Goal: Task Accomplishment & Management: Complete application form

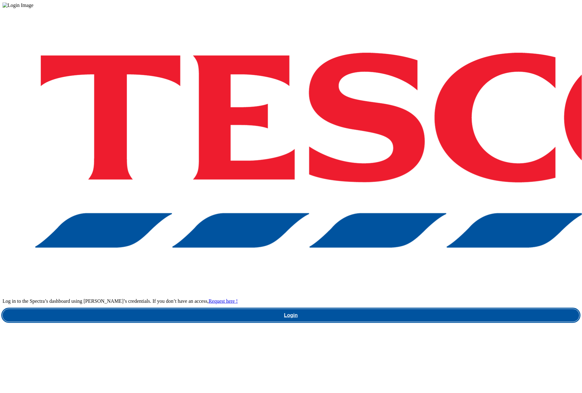
click at [409, 309] on link "Login" at bounding box center [291, 315] width 577 height 13
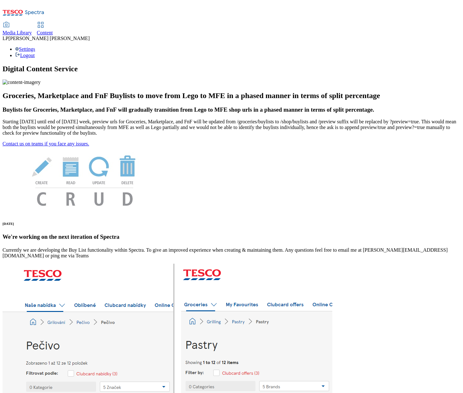
click at [32, 30] on span "Media Library" at bounding box center [17, 32] width 29 height 5
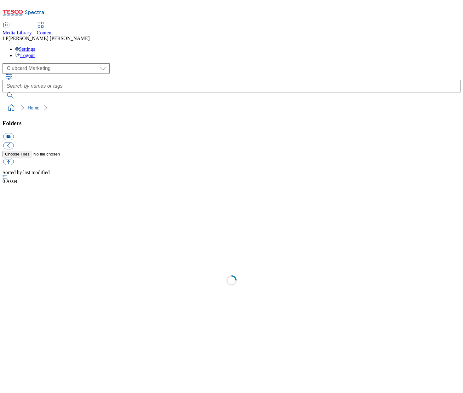
scroll to position [0, 0]
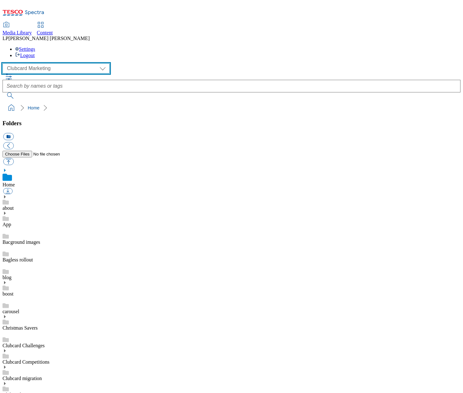
click at [36, 63] on select "Clubcard Marketing Demo Dotcom UK Emails GHS Marketing UK GHS Product UK GHS RO…" at bounding box center [56, 68] width 107 height 10
select select "flare-ghs-roi"
click at [4, 63] on select "Clubcard Marketing Demo Dotcom UK Emails GHS Marketing UK GHS Product UK GHS RO…" at bounding box center [56, 68] width 107 height 10
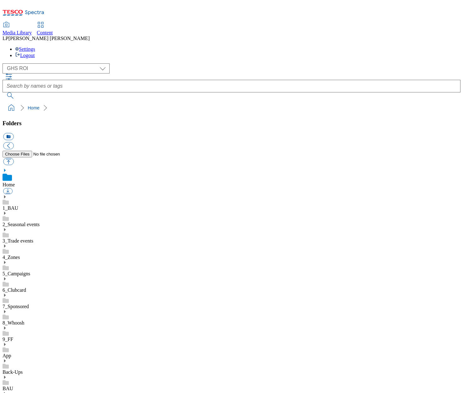
click at [53, 30] on span "Content" at bounding box center [45, 32] width 16 height 5
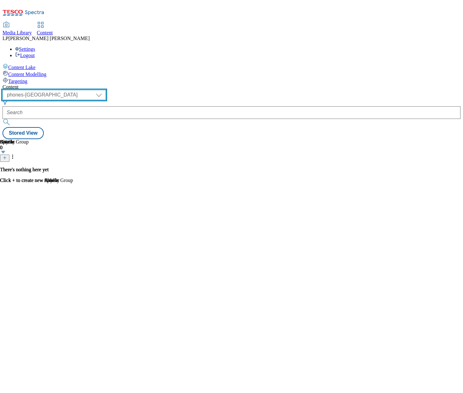
click at [106, 90] on select "dotcom-cz dotcom-hu dotcom-sk fnf-uk ghs-roi ghs-uk group-comms ighs-cz ighs-hu…" at bounding box center [54, 95] width 103 height 10
click at [246, 90] on div "( optional ) dotcom-cz dotcom-hu dotcom-sk fnf-uk ghs-roi ghs-uk group-comms ig…" at bounding box center [232, 114] width 458 height 49
click at [106, 90] on select "dotcom-cz dotcom-hu dotcom-sk fnf-uk ghs-roi ghs-uk group-comms ighs-cz ighs-hu…" at bounding box center [54, 95] width 103 height 10
click at [82, 90] on select "dotcom-cz dotcom-hu dotcom-sk fnf-uk ghs-roi ghs-uk group-comms ighs-cz ighs-hu…" at bounding box center [54, 95] width 103 height 10
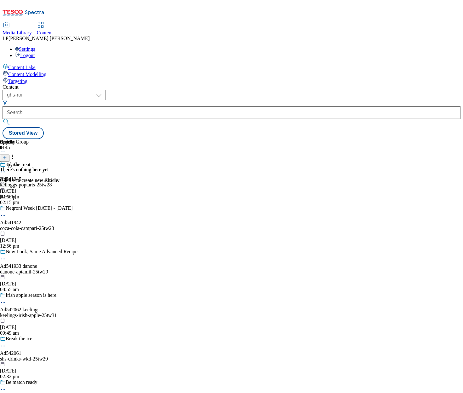
click at [19, 162] on div "splash Hello 9 Jul 2025 12:56 pm" at bounding box center [9, 181] width 19 height 38
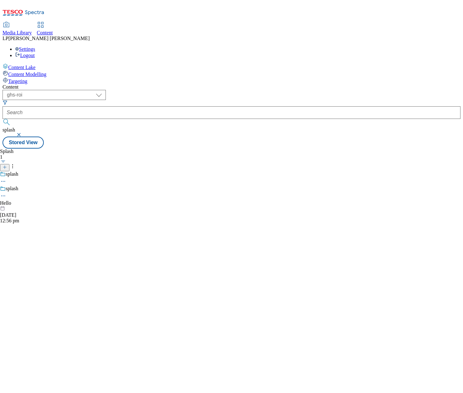
click at [19, 206] on div at bounding box center [9, 206] width 19 height 0
click at [106, 90] on select "dotcom-cz dotcom-hu dotcom-sk fnf-uk ghs-roi ghs-uk group-comms ighs-cz ighs-hu…" at bounding box center [54, 95] width 103 height 10
click at [82, 90] on select "dotcom-cz dotcom-hu dotcom-sk fnf-uk ghs-roi ghs-uk group-comms ighs-cz ighs-hu…" at bounding box center [54, 95] width 103 height 10
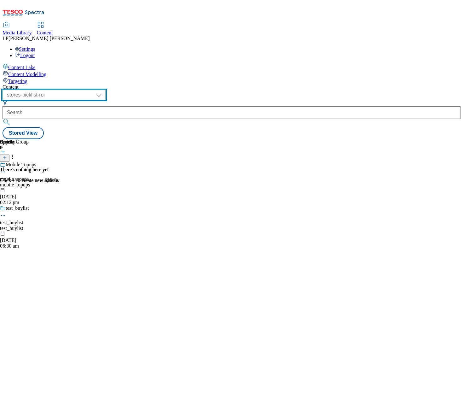
click at [106, 90] on select "dotcom-cz dotcom-hu dotcom-sk fnf-uk ghs-roi ghs-uk group-comms ighs-cz ighs-hu…" at bounding box center [54, 95] width 103 height 10
select select "ghs-roi"
click at [82, 90] on select "dotcom-cz dotcom-hu dotcom-sk fnf-uk ghs-roi ghs-uk group-comms ighs-cz ighs-hu…" at bounding box center [54, 95] width 103 height 10
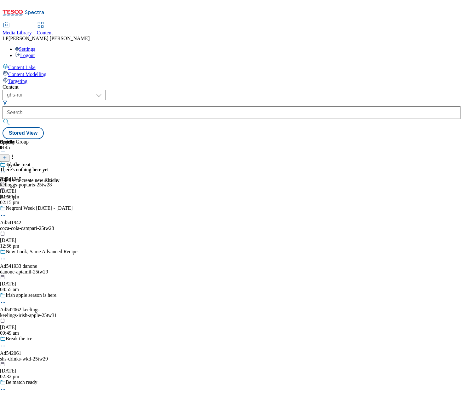
click at [19, 187] on div "splash Hello 9 Jul 2025 12:56 pm" at bounding box center [9, 181] width 19 height 38
click at [19, 182] on div at bounding box center [9, 182] width 19 height 0
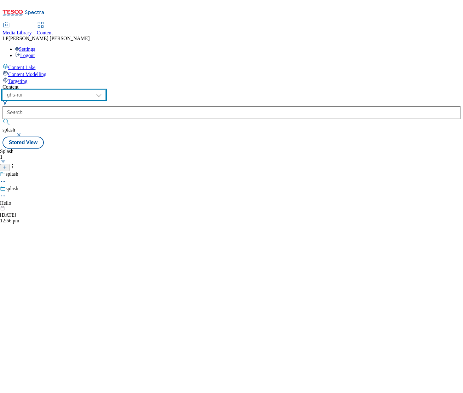
click at [106, 90] on select "dotcom-cz dotcom-hu dotcom-sk fnf-uk ghs-roi ghs-uk group-comms ighs-cz ighs-hu…" at bounding box center [54, 95] width 103 height 10
click at [82, 90] on select "dotcom-cz dotcom-hu dotcom-sk fnf-uk ghs-roi ghs-uk group-comms ighs-cz ighs-hu…" at bounding box center [54, 95] width 103 height 10
click at [106, 90] on select "dotcom-cz dotcom-hu dotcom-sk fnf-uk ghs-roi ghs-uk group-comms ighs-cz ighs-hu…" at bounding box center [54, 95] width 103 height 10
click at [82, 90] on select "dotcom-cz dotcom-hu dotcom-sk fnf-uk ghs-roi ghs-uk group-comms ighs-cz ighs-hu…" at bounding box center [54, 95] width 103 height 10
click at [155, 84] on div "Content" at bounding box center [232, 87] width 458 height 6
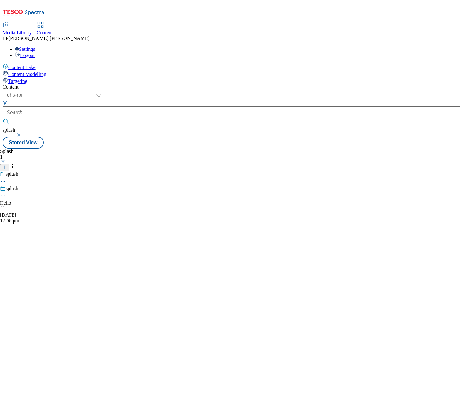
click at [219, 148] on div "Splash 1 splash splash Hello 9 Jul 2025 12:56 pm" at bounding box center [232, 148] width 458 height 0
click at [31, 70] on div "Content Modelling" at bounding box center [232, 73] width 458 height 7
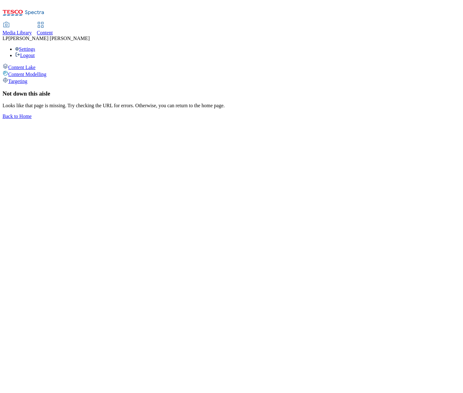
click at [27, 78] on span "Targeting" at bounding box center [17, 80] width 19 height 5
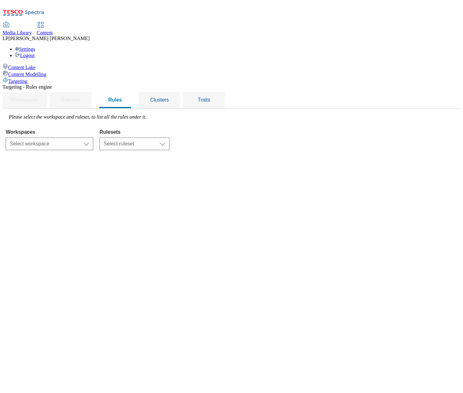
click at [34, 65] on span "Content Lake" at bounding box center [21, 67] width 27 height 5
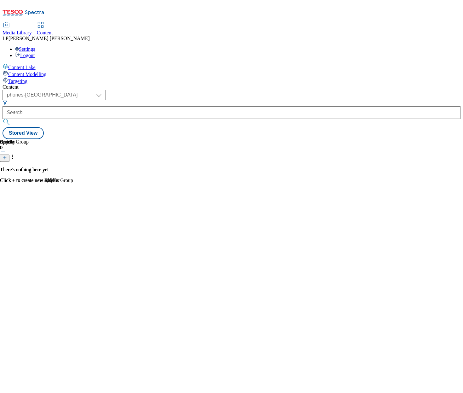
click at [147, 84] on div "Content" at bounding box center [232, 87] width 458 height 6
click at [106, 90] on select "dotcom-cz dotcom-hu dotcom-sk fnf-uk ghs-roi ghs-uk group-comms ighs-cz ighs-hu…" at bounding box center [54, 95] width 103 height 10
select select "ghs-roi"
click at [82, 90] on select "dotcom-cz dotcom-hu dotcom-sk fnf-uk ghs-roi ghs-uk group-comms ighs-cz ighs-hu…" at bounding box center [54, 95] width 103 height 10
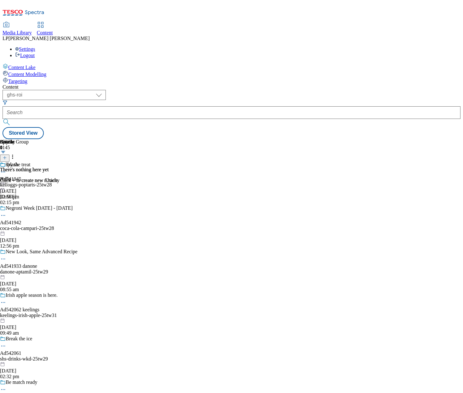
click at [19, 182] on div at bounding box center [9, 182] width 19 height 0
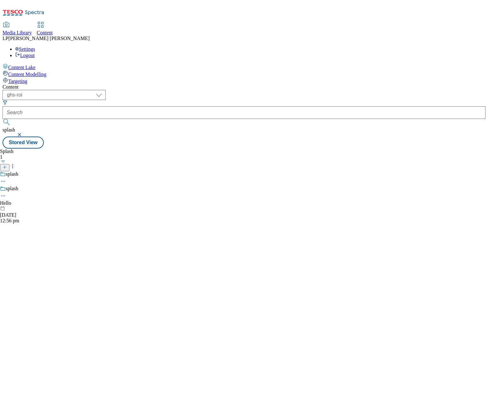
click at [53, 30] on span "Content" at bounding box center [45, 32] width 16 height 5
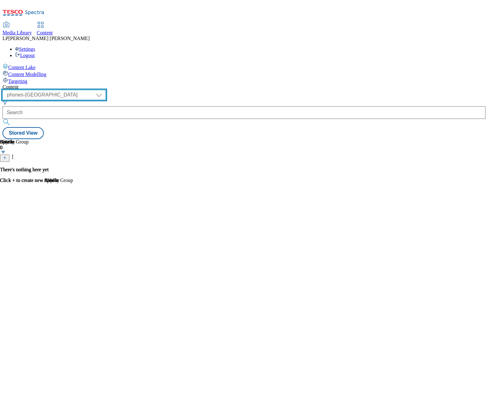
click at [106, 90] on select "dotcom-cz dotcom-hu dotcom-sk fnf-uk ghs-roi ghs-uk group-comms ighs-cz ighs-hu…" at bounding box center [54, 95] width 103 height 10
select select "ghs-roi"
click at [82, 90] on select "dotcom-cz dotcom-hu dotcom-sk fnf-uk ghs-roi ghs-uk group-comms ighs-cz ighs-hu…" at bounding box center [54, 95] width 103 height 10
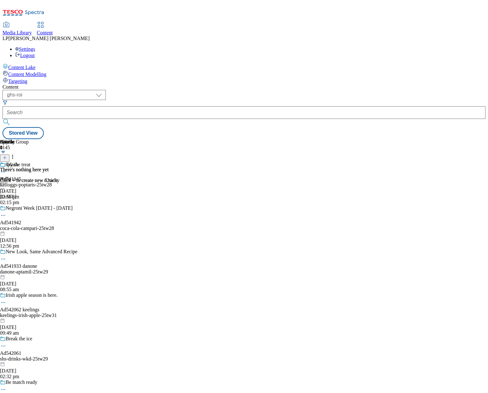
click at [19, 178] on div "splash Hello 9 Jul 2025 12:56 pm" at bounding box center [9, 181] width 19 height 38
click at [88, 162] on div "Try the treat Ad541945 kelloggs-poptarts-25tw28 3 Sept 2025 02:15 pm" at bounding box center [44, 183] width 88 height 43
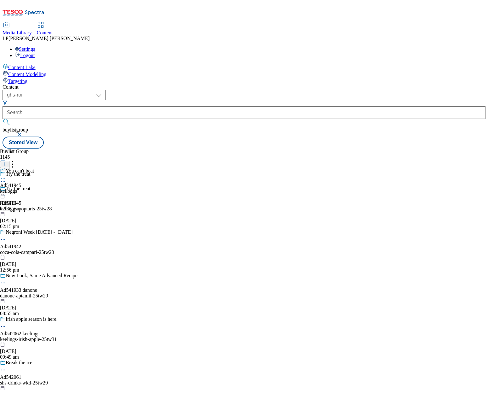
click at [88, 249] on div "coca-cola-campari-25tw28" at bounding box center [44, 252] width 88 height 6
click at [88, 293] on div "danone-aptamil-25tw29" at bounding box center [44, 296] width 88 height 6
click at [88, 316] on div "Irish apple season is here. Ad542062 keelings keelings-irish-apple-25tw31 2 Sep…" at bounding box center [44, 337] width 88 height 43
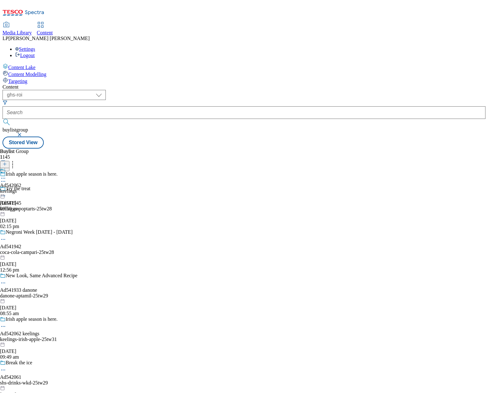
scroll to position [206, 0]
click at [88, 380] on div "shs-drinks-wkd-25tw29" at bounding box center [44, 383] width 88 height 6
click at [88, 336] on div "keelings-irish-apple-25tw31" at bounding box center [44, 339] width 88 height 6
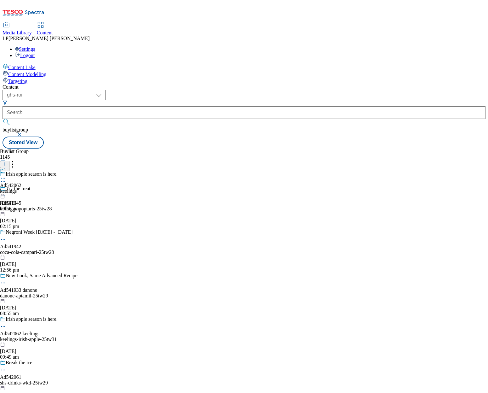
click at [88, 380] on div "shs-drinks-wkd-25tw29" at bounding box center [44, 383] width 88 height 6
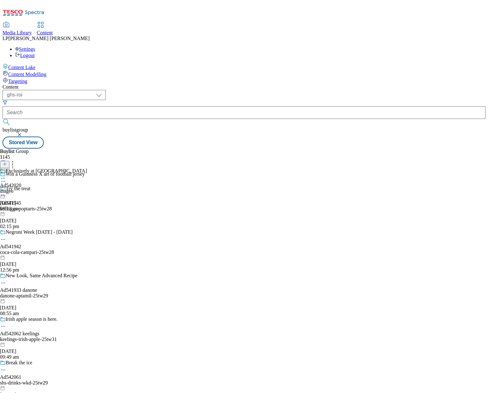
scroll to position [499, 0]
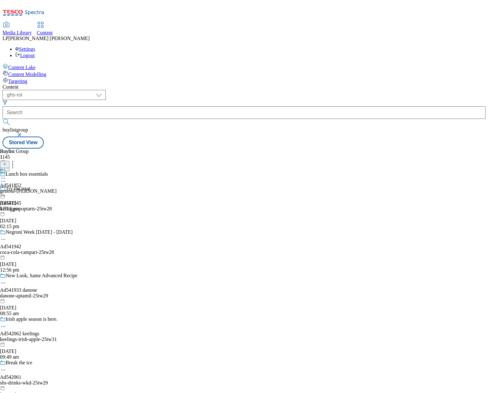
scroll to position [776, 0]
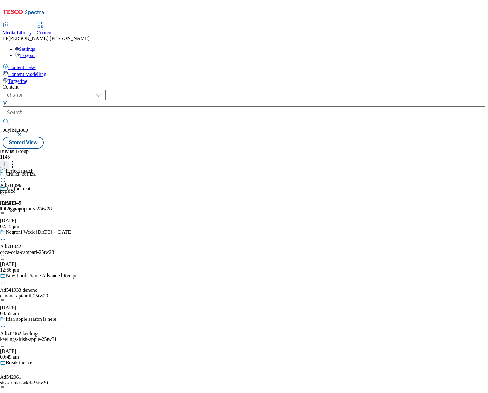
scroll to position [7614, 0]
click at [7, 165] on icon at bounding box center [5, 167] width 4 height 4
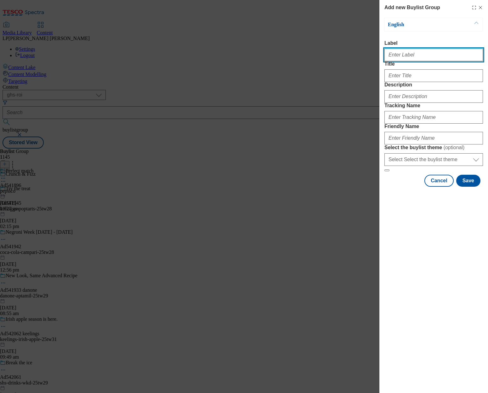
click at [400, 58] on input "Label" at bounding box center [434, 55] width 99 height 13
paste input "Cosy nights in"
type input "Cosy nights in"
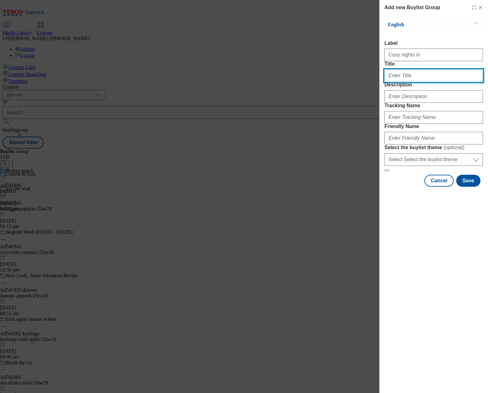
click at [427, 82] on input "Title" at bounding box center [434, 75] width 99 height 13
click at [401, 82] on input "Title" at bounding box center [434, 75] width 99 height 13
paste input "Cosy nights in"
type input "Cosy nights in"
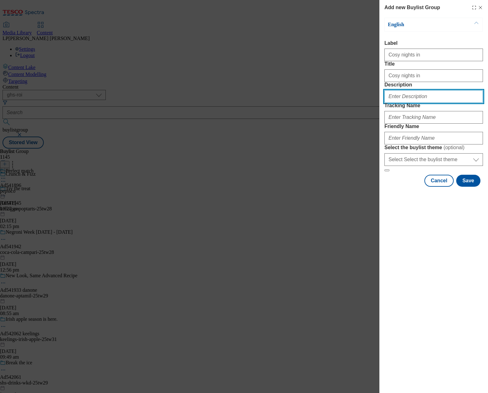
click at [396, 103] on input "Description" at bounding box center [434, 96] width 99 height 13
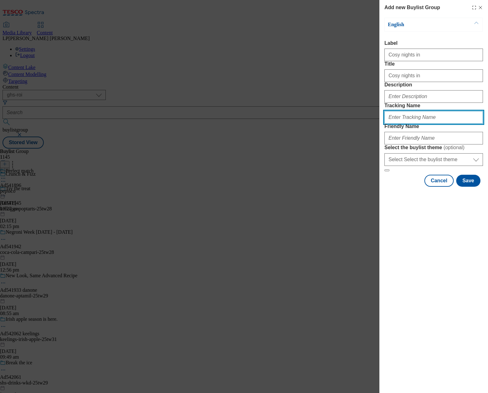
click at [397, 124] on input "Tracking Name" at bounding box center [434, 117] width 99 height 13
click at [403, 124] on input "Tracking Name" at bounding box center [434, 117] width 99 height 13
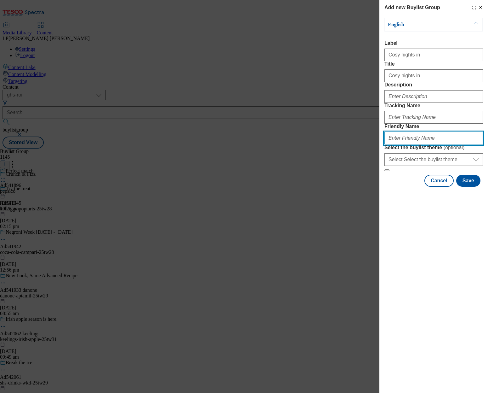
click at [392, 144] on input "Friendly Name" at bounding box center [434, 138] width 99 height 13
paste input "Cosy nights in"
type input "Cosy nights in"
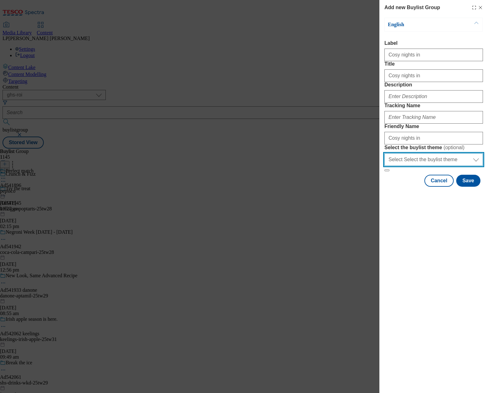
click at [406, 166] on select "Select Select the buylist theme default fandf" at bounding box center [434, 159] width 99 height 13
click at [463, 187] on button "Save" at bounding box center [469, 181] width 24 height 12
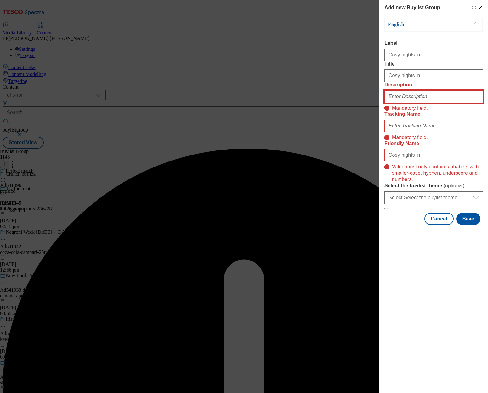
click at [417, 103] on input "Description" at bounding box center [434, 96] width 99 height 13
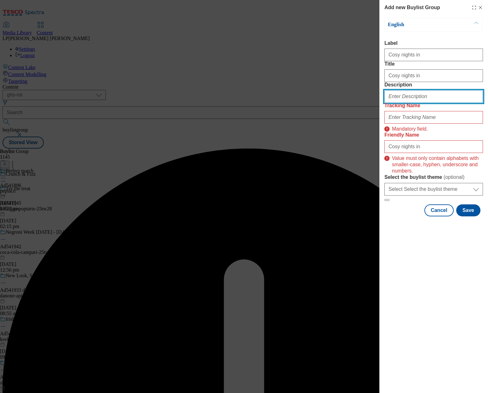
paste input "Settle in for the new season with hot drinks, snacks, comfort food and more. Sh…"
type input "Settle in for the new season with hot drinks, snacks, comfort food and more. Sh…"
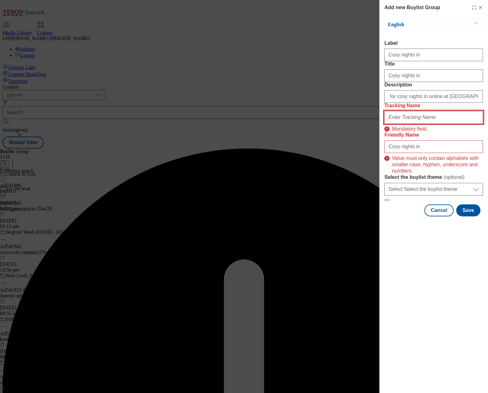
click at [402, 124] on input "Tracking Name" at bounding box center [434, 117] width 99 height 13
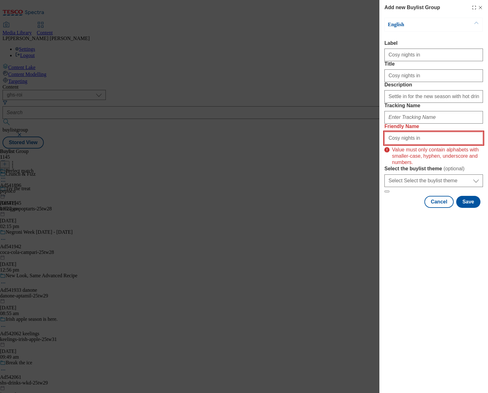
click at [419, 144] on input "Cosy nights in" at bounding box center [434, 138] width 99 height 13
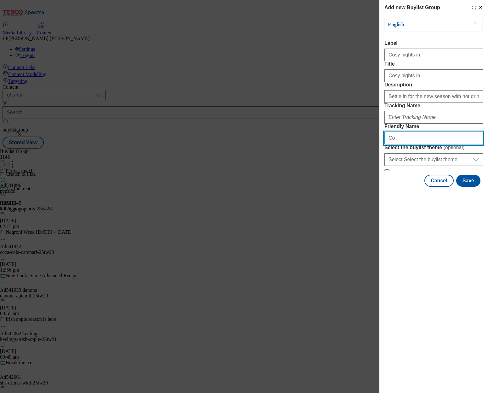
type input "C"
click at [455, 144] on input "cosy-nights-in" at bounding box center [434, 138] width 99 height 13
type input "cosy-nights-in"
click at [463, 187] on button "Save" at bounding box center [469, 181] width 24 height 12
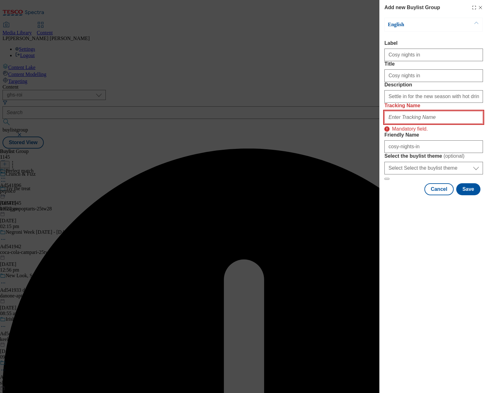
click at [411, 124] on input "Tracking Name" at bounding box center [434, 117] width 99 height 13
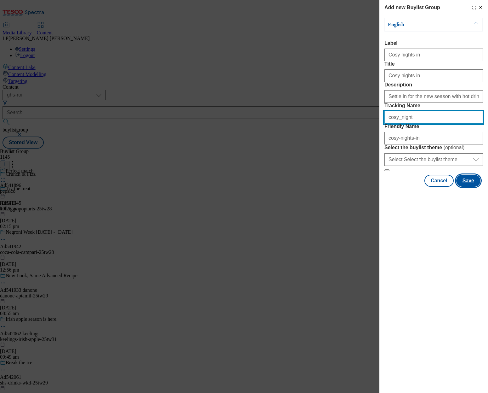
type input "cosy_night"
click at [463, 187] on button "Save" at bounding box center [469, 181] width 24 height 12
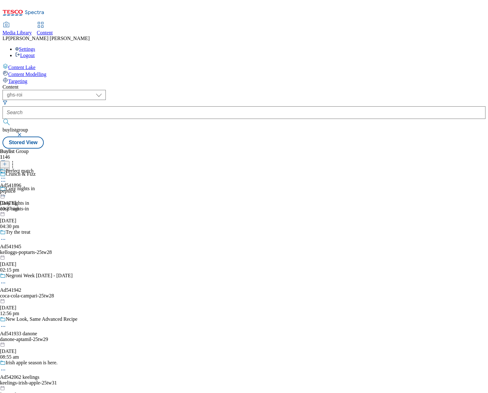
scroll to position [14550, 0]
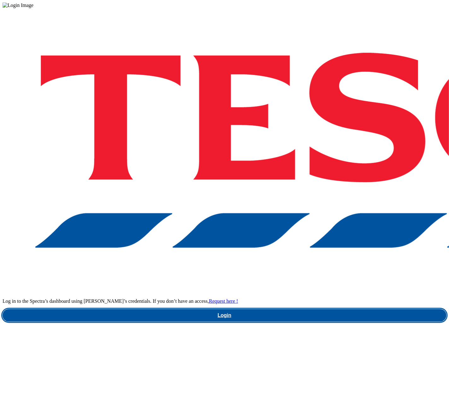
click at [299, 309] on link "Login" at bounding box center [225, 315] width 444 height 13
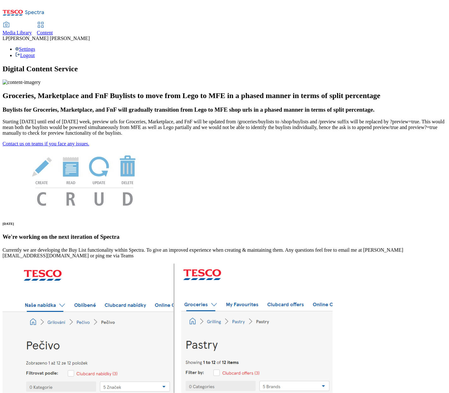
click at [32, 30] on span "Media Library" at bounding box center [17, 32] width 29 height 5
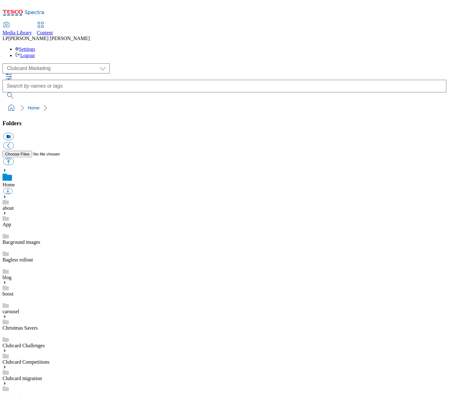
scroll to position [1, 0]
click at [39, 63] on select "Clubcard Marketing Demo Dotcom UK Emails GHS Marketing UK GHS Product UK GHS RO…" at bounding box center [56, 68] width 107 height 10
select select "flare-ghs-roi"
click at [4, 63] on select "Clubcard Marketing Demo Dotcom UK Emails GHS Marketing UK GHS Product UK GHS RO…" at bounding box center [56, 68] width 107 height 10
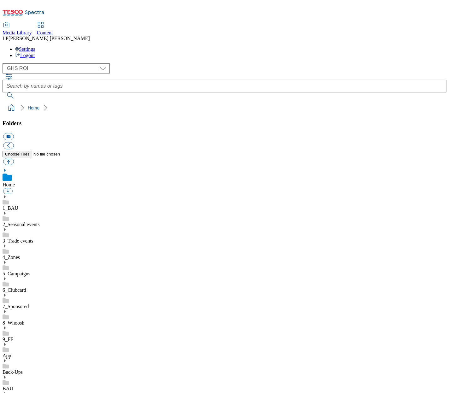
click at [6, 244] on use at bounding box center [5, 245] width 2 height 3
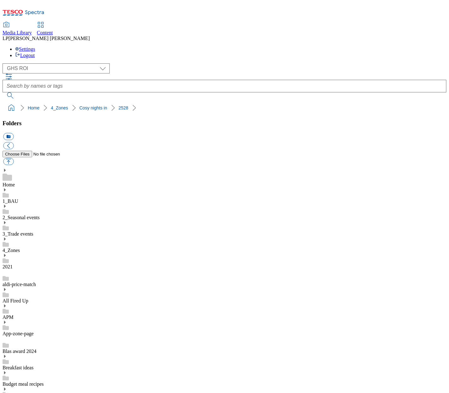
scroll to position [0, 0]
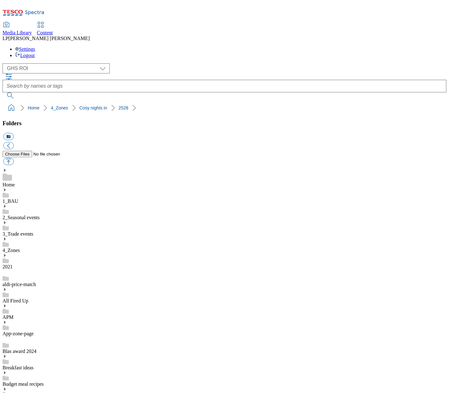
scroll to position [164, 0]
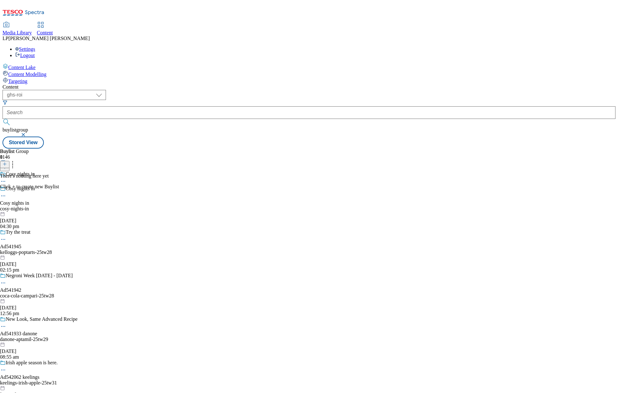
select select "ghs-roi"
click at [88, 186] on div "Cosy nights in Cosy nights in cosy-nights-in [DATE] 04:30 pm" at bounding box center [44, 207] width 88 height 43
click at [7, 162] on icon at bounding box center [5, 164] width 4 height 4
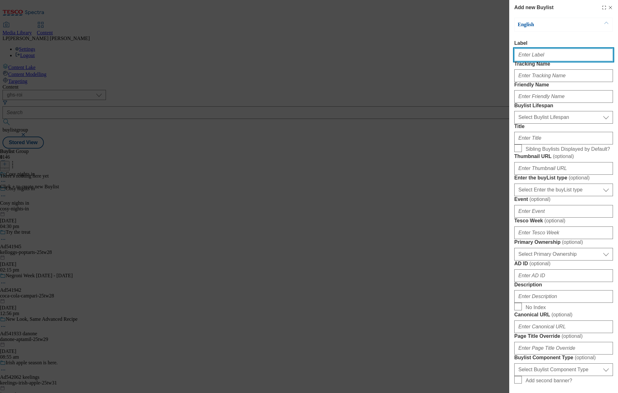
click at [528, 58] on input "Label" at bounding box center [563, 55] width 99 height 13
click at [540, 56] on input "Label" at bounding box center [563, 55] width 99 height 13
click at [534, 57] on input "Label" at bounding box center [563, 55] width 99 height 13
paste input "Top picks"
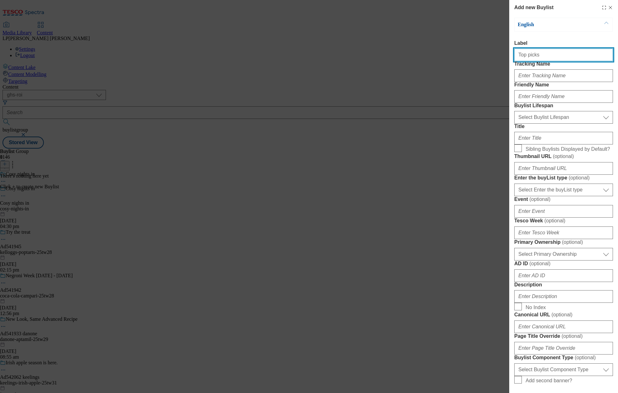
type input "Top picks"
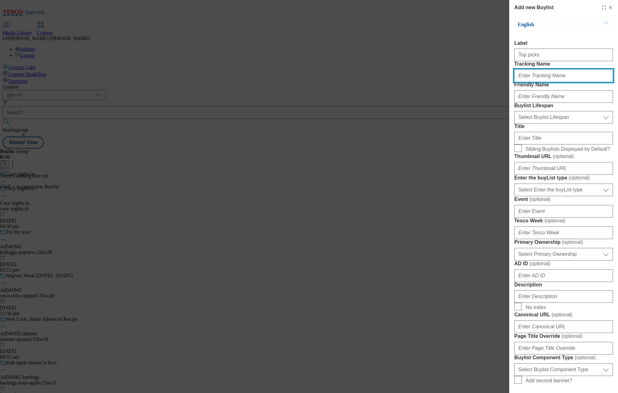
click at [527, 82] on input "Tracking Name" at bounding box center [563, 75] width 99 height 13
paste input "Cosy_night_Top_25"
type input "Cosy_night_Top_25"
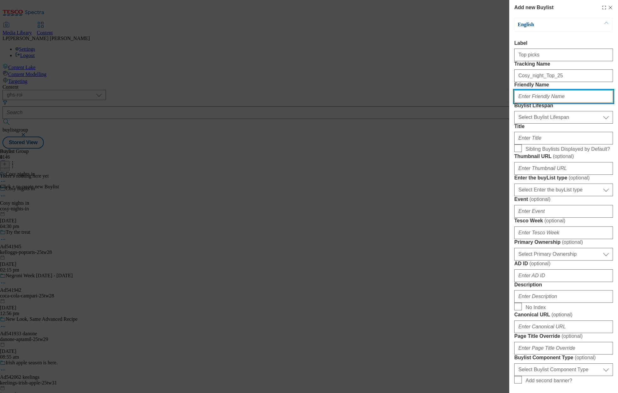
click at [528, 103] on input "Friendly Name" at bounding box center [563, 96] width 99 height 13
type input "t"
type input "Top picks"
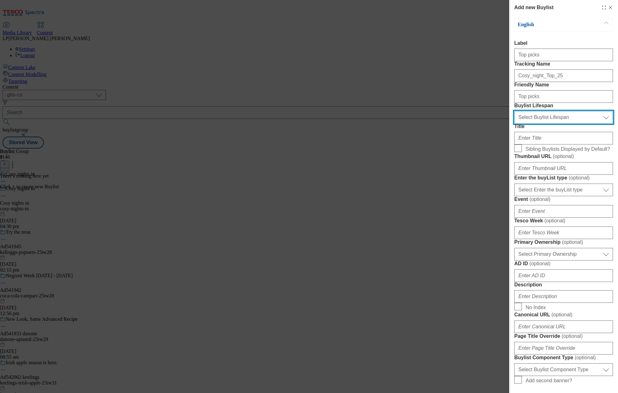
click at [522, 124] on select "Select Buylist Lifespan evergreen seasonal tactical" at bounding box center [563, 117] width 99 height 13
select select "evergreen"
click at [514, 124] on select "Select Buylist Lifespan evergreen seasonal tactical" at bounding box center [563, 117] width 99 height 13
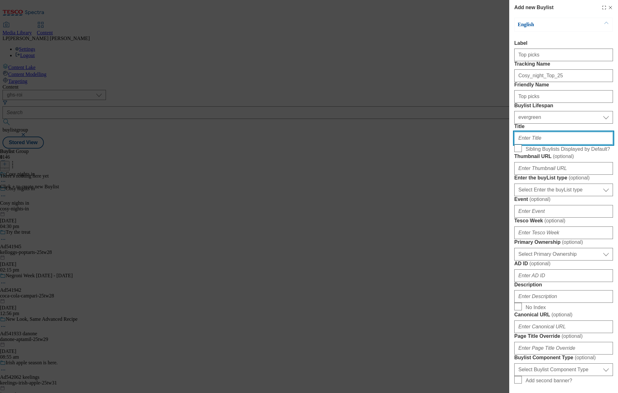
click at [528, 144] on input "Title" at bounding box center [563, 138] width 99 height 13
drag, startPoint x: 541, startPoint y: 56, endPoint x: 471, endPoint y: 54, distance: 70.3
click at [471, 54] on div "Add new Buylist English Label Top picks Tracking Name Cosy_night_Top_25 Friendl…" at bounding box center [309, 196] width 618 height 393
click at [525, 144] on input "Title" at bounding box center [563, 138] width 99 height 13
paste input "Top picks"
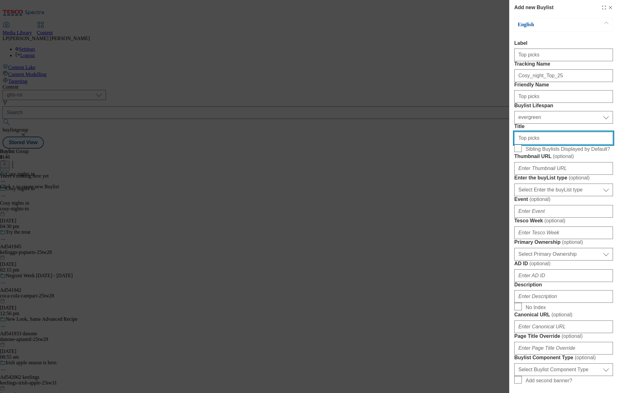
type input "Top picks"
click at [547, 61] on input "Top picks" at bounding box center [563, 55] width 99 height 13
type input "Top picks"
click at [516, 152] on input "Sibling Buylists Displayed by Default?" at bounding box center [518, 148] width 8 height 8
checkbox input "true"
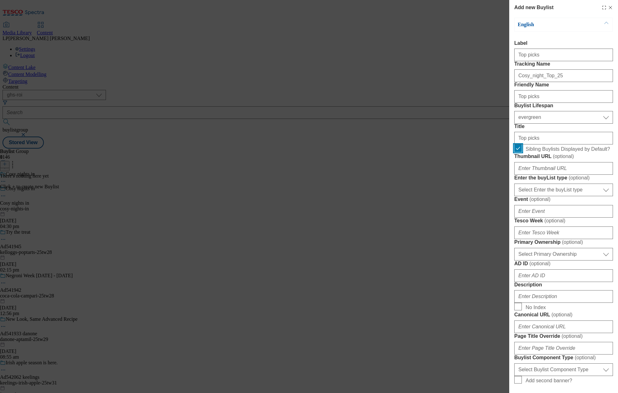
scroll to position [58, 0]
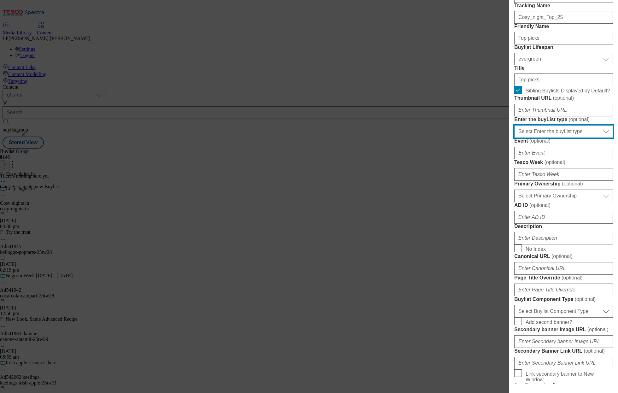
click at [533, 138] on select "Select Enter the buyList type event supplier funded long term >4 weeks supplier…" at bounding box center [563, 131] width 99 height 13
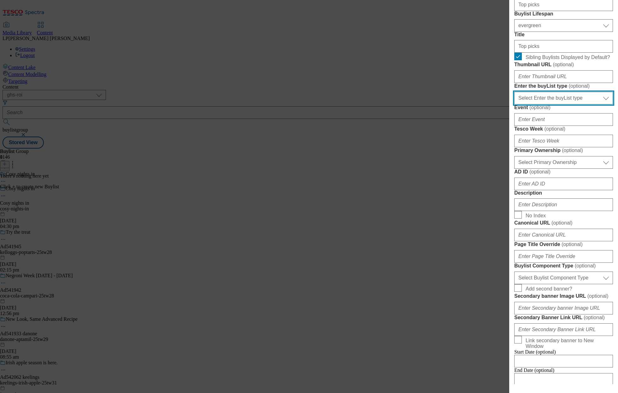
scroll to position [101, 0]
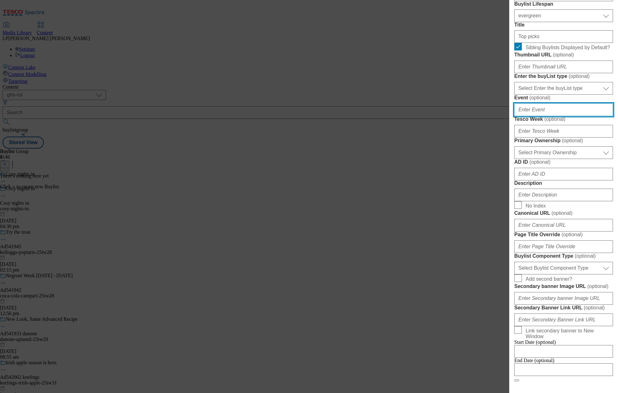
click at [543, 116] on input "Event ( optional )" at bounding box center [563, 109] width 99 height 13
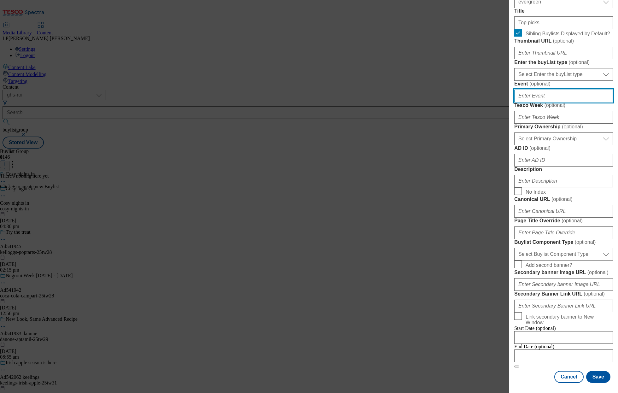
scroll to position [200, 0]
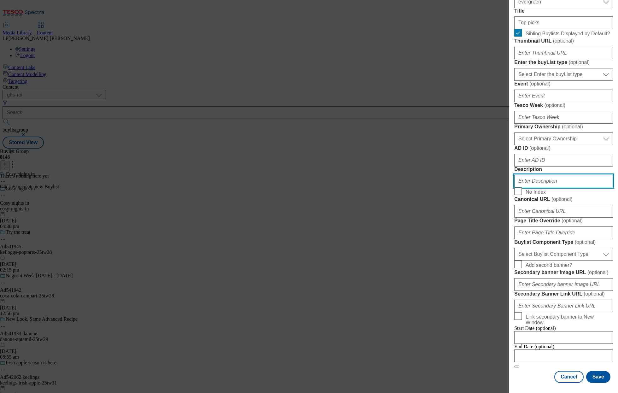
click at [532, 187] on input "Description" at bounding box center [563, 181] width 99 height 13
paste input "Settle in for the new season with hot drinks, snacks, comfort food and more. Sh…"
type input "Settle in for the new season with hot drinks, snacks, comfort food and more. Sh…"
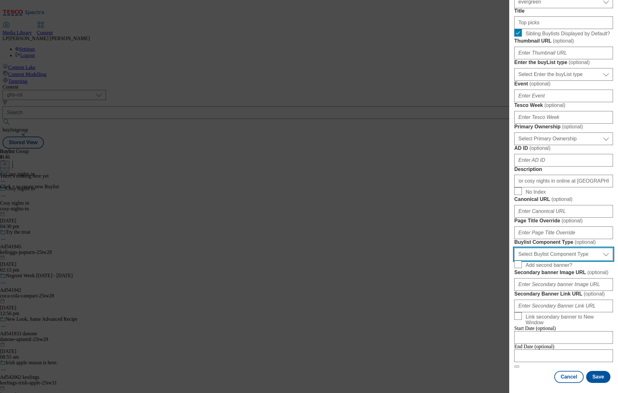
click at [545, 248] on select "Select Buylist Component Type Banner Competition Header Meal" at bounding box center [563, 254] width 99 height 13
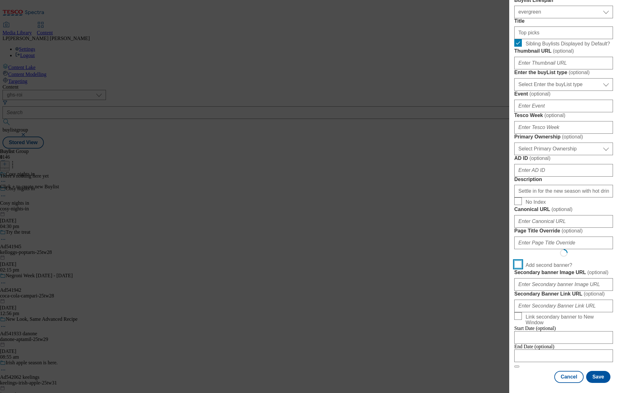
scroll to position [319, 0]
select select "Banner"
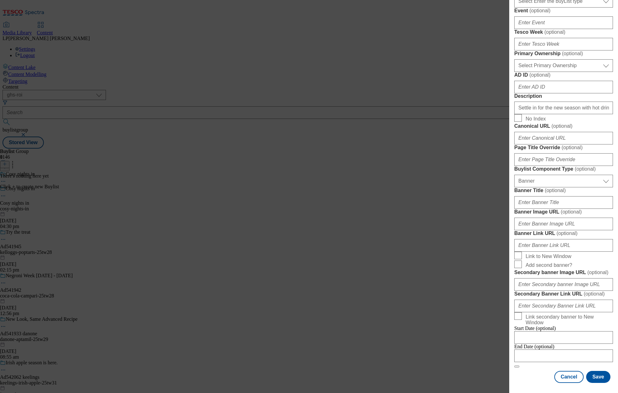
scroll to position [279, 0]
click at [538, 230] on input "Banner Image URL ( optional )" at bounding box center [563, 223] width 99 height 13
paste input "[URL][DOMAIN_NAME]"
type input "[URL][DOMAIN_NAME]"
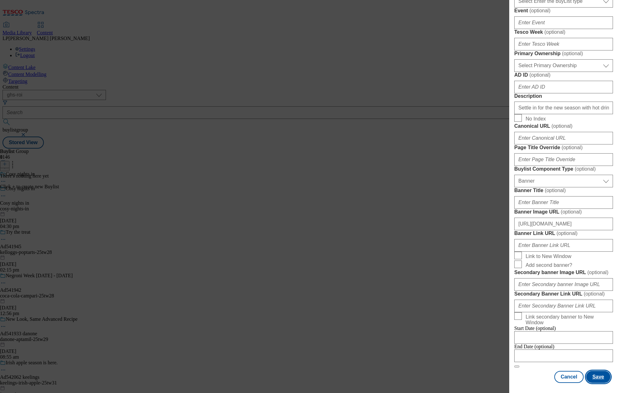
click at [593, 375] on button "Save" at bounding box center [598, 377] width 24 height 12
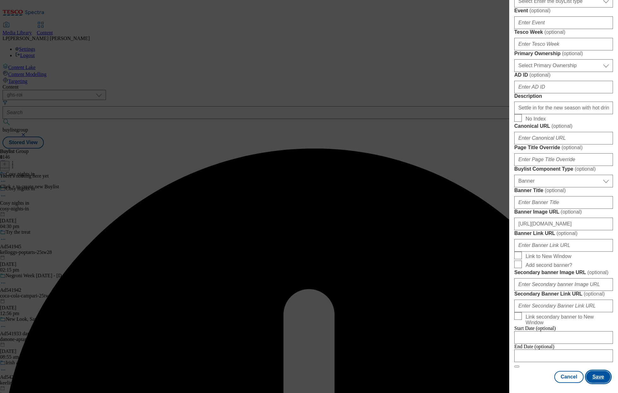
scroll to position [0, 0]
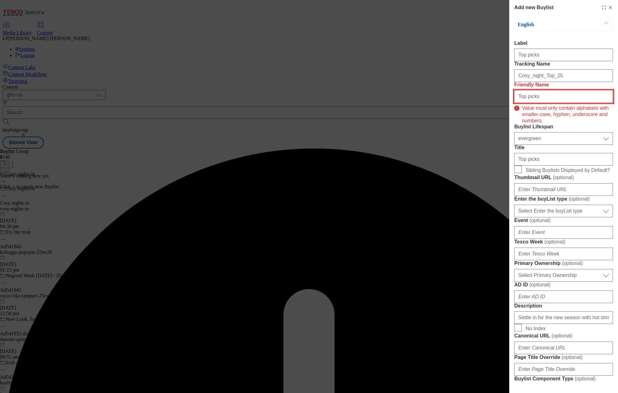
drag, startPoint x: 552, startPoint y: 122, endPoint x: 478, endPoint y: 119, distance: 74.4
click at [478, 119] on div "Add new Buylist English Label Top picks Tracking Name Cosy_night_Top_25 Friendl…" at bounding box center [309, 196] width 618 height 393
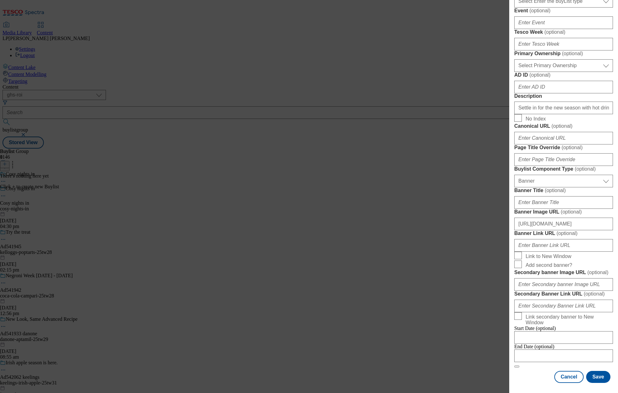
scroll to position [452, 0]
type input "top-picks"
click at [600, 377] on button "Save" at bounding box center [598, 377] width 24 height 12
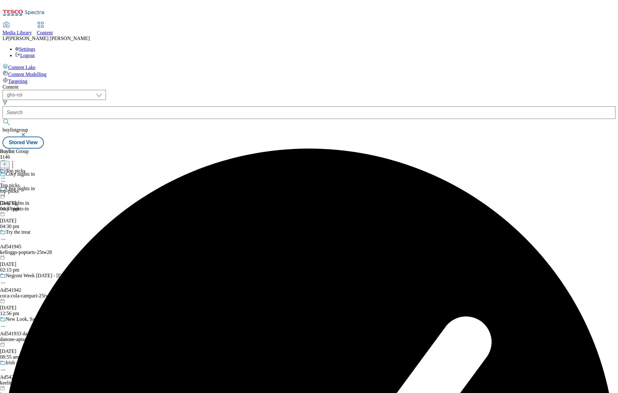
click at [7, 162] on icon at bounding box center [5, 164] width 4 height 4
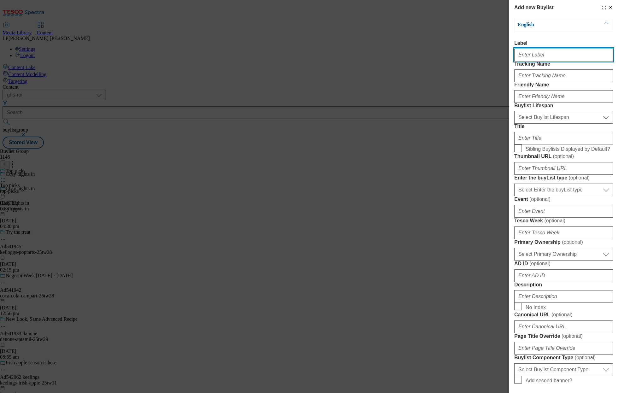
click at [532, 59] on input "Label" at bounding box center [563, 55] width 99 height 13
paste input "Snacks and treats"
type input "Snacks and treats"
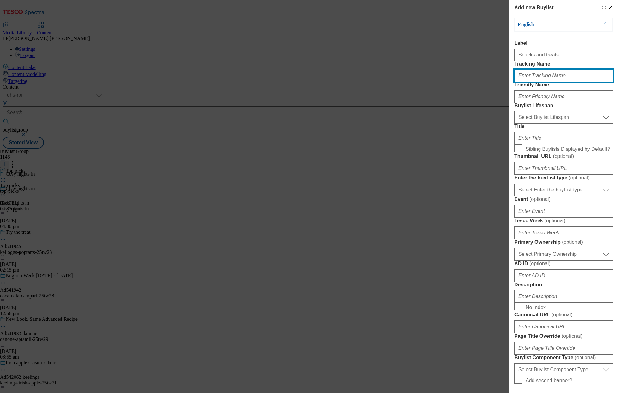
click at [543, 82] on input "Tracking Name" at bounding box center [563, 75] width 99 height 13
paste input "Cosy_night_Snacks_25"
type input "Cosy_night_Snacks_25"
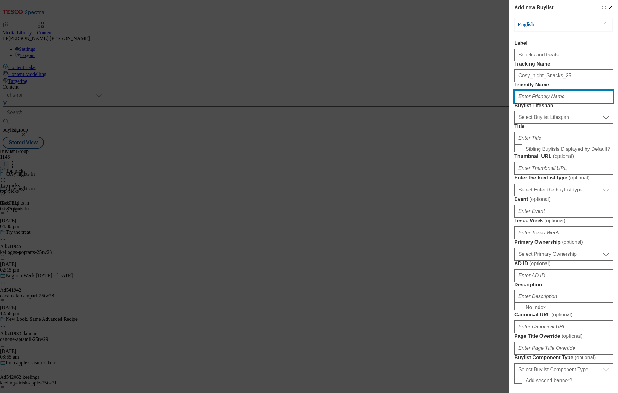
click at [524, 103] on input "Friendly Name" at bounding box center [563, 96] width 99 height 13
click at [534, 103] on input "Friendly Name" at bounding box center [563, 96] width 99 height 13
paste input "Snacks and treats"
type input "Snacks and treats"
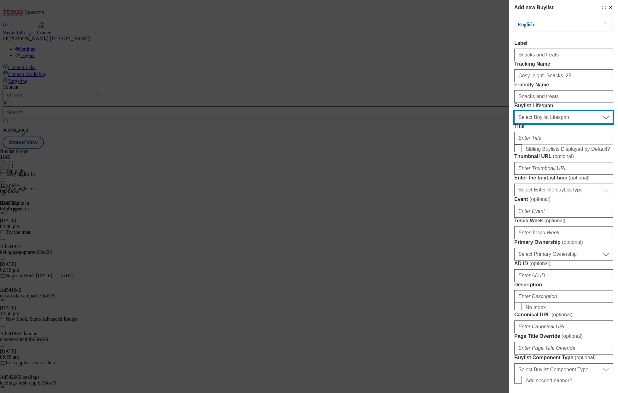
click at [529, 124] on select "Select Buylist Lifespan evergreen seasonal tactical" at bounding box center [563, 117] width 99 height 13
select select "evergreen"
click at [514, 124] on select "Select Buylist Lifespan evergreen seasonal tactical" at bounding box center [563, 117] width 99 height 13
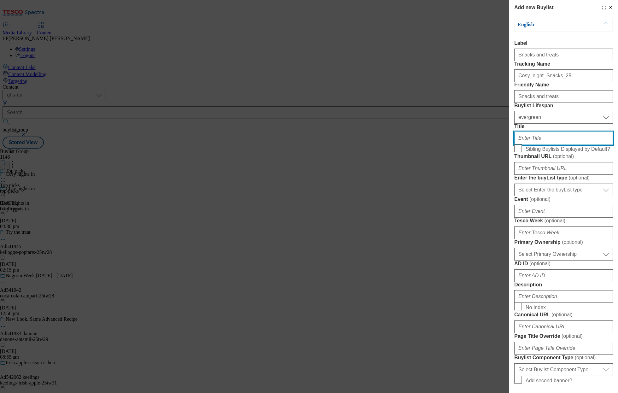
click at [525, 144] on input "Title" at bounding box center [563, 138] width 99 height 13
paste input "Snacks and treats"
type input "Snacks and treats"
click at [520, 152] on input "Sibling Buylists Displayed by Default?" at bounding box center [518, 148] width 8 height 8
checkbox input "true"
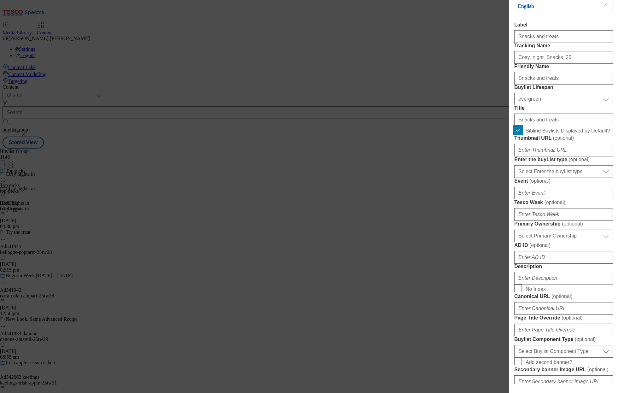
scroll to position [31, 0]
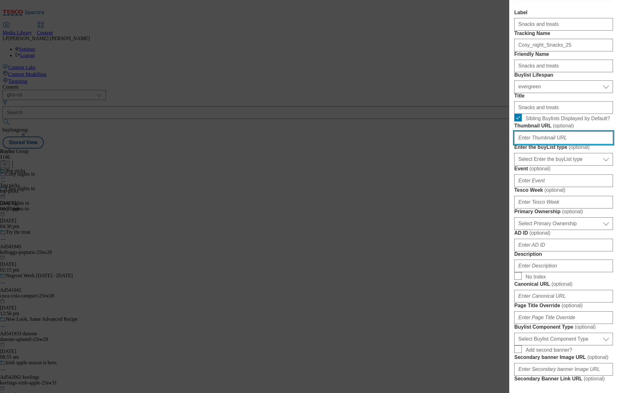
click at [535, 144] on input "Thumbnail URL ( optional )" at bounding box center [563, 137] width 99 height 13
paste input "[URL][DOMAIN_NAME]"
type input "[URL][DOMAIN_NAME]"
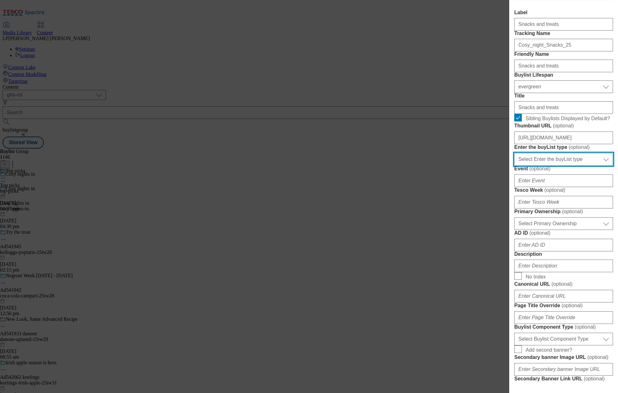
click at [541, 165] on select "Select Enter the buyList type event supplier funded long term >4 weeks supplier…" at bounding box center [563, 159] width 99 height 13
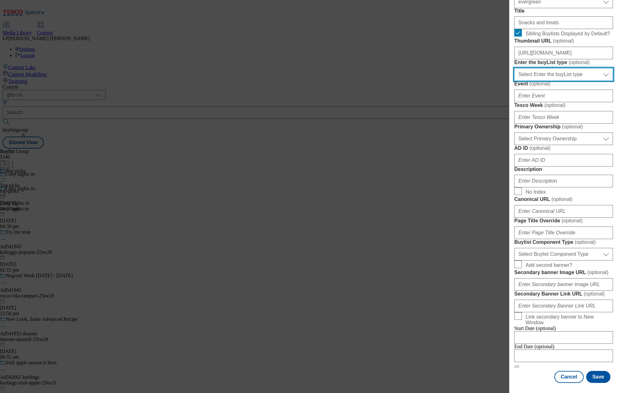
scroll to position [168, 0]
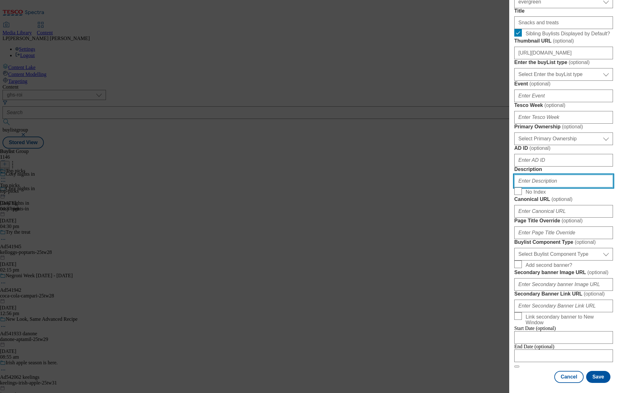
click at [530, 187] on input "Description" at bounding box center [563, 181] width 99 height 13
click at [542, 187] on input "Description" at bounding box center [563, 181] width 99 height 13
paste input "Settle in for the new season with your favourite chocolates, sweets, biscuits, …"
type input "Settle in for the new season with your favourite chocolates, sweets, biscuits, …"
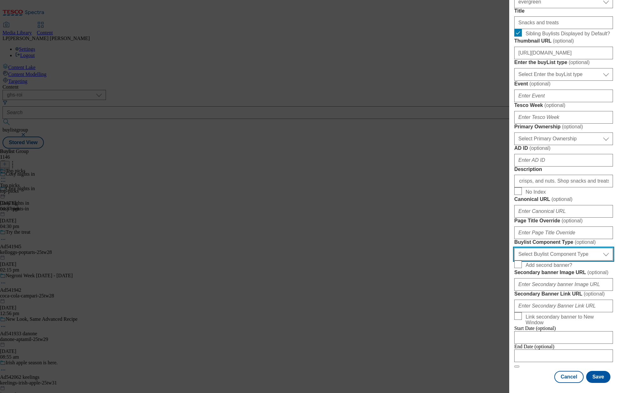
click at [553, 248] on select "Select Buylist Component Type Banner Competition Header Meal" at bounding box center [563, 254] width 99 height 13
select select "Banner"
click at [514, 248] on select "Select Buylist Component Type Banner Competition Header Meal" at bounding box center [563, 254] width 99 height 13
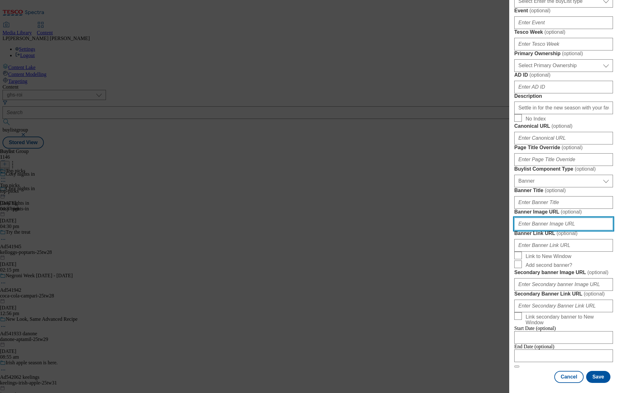
click at [533, 230] on input "Banner Image URL ( optional )" at bounding box center [563, 223] width 99 height 13
paste input "[URL][DOMAIN_NAME]"
type input "[URL][DOMAIN_NAME]"
click at [603, 375] on button "Save" at bounding box center [598, 377] width 24 height 12
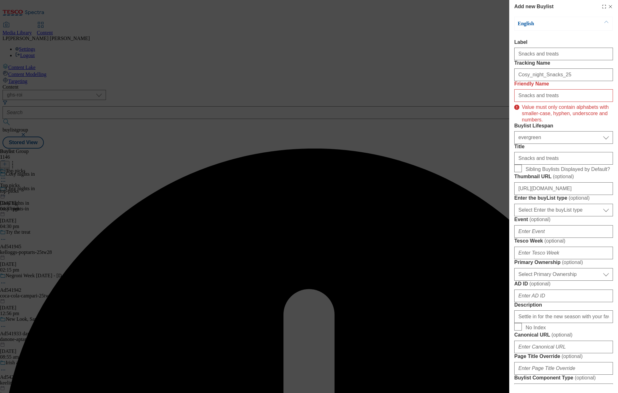
scroll to position [0, 0]
drag, startPoint x: 557, startPoint y: 121, endPoint x: 451, endPoint y: 116, distance: 106.3
click at [451, 116] on div "Add new Buylist English Label Snacks and treats Tracking Name Cosy_night_Snacks…" at bounding box center [309, 196] width 618 height 393
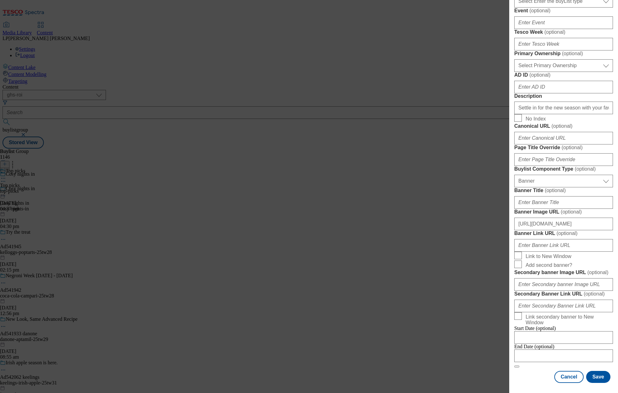
scroll to position [452, 0]
type input "snacks-and-treats"
click at [593, 381] on button "Save" at bounding box center [598, 377] width 24 height 12
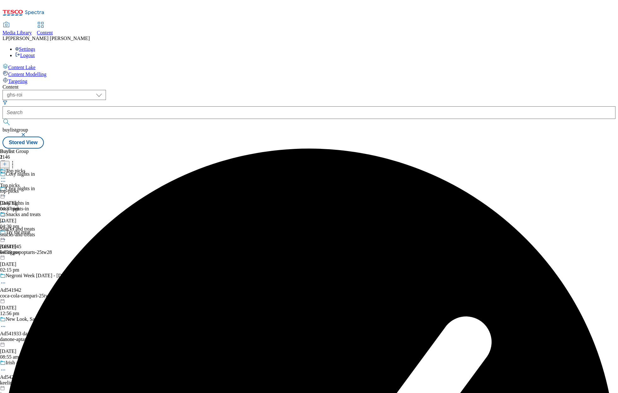
click at [41, 232] on div "snacks-and-treats" at bounding box center [20, 235] width 41 height 6
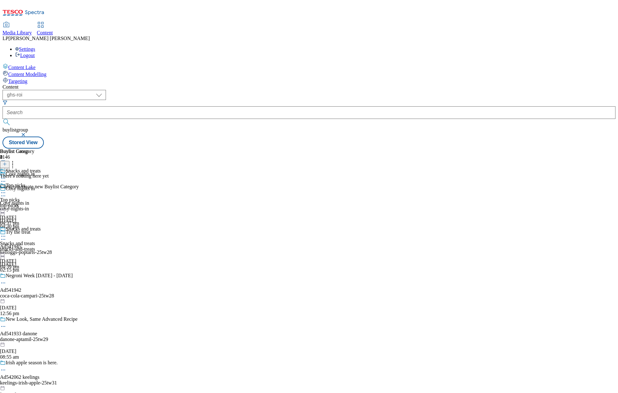
click at [41, 246] on div "snacks-and-treats" at bounding box center [20, 249] width 41 height 6
click at [7, 162] on icon at bounding box center [5, 164] width 4 height 4
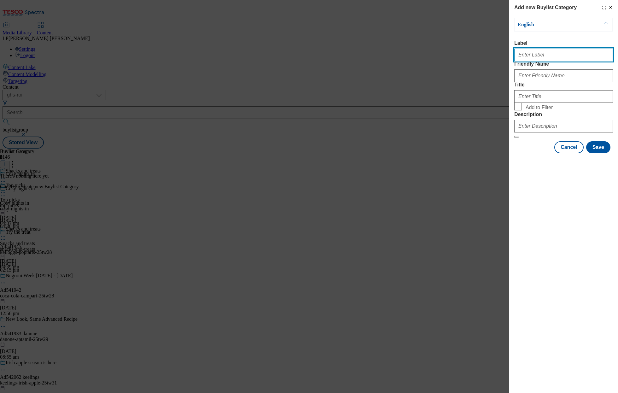
click at [530, 61] on input "Label" at bounding box center [563, 55] width 99 height 13
type input "Chocolate and Sweets"
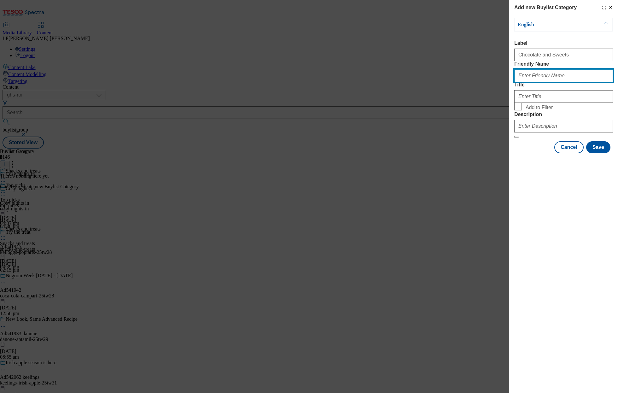
click at [529, 82] on input "Friendly Name" at bounding box center [563, 75] width 99 height 13
type input "chocolte-and-sweets"
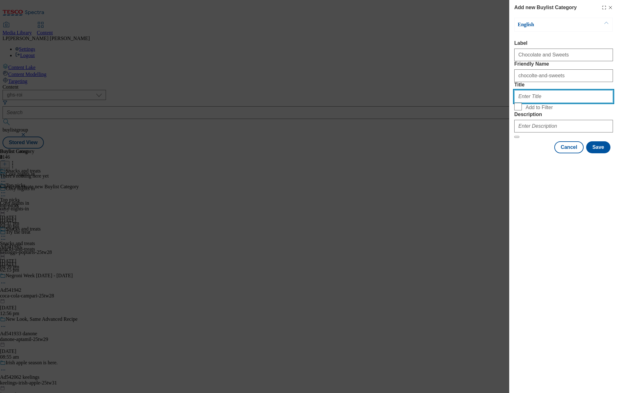
click at [529, 103] on input "Title" at bounding box center [563, 96] width 99 height 13
paste input "[URL][DOMAIN_NAME]"
click at [543, 103] on input "[URL][DOMAIN_NAME]" at bounding box center [563, 96] width 99 height 13
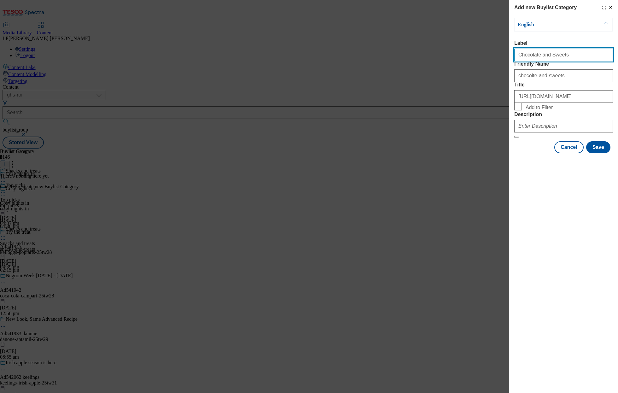
click at [546, 58] on input "Chocolate and Sweets" at bounding box center [563, 55] width 99 height 13
drag, startPoint x: 567, startPoint y: 60, endPoint x: 489, endPoint y: 57, distance: 78.2
click at [489, 57] on div "Add new Buylist Category English Label Chocolate and Sweets Friendly Name choco…" at bounding box center [309, 196] width 618 height 393
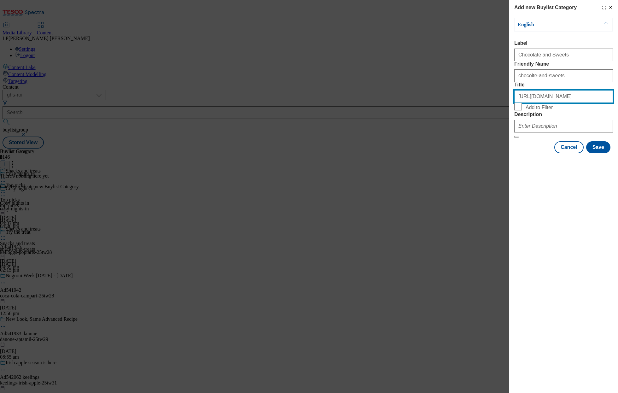
click at [542, 103] on input "[URL][DOMAIN_NAME]" at bounding box center [563, 96] width 99 height 13
paste input "Chocolate and Sweets"
type input "Chocolate and Sweets"
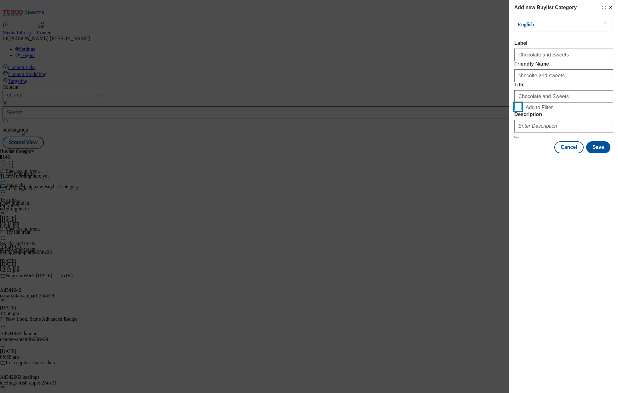
click at [519, 110] on input "Add to Filter" at bounding box center [518, 107] width 8 height 8
checkbox input "true"
click at [523, 132] on input "Description" at bounding box center [563, 126] width 99 height 13
paste input "Settle in for the new season with your favourite chocolates, sweets, biscuits, …"
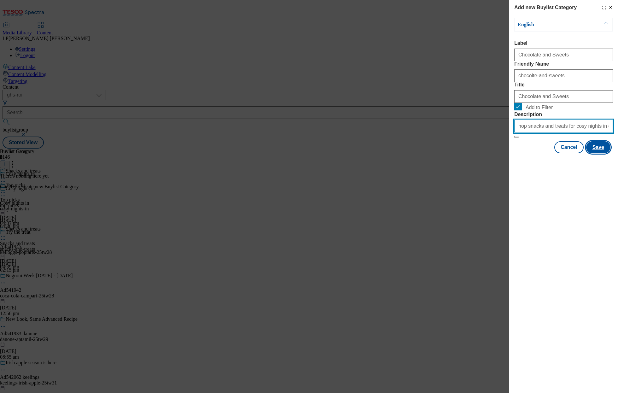
type input "Settle in for the new season with your favourite chocolates, sweets, biscuits, …"
click at [602, 153] on button "Save" at bounding box center [598, 147] width 24 height 12
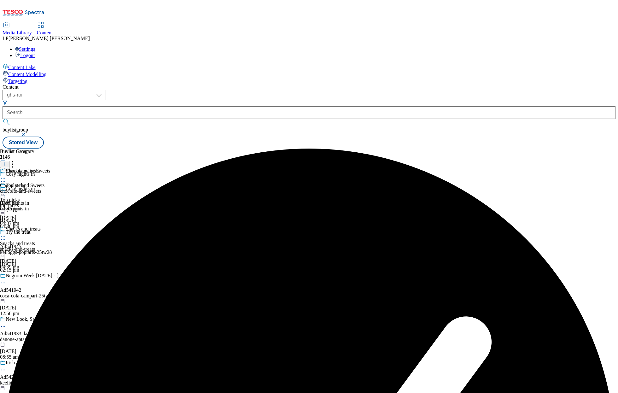
click at [7, 162] on icon at bounding box center [5, 164] width 4 height 4
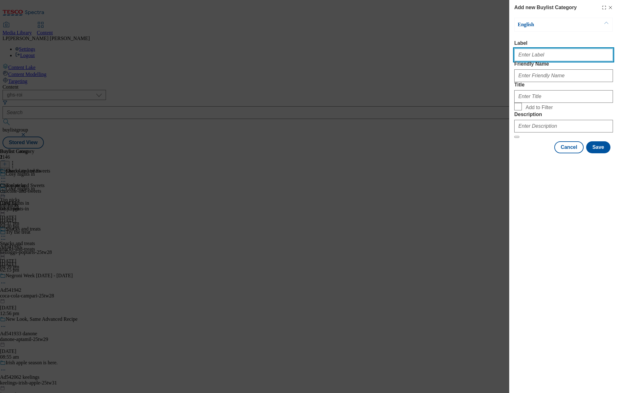
click at [528, 58] on input "Label" at bounding box center [563, 55] width 99 height 13
paste input "Crisps and nuts"
type input "Crisps and nuts"
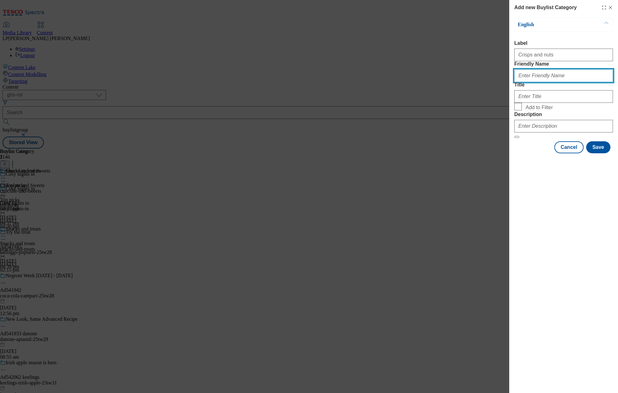
click at [531, 82] on input "Friendly Name" at bounding box center [563, 75] width 99 height 13
paste input "Crisps and nuts"
type input "Crisps and nuts"
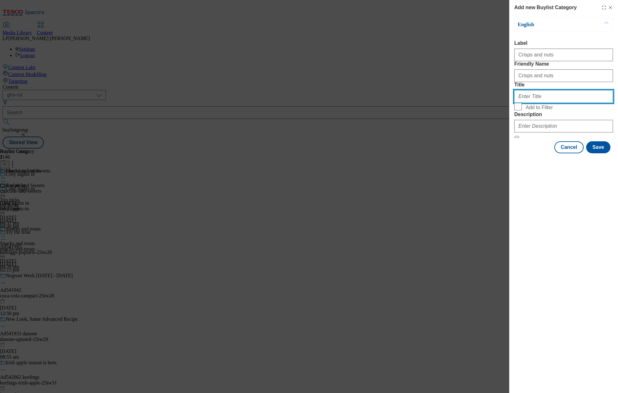
click at [528, 103] on input "Title" at bounding box center [563, 96] width 99 height 13
paste input "Crisps and nuts"
type input "Crisps and nuts"
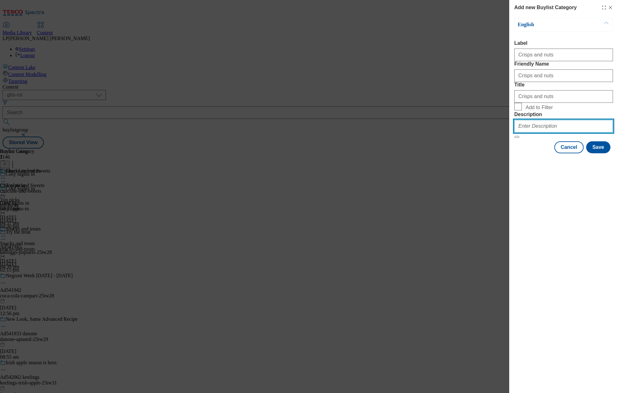
click at [530, 132] on input "Description" at bounding box center [563, 126] width 99 height 13
paste input "Settle in for the new season with your favourite chocolates, sweets, biscuits, …"
type input "Settle in for the new season with your favourite chocolates, sweets, biscuits, …"
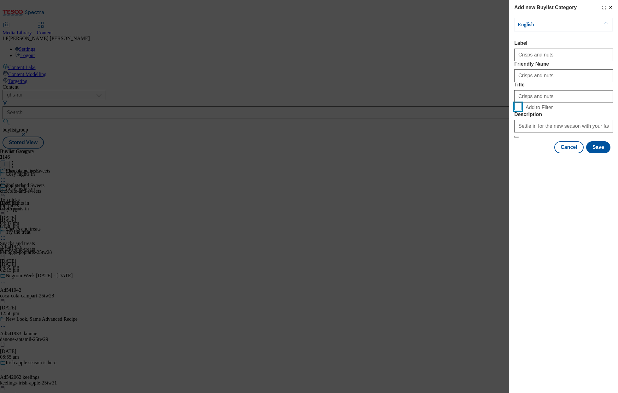
click at [515, 110] on input "Add to Filter" at bounding box center [518, 107] width 8 height 8
checkbox input "true"
click at [596, 153] on button "Save" at bounding box center [598, 147] width 24 height 12
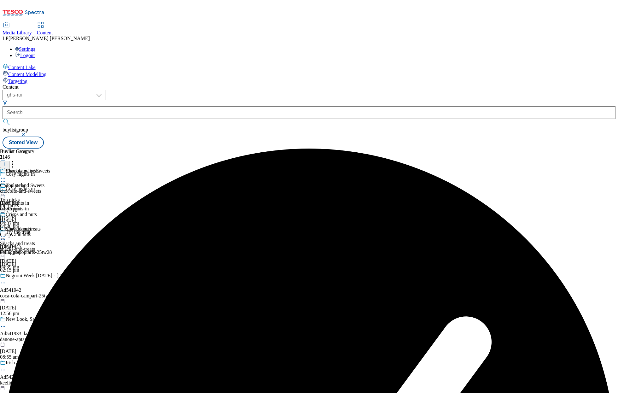
click at [50, 188] on div "chocolte-and-sweets" at bounding box center [25, 191] width 50 height 6
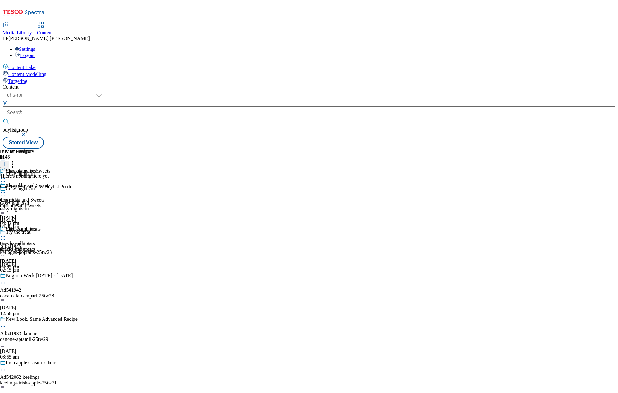
click at [50, 246] on div "Crisps and nuts" at bounding box center [25, 249] width 50 height 6
click at [50, 226] on div "Crisps and nuts Crisps and nuts Crisps and nuts [DATE] 04:53 pm" at bounding box center [25, 247] width 50 height 43
click at [5, 236] on circle at bounding box center [4, 236] width 1 height 1
click at [27, 247] on span "Edit" at bounding box center [23, 249] width 7 height 5
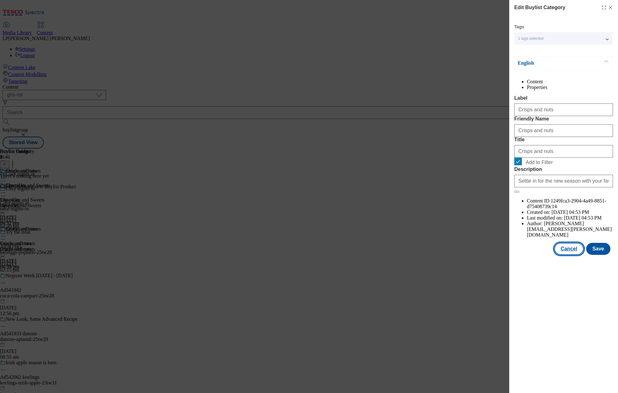
click at [567, 255] on button "Cancel" at bounding box center [568, 249] width 29 height 12
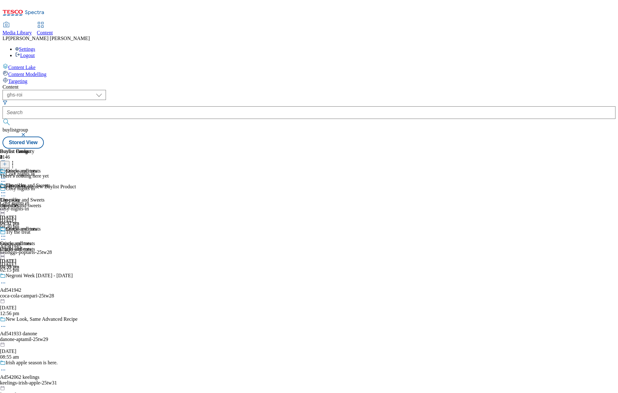
click at [50, 203] on div "chocolte-and-sweets" at bounding box center [25, 206] width 50 height 6
click at [6, 189] on icon at bounding box center [3, 192] width 6 height 6
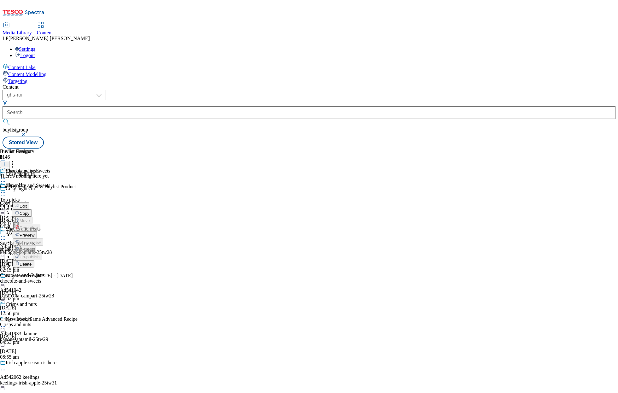
click at [27, 204] on span "Edit" at bounding box center [23, 206] width 7 height 5
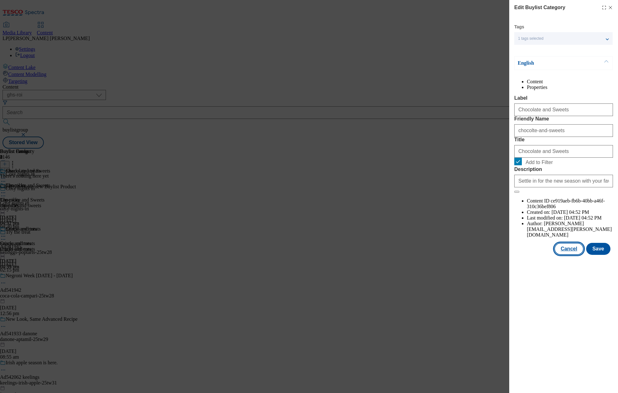
click at [573, 255] on button "Cancel" at bounding box center [568, 249] width 29 height 12
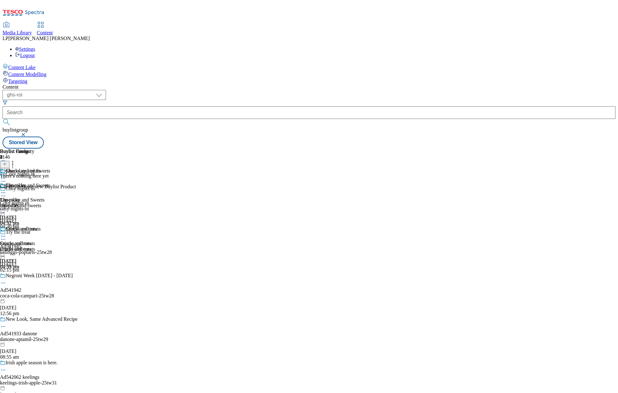
click at [7, 162] on icon at bounding box center [5, 164] width 4 height 4
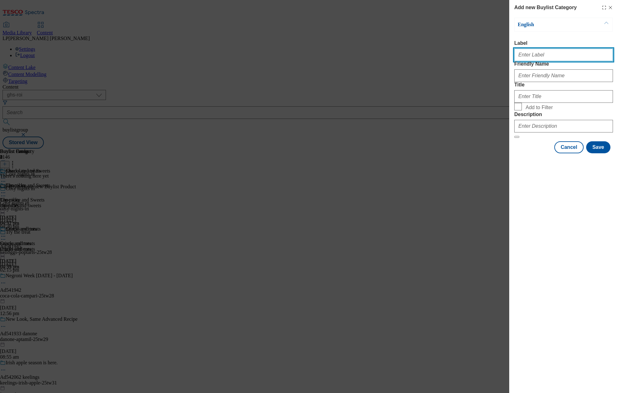
click at [532, 57] on input "Label" at bounding box center [563, 55] width 99 height 13
paste input "Biscuits"
type input "Biscuits"
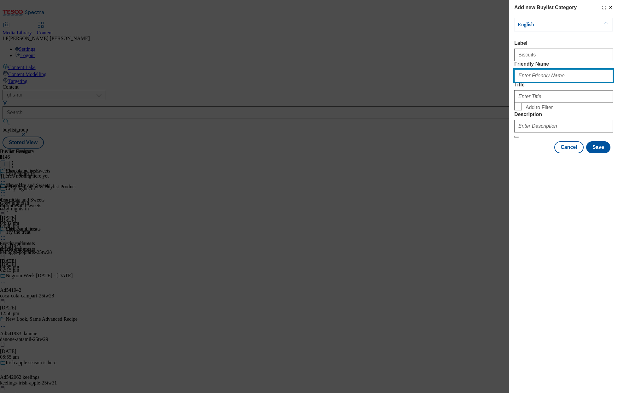
click at [526, 82] on input "Friendly Name" at bounding box center [563, 75] width 99 height 13
paste input "Biscuits"
type input "Biscuits"
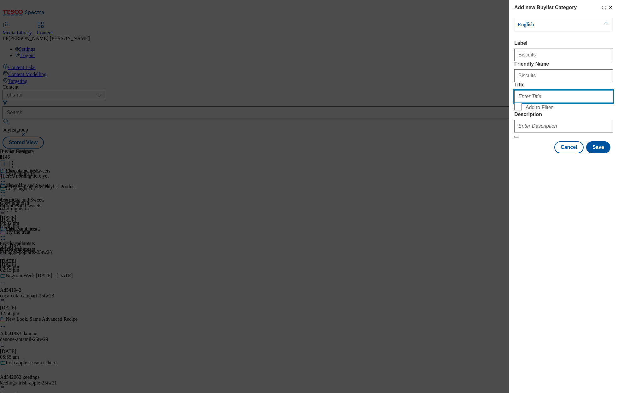
click at [524, 103] on input "Title" at bounding box center [563, 96] width 99 height 13
paste input "Biscuits"
type input "Biscuits"
click at [519, 110] on input "Add to Filter" at bounding box center [518, 107] width 8 height 8
checkbox input "true"
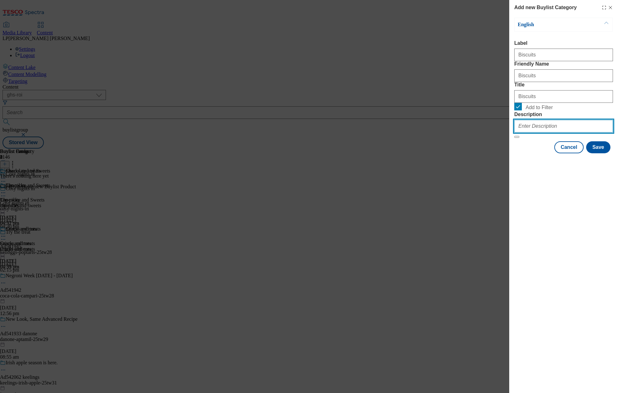
click at [560, 132] on input "Description" at bounding box center [563, 126] width 99 height 13
paste input "Settle in for the new season with your favourite chocolates, sweets, biscuits, …"
click at [514, 136] on button "Modal" at bounding box center [516, 137] width 5 height 2
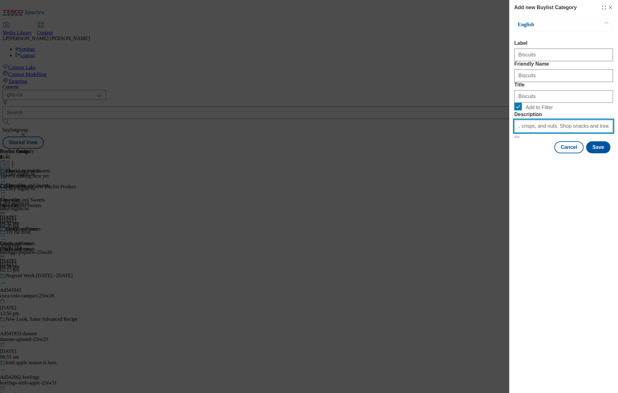
type input "Settle in for the new season with your favourite chocolates, sweets, biscuits, …"
click at [518, 153] on div "Cancel Save" at bounding box center [563, 147] width 99 height 12
click at [599, 153] on button "Save" at bounding box center [598, 147] width 24 height 12
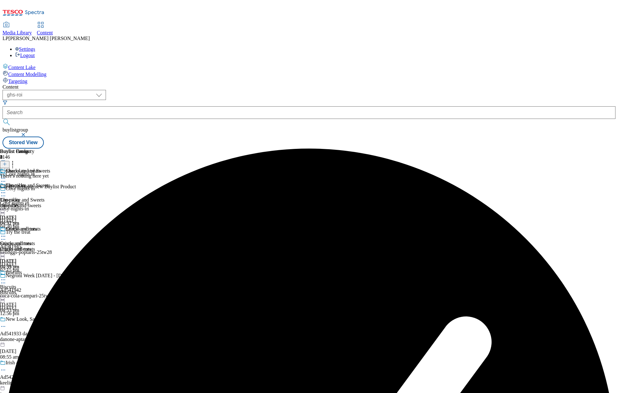
click at [50, 203] on div "chocolte-and-sweets" at bounding box center [25, 206] width 50 height 6
click at [6, 189] on icon at bounding box center [3, 192] width 6 height 6
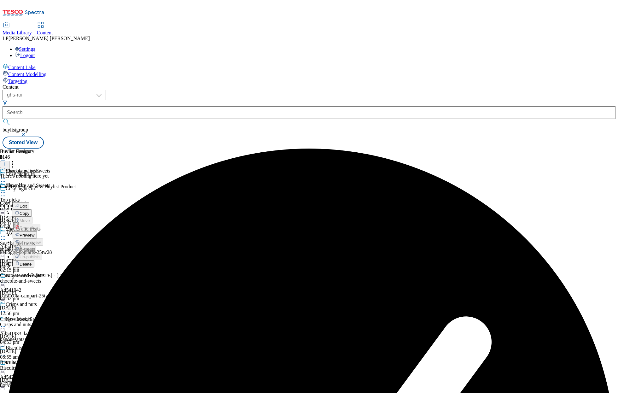
click at [29, 202] on button "Edit" at bounding box center [21, 205] width 17 height 7
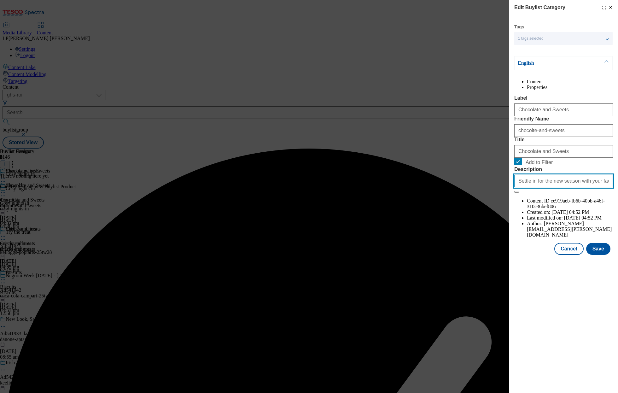
click at [576, 187] on input "Settle in for the new season with your favourite chocolates, sweets, biscuits, …" at bounding box center [563, 181] width 99 height 13
click at [592, 187] on input "Settle in for the new season with your favourite chocolates, sweets, biscuits, …" at bounding box center [563, 181] width 99 height 13
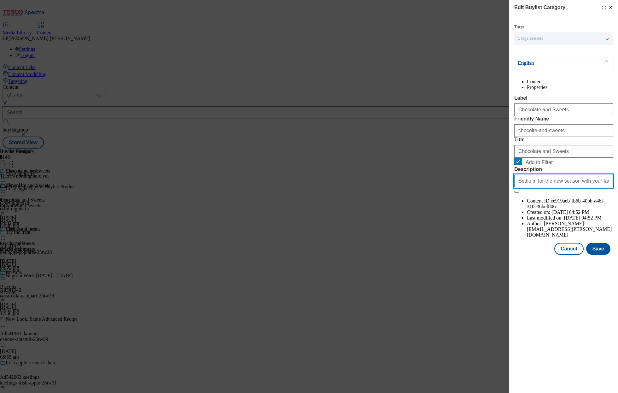
scroll to position [0, 213]
drag, startPoint x: 563, startPoint y: 237, endPoint x: 630, endPoint y: 236, distance: 67.1
click at [617, 151] on html "Icons icon_account icon_add icon_backward_link icon_basket icon_benefits icon_c…" at bounding box center [309, 75] width 618 height 151
click at [601, 187] on input "Settle in for the new season with your favourite chocolates, sweets, biscuits, …" at bounding box center [563, 181] width 99 height 13
click at [609, 187] on input "Settle in for the new season with your favourite chocolates, sweets, biscuits, …" at bounding box center [563, 181] width 99 height 13
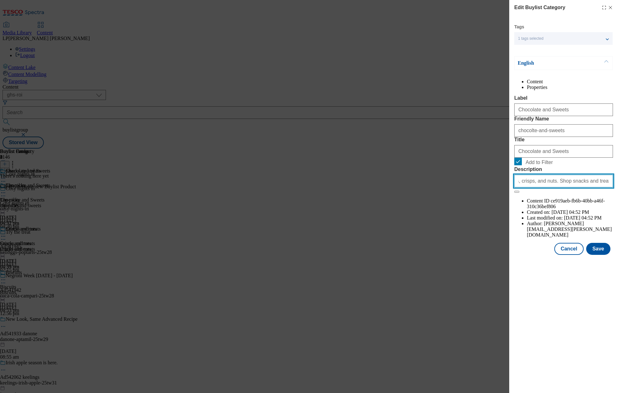
scroll to position [0, 166]
click at [593, 187] on input "Settle in for the new season with your favourite chocolates, sweets, biscuits, …" at bounding box center [563, 181] width 99 height 13
click at [613, 236] on div "Edit Buylist Category Tags 1 tags selected buylist category English Content Pro…" at bounding box center [563, 128] width 109 height 256
drag, startPoint x: 609, startPoint y: 237, endPoint x: 595, endPoint y: 238, distance: 14.2
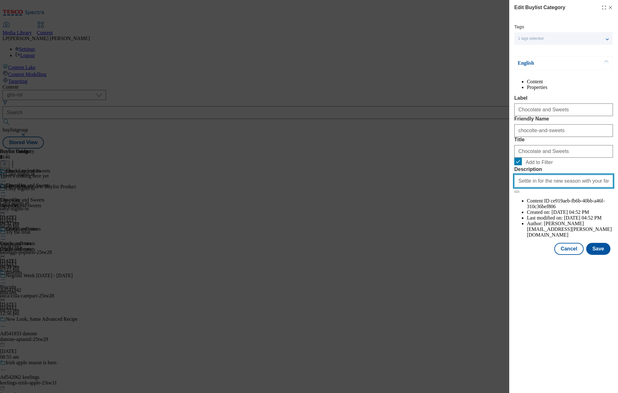
click at [609, 187] on input "Settle in for the new season with your favourite chocolates, sweets, biscuits, …" at bounding box center [563, 181] width 99 height 13
drag, startPoint x: 579, startPoint y: 237, endPoint x: 630, endPoint y: 236, distance: 50.1
click at [617, 151] on html "Icons icon_account icon_add icon_backward_link icon_basket icon_benefits icon_c…" at bounding box center [309, 75] width 618 height 151
click at [612, 193] on form "Label Chocolate and Sweets Friendly Name chocolte-and-sweets Title Chocolate an…" at bounding box center [563, 144] width 99 height 98
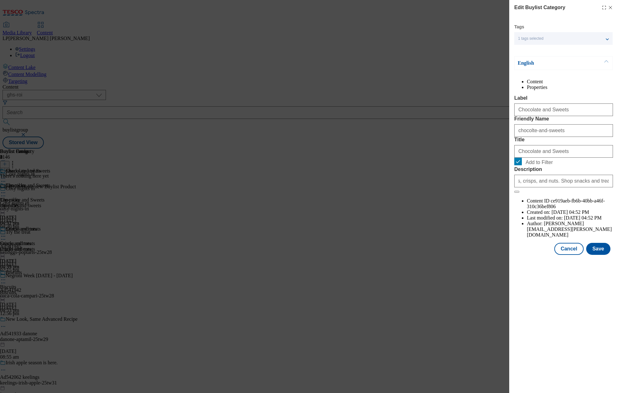
scroll to position [0, 0]
click at [610, 187] on input "Settle in for the new season with your favourite chocolates, sweets, biscuits, …" at bounding box center [563, 181] width 99 height 13
drag, startPoint x: 585, startPoint y: 236, endPoint x: 625, endPoint y: 234, distance: 40.7
click at [617, 151] on html "Icons icon_account icon_add icon_backward_link icon_basket icon_benefits icon_c…" at bounding box center [309, 75] width 618 height 151
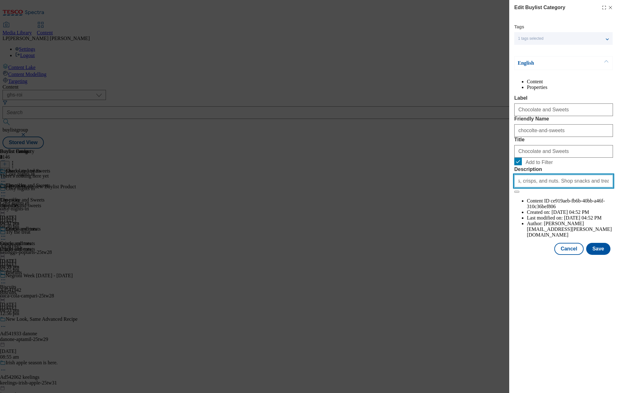
scroll to position [0, 168]
type input "Settle in for the new season with your favourite chocolates, sweets, biscuits, …"
click at [579, 297] on div "Edit Buylist Category Tags 1 tags selected buylist category English Content Pro…" at bounding box center [563, 196] width 109 height 393
click at [599, 255] on button "Save" at bounding box center [598, 249] width 24 height 12
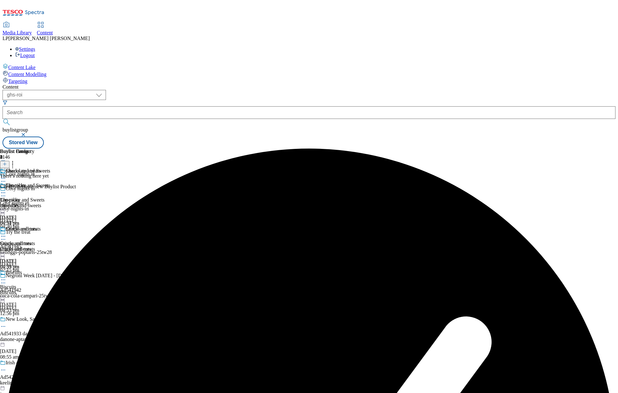
click at [50, 246] on div "Crisps and nuts" at bounding box center [25, 249] width 50 height 6
click at [50, 226] on div "Crisps and nuts Crisps and nuts Crisps and nuts [DATE] 04:53 pm" at bounding box center [25, 247] width 50 height 43
click at [4, 236] on circle at bounding box center [3, 236] width 1 height 1
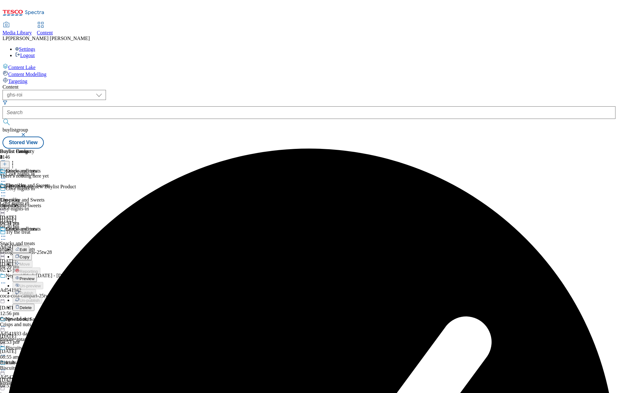
click at [29, 245] on button "Edit" at bounding box center [21, 248] width 17 height 7
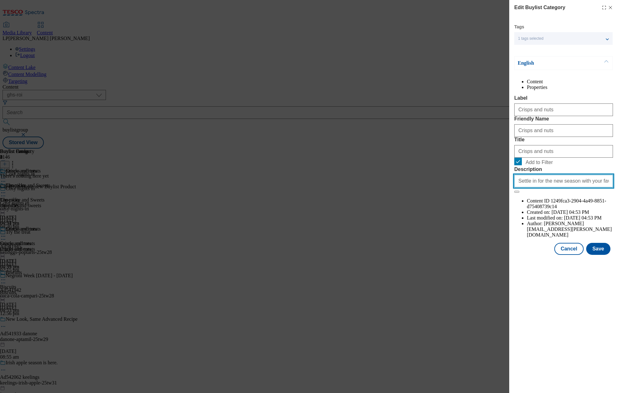
click at [552, 187] on input "Settle in for the new season with your favourite chocolates, sweets, biscuits, …" at bounding box center [563, 181] width 99 height 13
drag, startPoint x: 568, startPoint y: 235, endPoint x: 653, endPoint y: 232, distance: 85.1
click at [617, 151] on html "Icons icon_account icon_add icon_backward_link icon_basket icon_benefits icon_c…" at bounding box center [309, 75] width 618 height 151
click at [610, 187] on input "Settle in for the new season with your favourite chocolates, sweets, biscuits, …" at bounding box center [563, 181] width 99 height 13
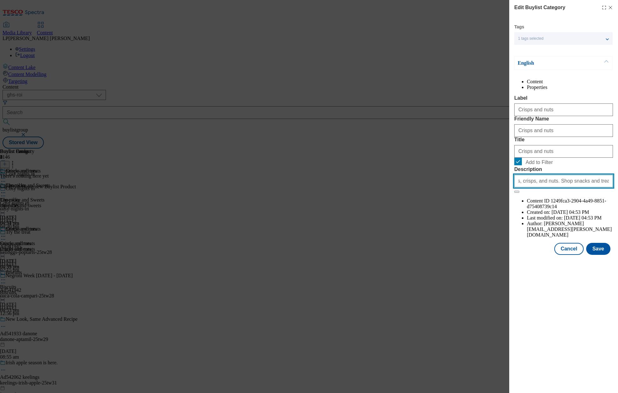
scroll to position [0, 168]
type input "Settle in for the new season with your favourite chocolates, sweets, biscuits, …"
click at [571, 309] on div "Edit Buylist Category Tags 1 tags selected buylist category English Content Pro…" at bounding box center [563, 196] width 109 height 393
click at [592, 255] on button "Save" at bounding box center [598, 249] width 24 height 12
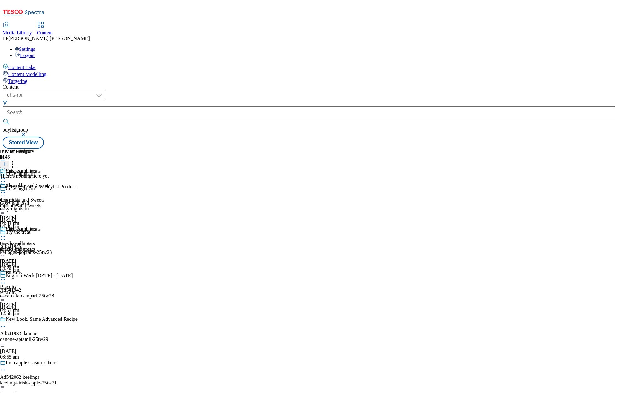
click at [50, 226] on div "Crisps and nuts Crisps and nuts Crisps and nuts [DATE] 04:54 pm" at bounding box center [25, 247] width 50 height 43
click at [6, 233] on icon at bounding box center [3, 236] width 6 height 6
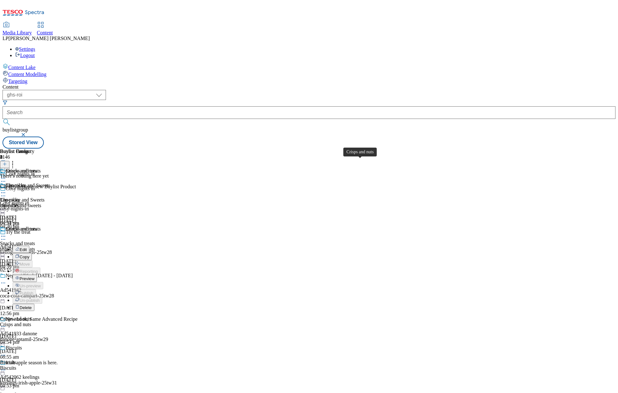
click at [37, 226] on div "Crisps and nuts" at bounding box center [21, 229] width 31 height 6
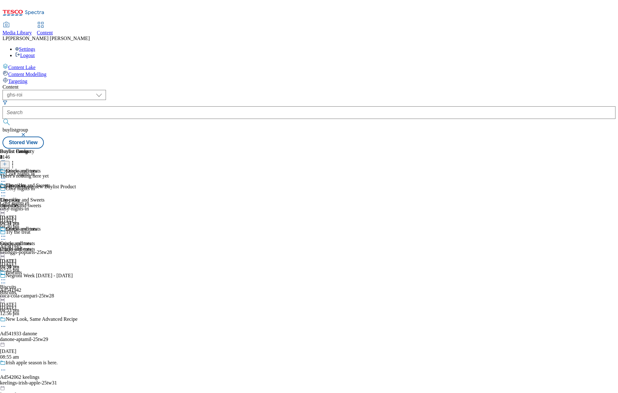
click at [6, 276] on icon at bounding box center [3, 279] width 6 height 6
click at [27, 291] on span "Edit" at bounding box center [23, 293] width 7 height 5
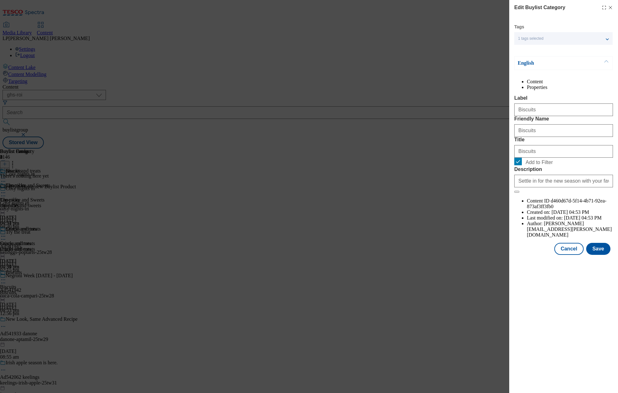
click at [591, 90] on li "Properties" at bounding box center [570, 87] width 86 height 6
click at [539, 84] on li "Content" at bounding box center [570, 82] width 86 height 6
click at [531, 37] on span "1 tags selected" at bounding box center [531, 38] width 26 height 5
click at [372, 231] on div "Edit Buylist Category Tags 1 tags selected buylist category English Content Pro…" at bounding box center [309, 196] width 618 height 393
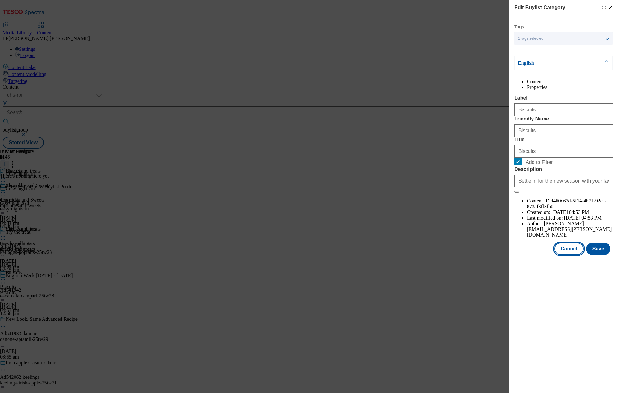
click at [573, 255] on button "Cancel" at bounding box center [568, 249] width 29 height 12
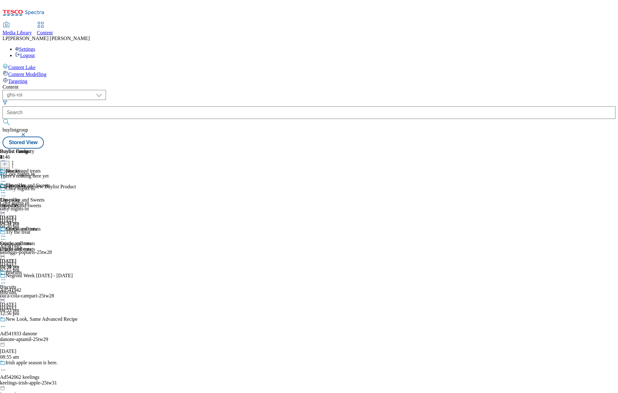
click at [7, 162] on icon at bounding box center [5, 164] width 4 height 4
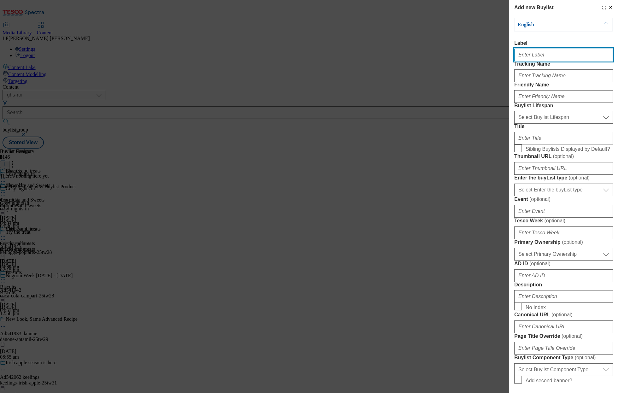
click at [532, 60] on input "Label" at bounding box center [563, 55] width 99 height 13
click at [540, 59] on input "Label" at bounding box center [563, 55] width 99 height 13
paste input "Drinks"
type input "Drinks"
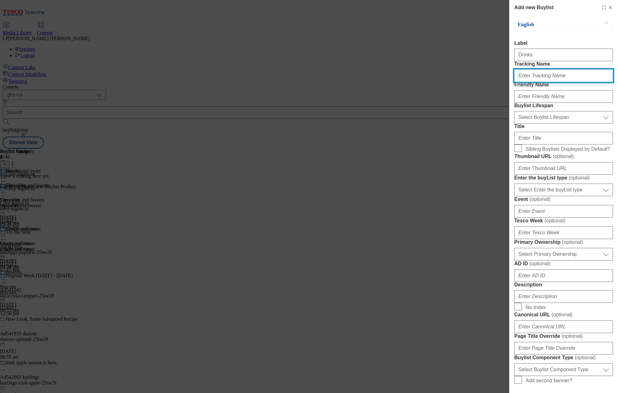
click at [535, 82] on input "Tracking Name" at bounding box center [563, 75] width 99 height 13
paste input "Drinks"
type input "Drinks"
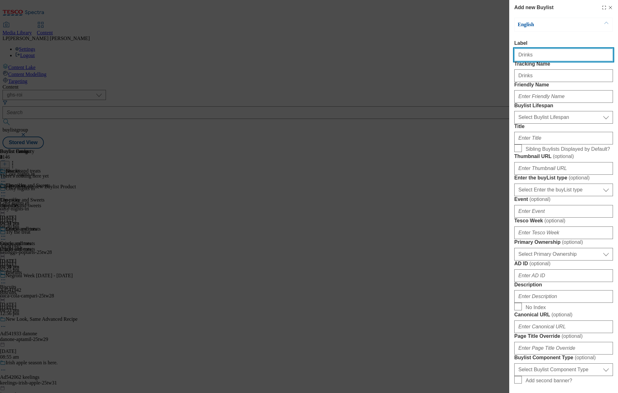
click at [551, 51] on input "Drinks" at bounding box center [563, 55] width 99 height 13
click at [547, 60] on input "Drinks" at bounding box center [563, 55] width 99 height 13
type input "Drinks"
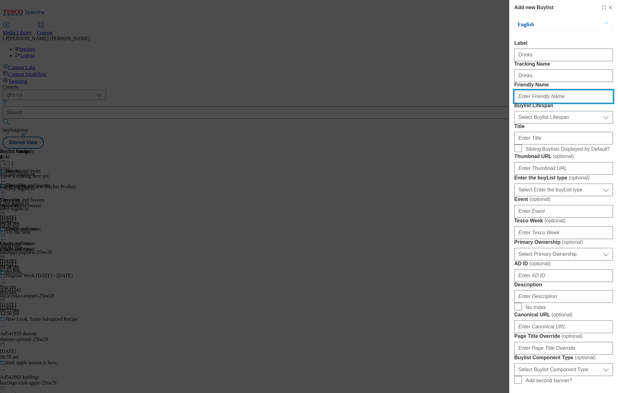
click at [536, 103] on input "Friendly Name" at bounding box center [563, 96] width 99 height 13
paste input "Drinks"
type input "Drinks"
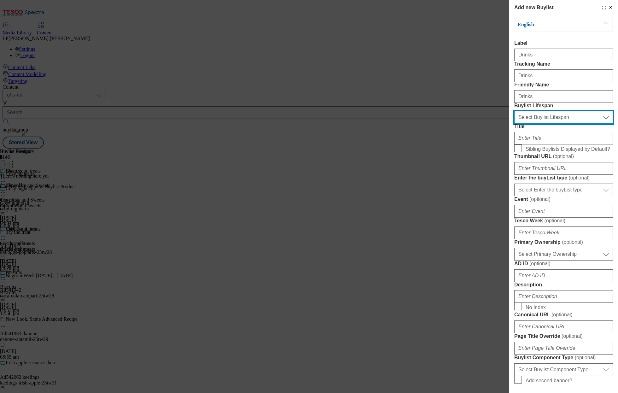
click at [537, 124] on select "Select Buylist Lifespan evergreen seasonal tactical" at bounding box center [563, 117] width 99 height 13
select select "evergreen"
click at [514, 124] on select "Select Buylist Lifespan evergreen seasonal tactical" at bounding box center [563, 117] width 99 height 13
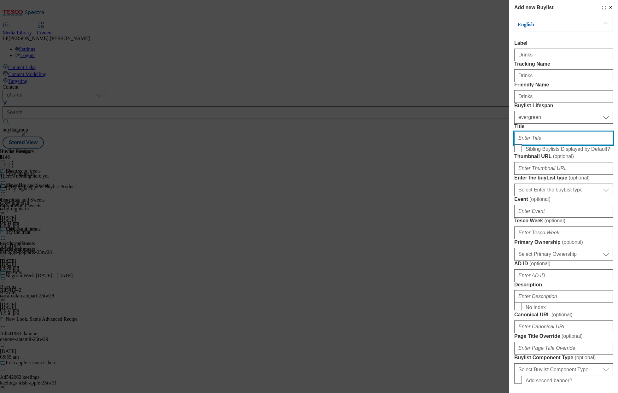
click at [526, 144] on input "Title" at bounding box center [563, 138] width 99 height 13
paste input "Drinks"
type input "Drinks"
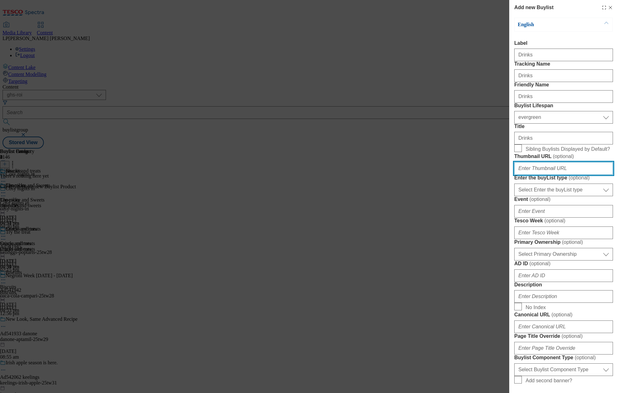
click at [538, 175] on input "Thumbnail URL ( optional )" at bounding box center [563, 168] width 99 height 13
click at [533, 175] on input "Thumbnail URL ( optional )" at bounding box center [563, 168] width 99 height 13
paste input "[URL][DOMAIN_NAME]"
type input "[URL][DOMAIN_NAME]"
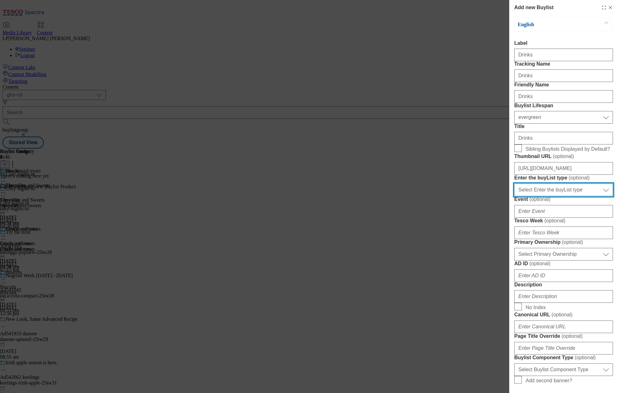
click at [534, 196] on select "Select Enter the buyList type event supplier funded long term >4 weeks supplier…" at bounding box center [563, 189] width 99 height 13
click at [540, 181] on label "Enter the buyList type ( optional )" at bounding box center [563, 178] width 99 height 6
click at [540, 196] on select "Select Enter the buyList type event supplier funded long term >4 weeks supplier…" at bounding box center [563, 189] width 99 height 13
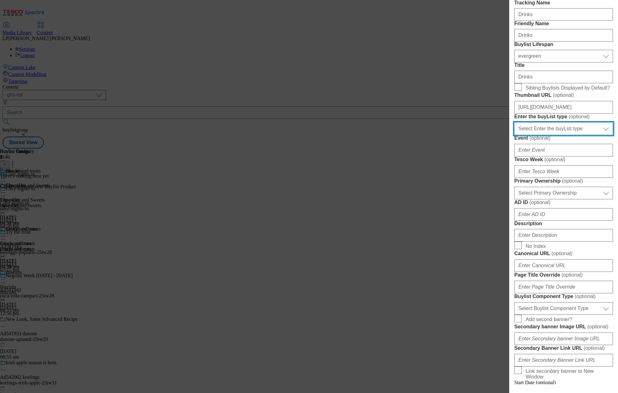
scroll to position [121, 0]
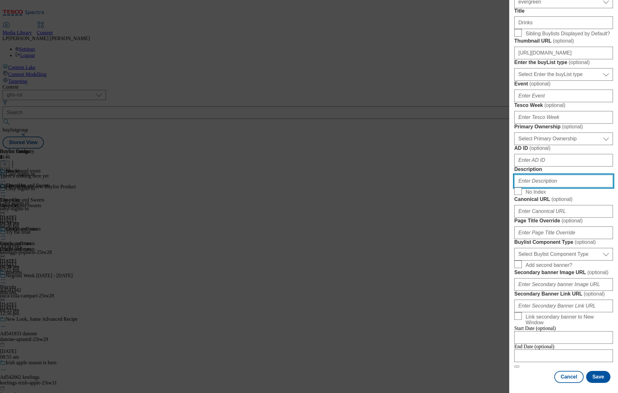
click at [533, 187] on input "Description" at bounding box center [563, 181] width 99 height 13
click at [537, 187] on input "Description" at bounding box center [563, 181] width 99 height 13
paste input "Settle in for the new season with your favourite soft and hot drinks. From cola…"
type input "Settle in for the new season with your favourite soft and hot drinks. From cola…"
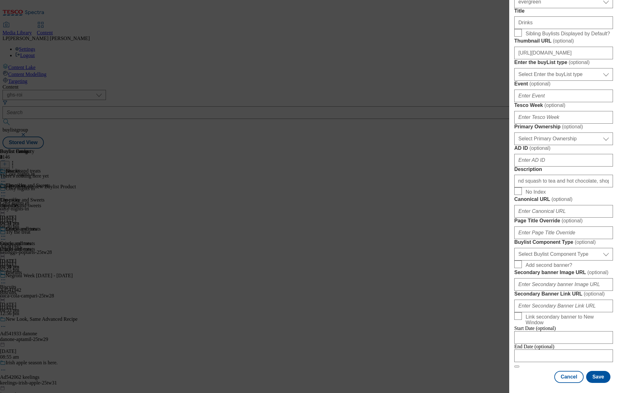
click at [561, 313] on form "Label Drinks Tracking Name Drinks Friendly Name Drinks Buylist Lifespan Select …" at bounding box center [563, 146] width 99 height 442
click at [544, 248] on select "Select Buylist Component Type Banner Competition Header Meal" at bounding box center [563, 254] width 99 height 13
select select "Banner"
click at [514, 248] on select "Select Buylist Component Type Banner Competition Header Meal" at bounding box center [563, 254] width 99 height 13
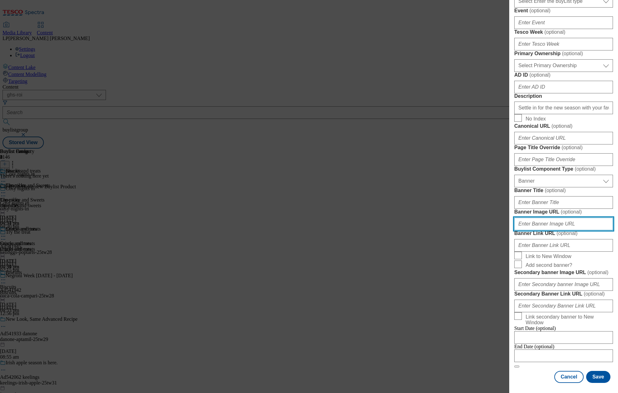
click at [539, 230] on input "Banner Image URL ( optional )" at bounding box center [563, 223] width 99 height 13
paste input "[URL][DOMAIN_NAME]"
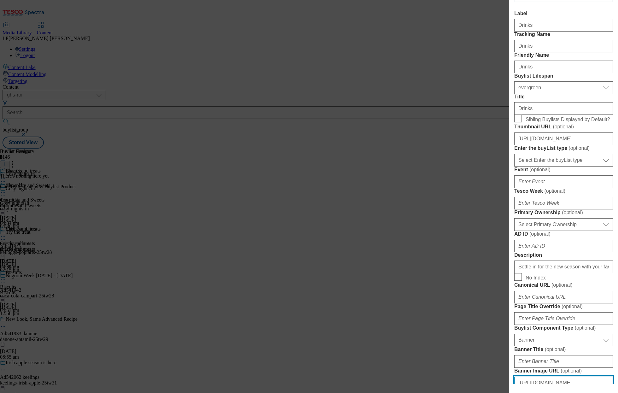
scroll to position [24, 0]
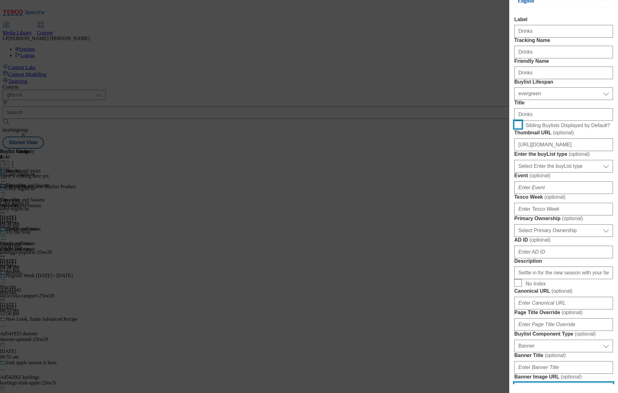
type input "[URL][DOMAIN_NAME]"
click at [520, 128] on input "Sibling Buylists Displayed by Default?" at bounding box center [518, 125] width 8 height 8
checkbox input "true"
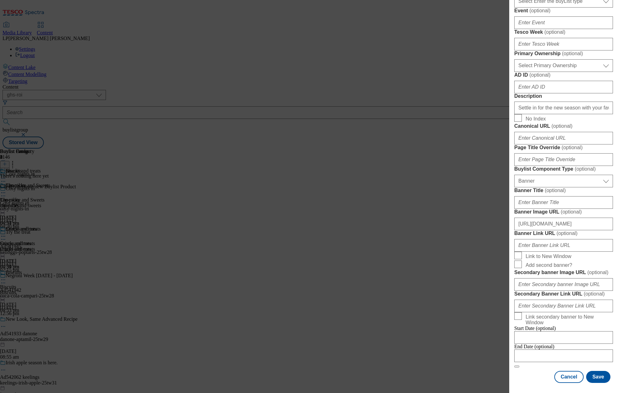
scroll to position [452, 0]
click at [597, 374] on button "Save" at bounding box center [598, 377] width 24 height 12
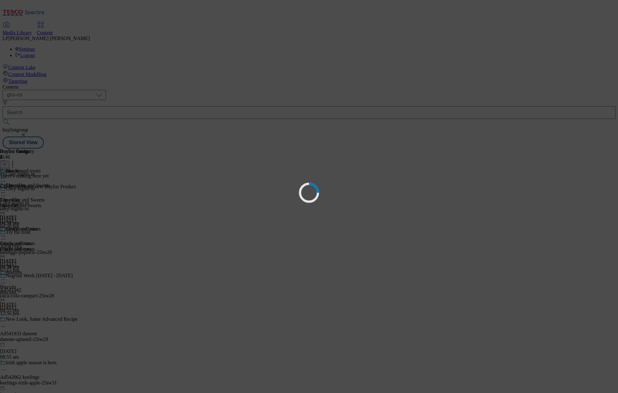
select select "evergreen"
select select "Banner"
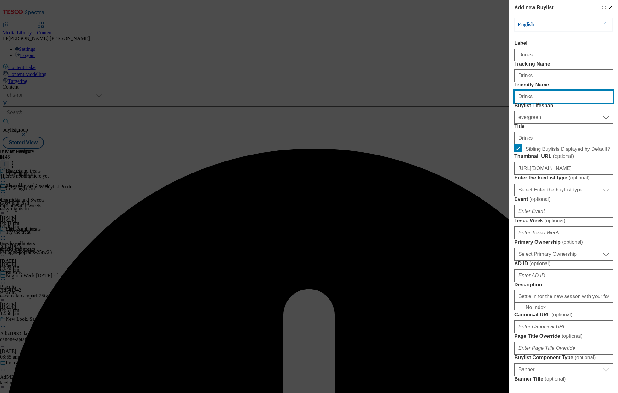
click at [562, 103] on input "Drinks" at bounding box center [563, 96] width 99 height 13
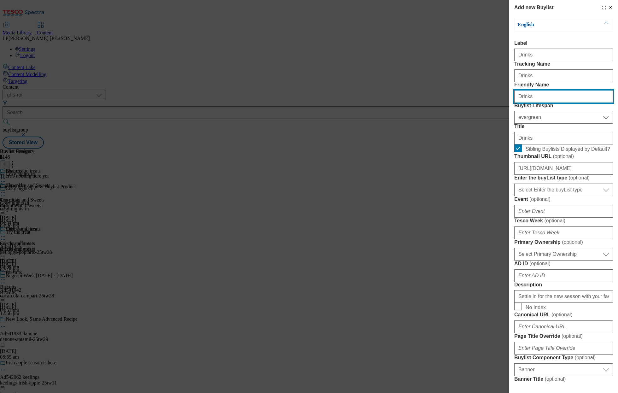
click at [519, 103] on input "Drinks" at bounding box center [563, 96] width 99 height 13
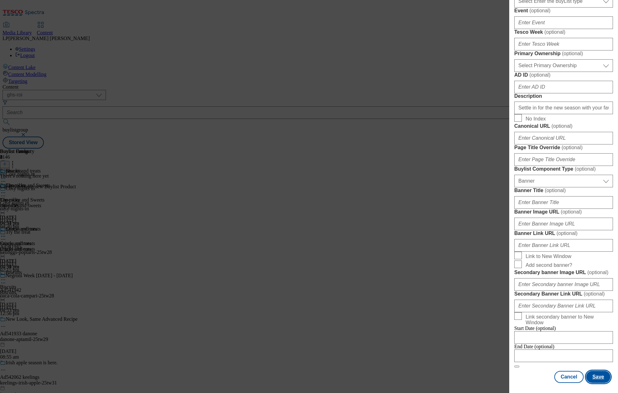
type input "drinks"
click at [601, 375] on button "Save" at bounding box center [598, 377] width 24 height 12
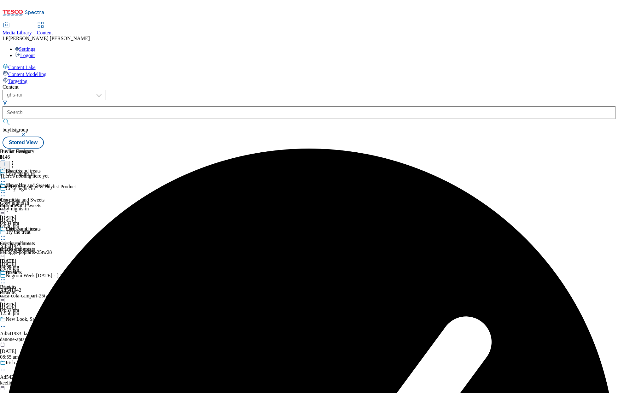
click at [41, 290] on div "drinks" at bounding box center [20, 293] width 41 height 6
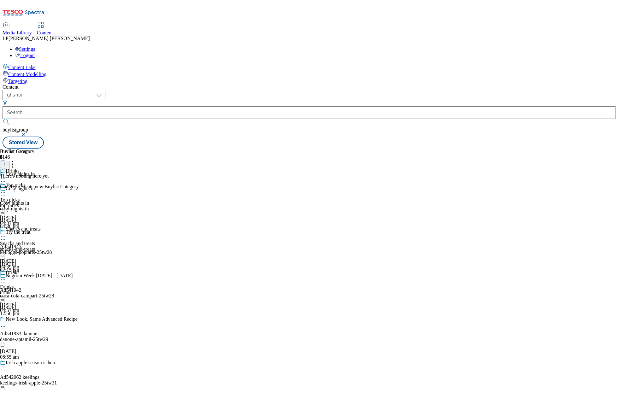
click at [7, 162] on icon at bounding box center [5, 164] width 4 height 4
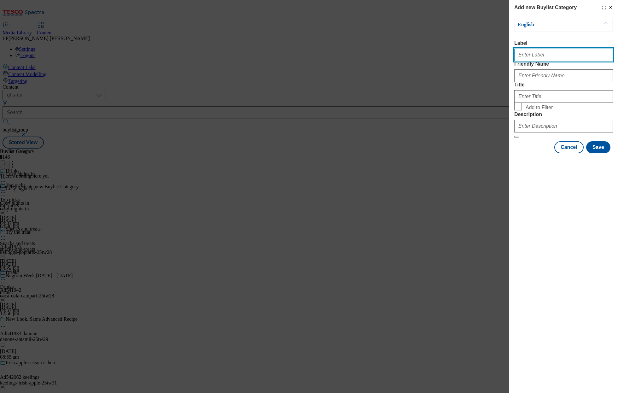
click at [534, 57] on input "Label" at bounding box center [563, 55] width 99 height 13
paste input "Soft drinks and cordials"
type input "Soft drinks and cordials"
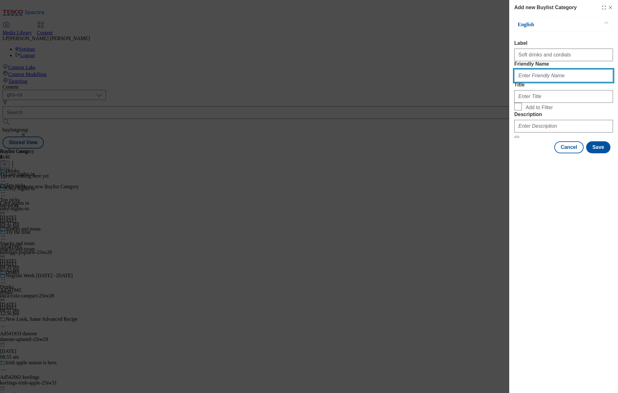
click at [536, 82] on input "Friendly Name" at bounding box center [563, 75] width 99 height 13
paste input "Soft drinks and cordials"
type input "Soft drinks and cordials"
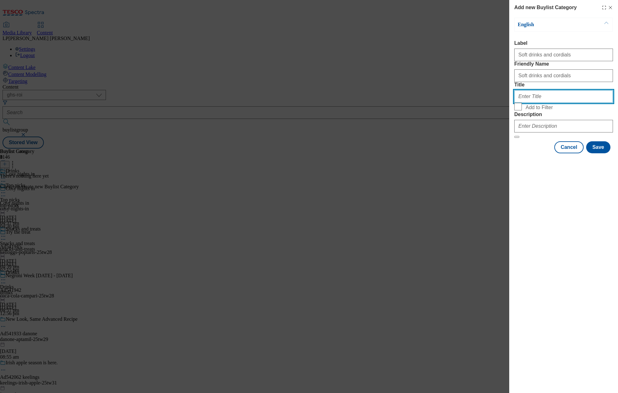
click at [527, 103] on input "Title" at bounding box center [563, 96] width 99 height 13
paste input "Soft drinks and cordials"
type input "Soft drinks and cordials"
click at [520, 110] on input "Add to Filter" at bounding box center [518, 107] width 8 height 8
checkbox input "true"
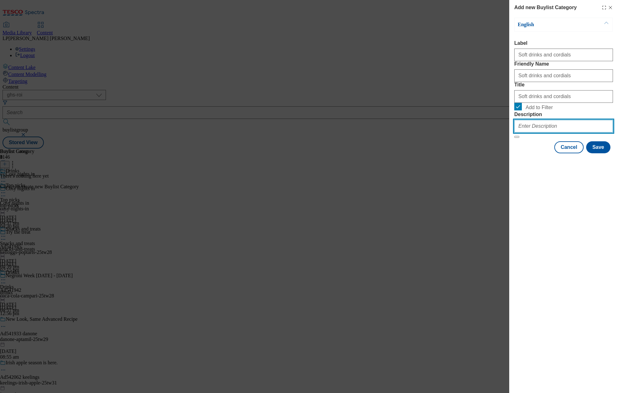
click at [562, 132] on input "Description" at bounding box center [563, 126] width 99 height 13
paste input "Settle in for the new season with your favourite soft and hot drinks. From cola…"
type input "Settle in for the new season with your favourite soft and hot drinks. From cola…"
click at [576, 61] on div "Soft drinks and cordials" at bounding box center [563, 53] width 99 height 15
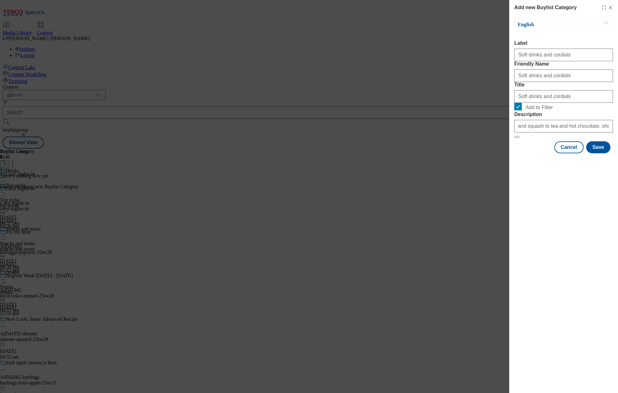
scroll to position [0, 0]
click at [579, 59] on input "Soft drinks and cordials" at bounding box center [563, 55] width 99 height 13
click at [596, 153] on button "Save" at bounding box center [598, 147] width 24 height 12
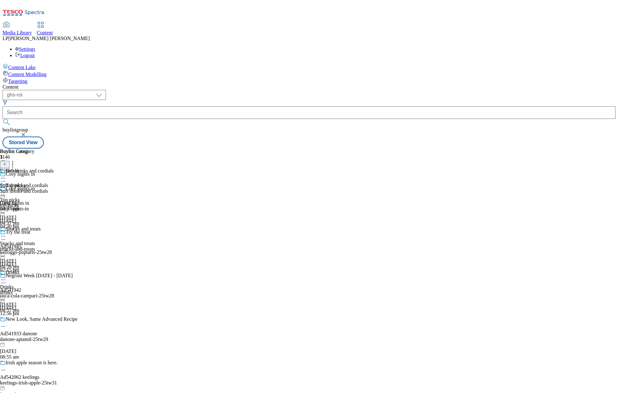
click at [6, 164] on line at bounding box center [4, 164] width 3 height 0
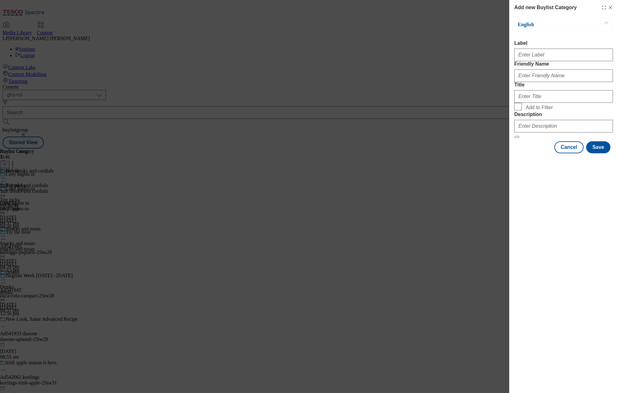
click at [533, 61] on div "Modal" at bounding box center [563, 53] width 99 height 15
click at [534, 60] on input "Label" at bounding box center [563, 55] width 99 height 13
paste input "Hot drinks"
type input "Hot drinks"
click at [526, 82] on input "Friendly Name" at bounding box center [563, 75] width 99 height 13
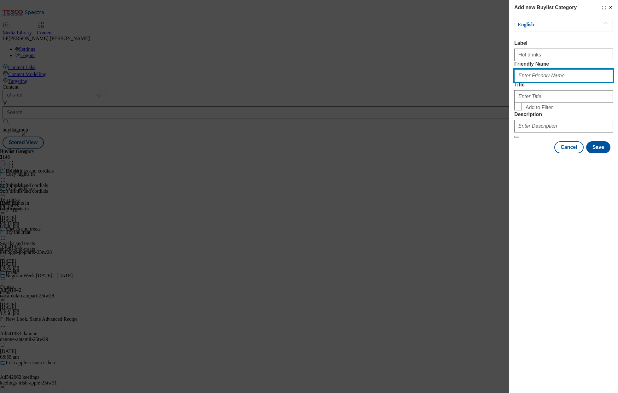
paste input "Hot drinks"
type input "Hot drinks"
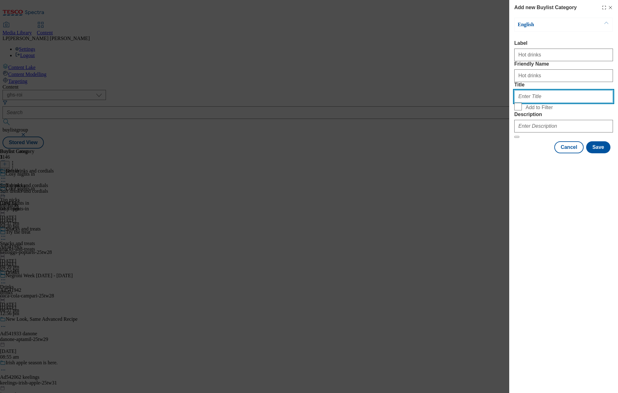
click at [520, 103] on input "Title" at bounding box center [563, 96] width 99 height 13
paste input "Hot drinks"
type input "Hot drinks"
click at [519, 110] on input "Add to Filter" at bounding box center [518, 107] width 8 height 8
checkbox input "true"
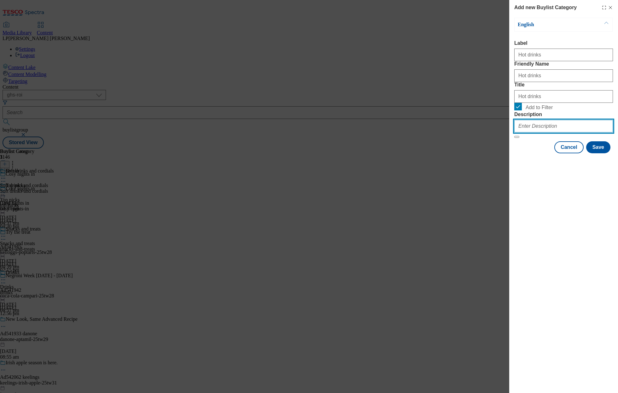
click at [544, 132] on input "Description" at bounding box center [563, 126] width 99 height 13
paste input "Settle in for the new season with your favourite soft and hot drinks. From cola…"
type input "Settle in for the new season with your favourite soft and hot drinks. From cola…"
click at [594, 153] on button "Save" at bounding box center [598, 147] width 24 height 12
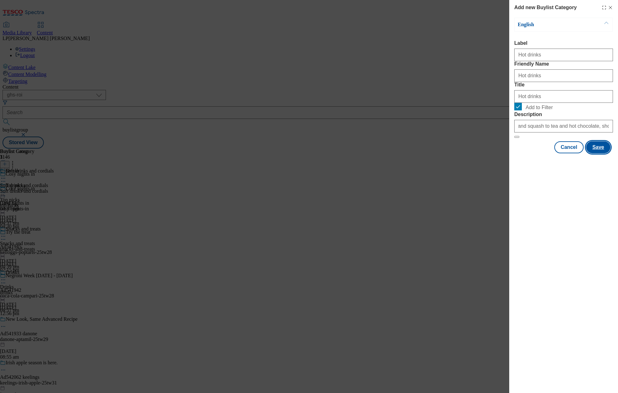
scroll to position [0, 0]
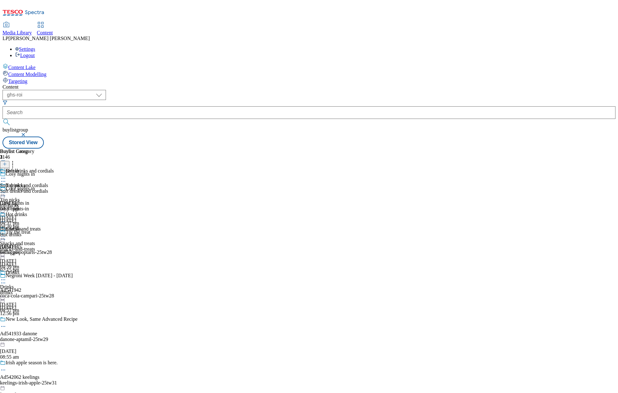
click at [41, 290] on div "drinks" at bounding box center [20, 293] width 41 height 6
click at [9, 161] on button at bounding box center [4, 164] width 9 height 7
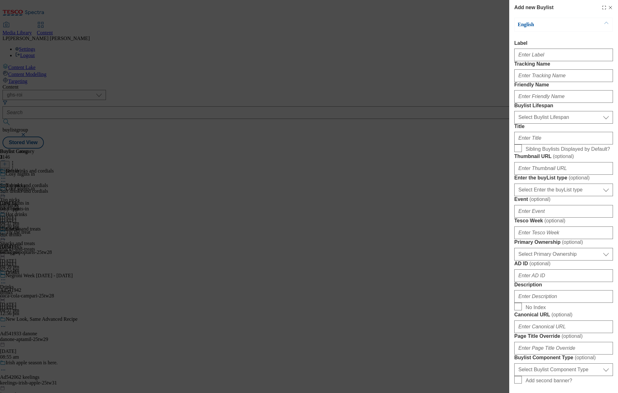
click at [609, 8] on icon "Modal" at bounding box center [610, 7] width 5 height 5
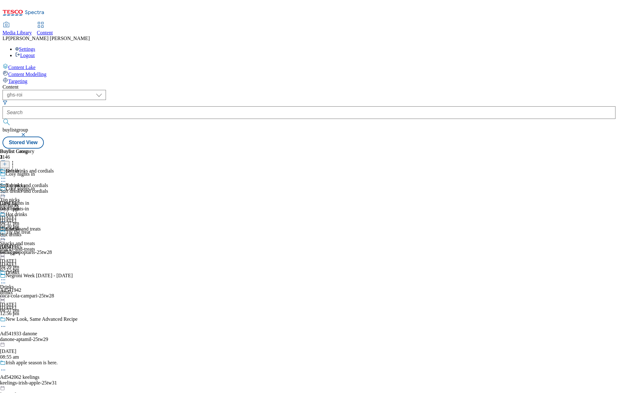
click at [6, 189] on icon at bounding box center [3, 192] width 6 height 6
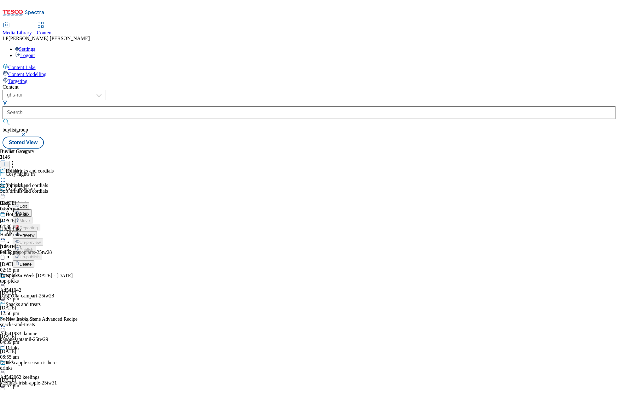
click at [43, 345] on div "Drinks Drinks drinks [DATE] 04:57 pm" at bounding box center [21, 366] width 43 height 43
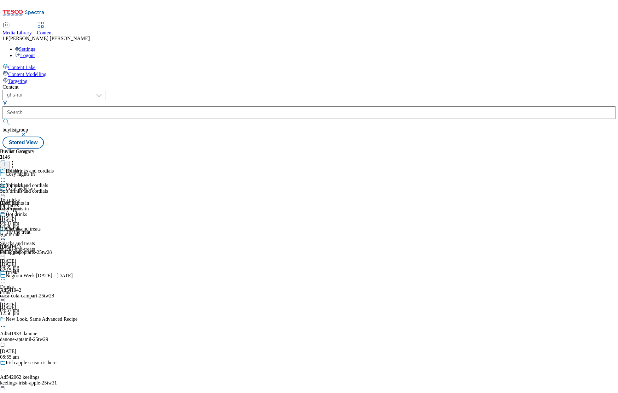
click at [7, 162] on icon at bounding box center [5, 164] width 4 height 4
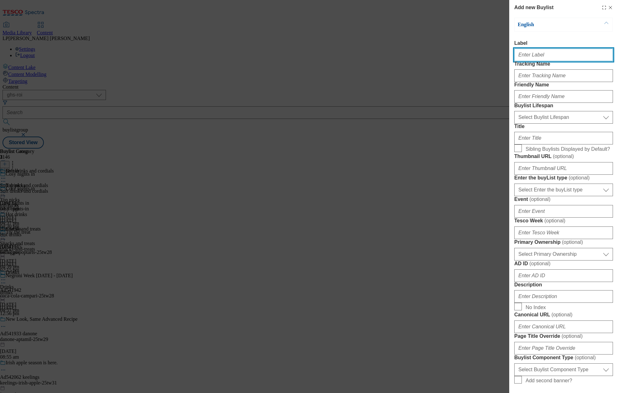
click at [539, 59] on input "Label" at bounding box center [563, 55] width 99 height 13
paste input "Beer, wine and spirits"
type input "Beer, wine and spirits"
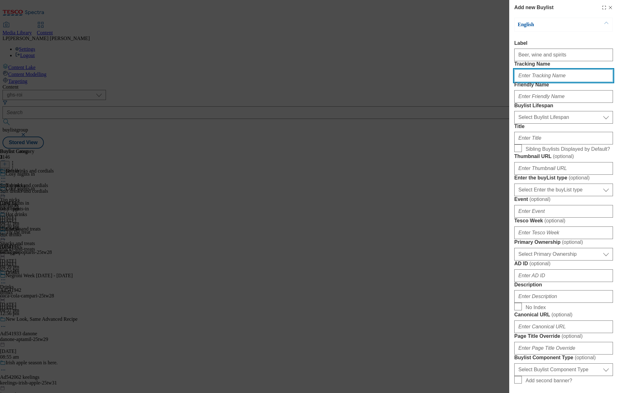
click at [528, 82] on input "Tracking Name" at bounding box center [563, 75] width 99 height 13
paste input "Beer, wine and spirits"
type input "Beer, wine and spirits"
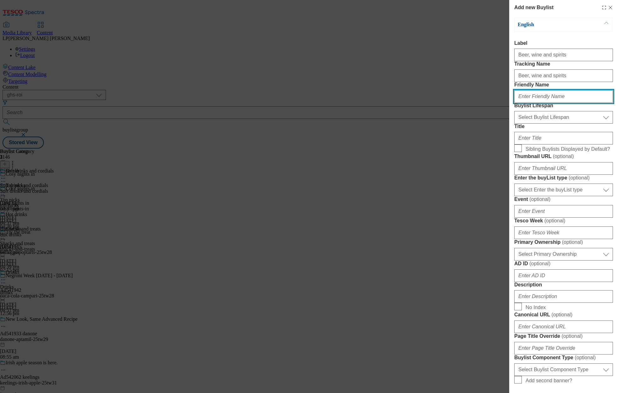
click at [522, 103] on input "Friendly Name" at bounding box center [563, 96] width 99 height 13
paste input "Beer, wine and spirits"
type input "Beer, wine and spirits"
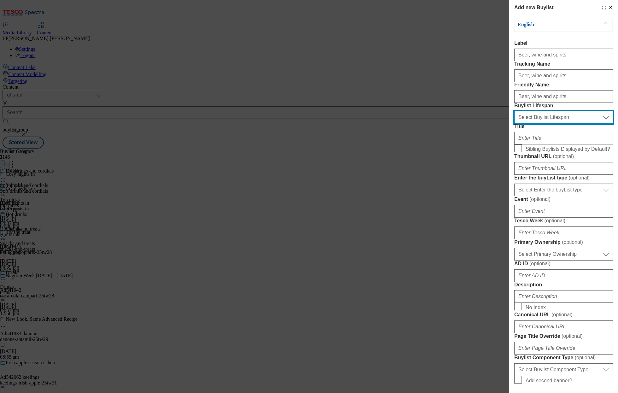
click at [530, 124] on select "Select Buylist Lifespan evergreen seasonal tactical" at bounding box center [563, 117] width 99 height 13
select select "evergreen"
click at [514, 124] on select "Select Buylist Lifespan evergreen seasonal tactical" at bounding box center [563, 117] width 99 height 13
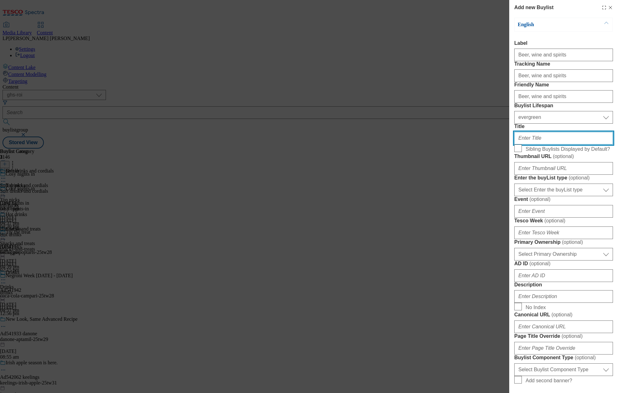
click at [532, 144] on input "Title" at bounding box center [563, 138] width 99 height 13
paste input "Beer, wine and spirits"
type input "Beer, wine and spirits"
click at [518, 152] on input "Sibling Buylists Displayed by Default?" at bounding box center [518, 148] width 8 height 8
checkbox input "true"
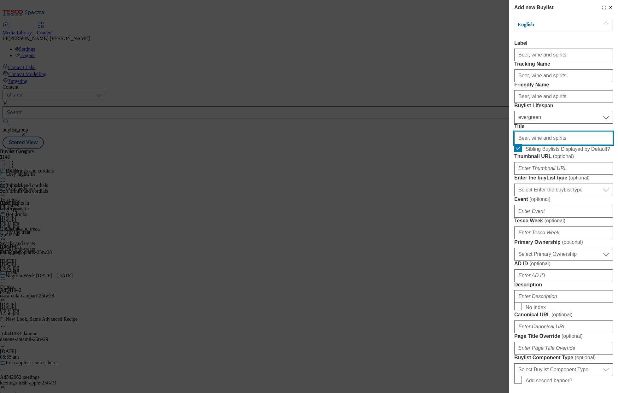
click at [565, 144] on input "Beer, wine and spirits" at bounding box center [563, 138] width 99 height 13
click at [585, 144] on input "Beer, wine and spirits" at bounding box center [563, 138] width 99 height 13
type input "Beer, wine and spirits"
click at [571, 53] on input "Beer, wine and spirits" at bounding box center [563, 55] width 99 height 13
click at [594, 59] on input "Beer, wine and spirits" at bounding box center [563, 55] width 99 height 13
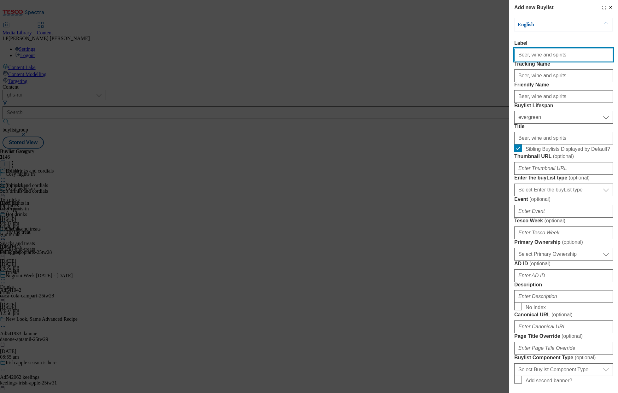
type input "Beer, wine and spirits"
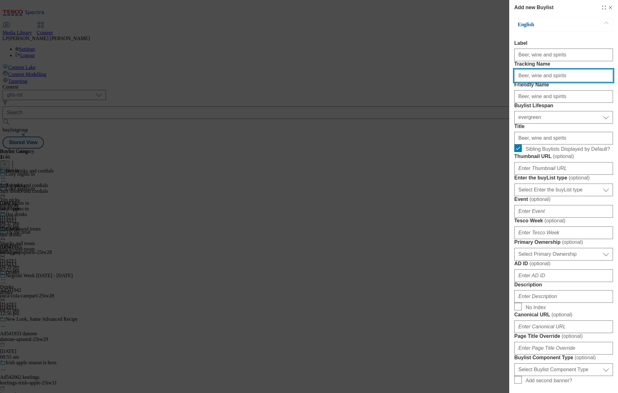
click at [560, 82] on input "Beer, wine and spirits" at bounding box center [563, 75] width 99 height 13
type input "Beer, wine and spirits"
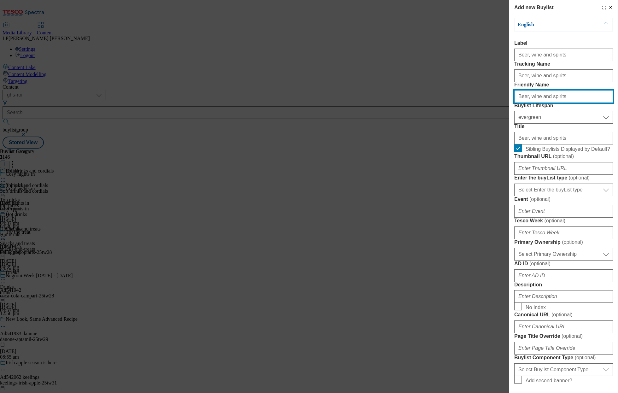
click at [564, 103] on input "Beer, wine and spirits" at bounding box center [563, 96] width 99 height 13
type input "Beer, wine and spirits"
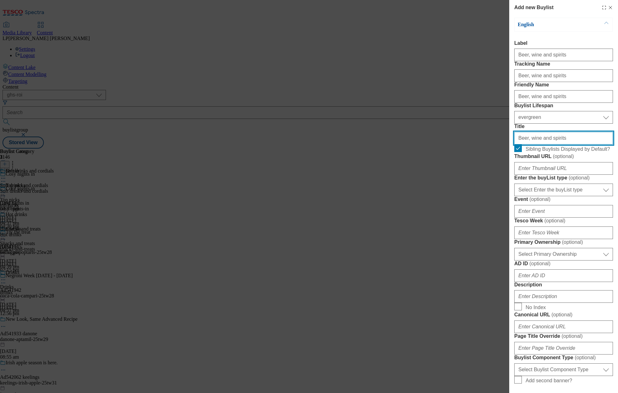
click at [591, 144] on input "Beer, wine and spirits" at bounding box center [563, 138] width 99 height 13
click at [592, 144] on input "Beer, wine and spirits" at bounding box center [563, 138] width 99 height 13
type input "Beer, wine and spirits"
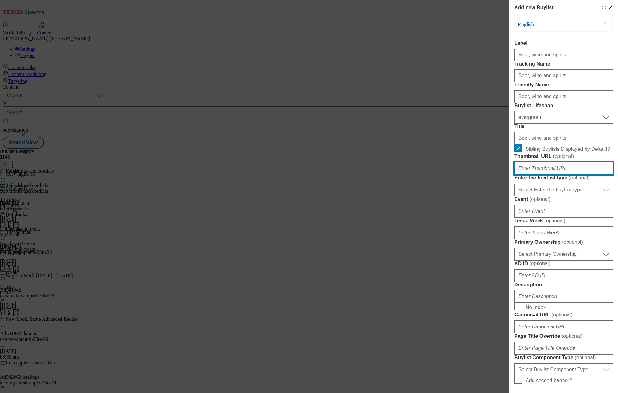
click at [531, 175] on input "Thumbnail URL ( optional )" at bounding box center [563, 168] width 99 height 13
click at [533, 175] on input "Thumbnail URL ( optional )" at bounding box center [563, 168] width 99 height 13
paste input "[URL][DOMAIN_NAME]"
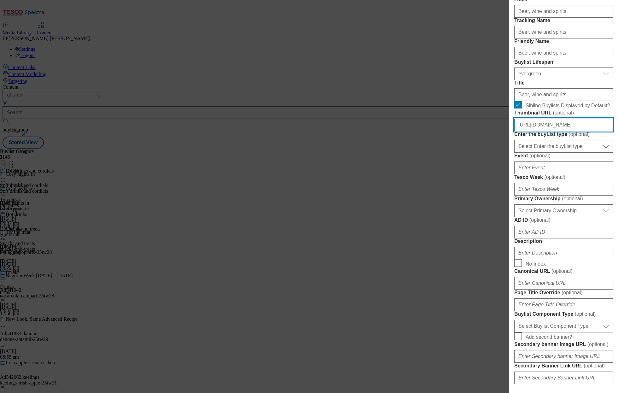
scroll to position [48, 0]
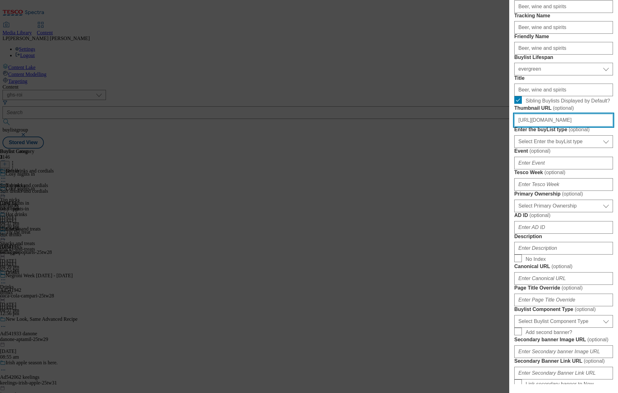
type input "[URL][DOMAIN_NAME]"
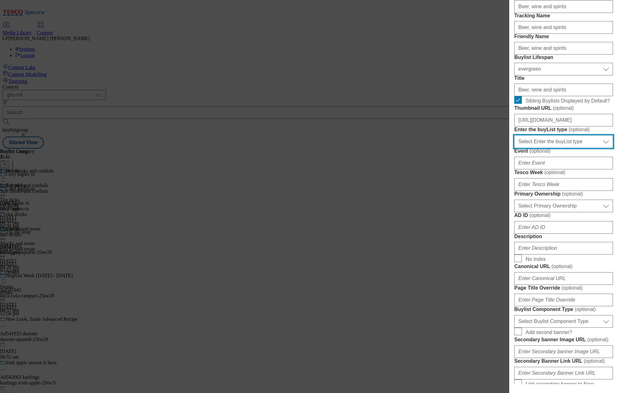
click at [546, 148] on select "Select Enter the buyList type event supplier funded long term >4 weeks supplier…" at bounding box center [563, 141] width 99 height 13
click at [514, 148] on select "Select Enter the buyList type event supplier funded long term >4 weeks supplier…" at bounding box center [563, 141] width 99 height 13
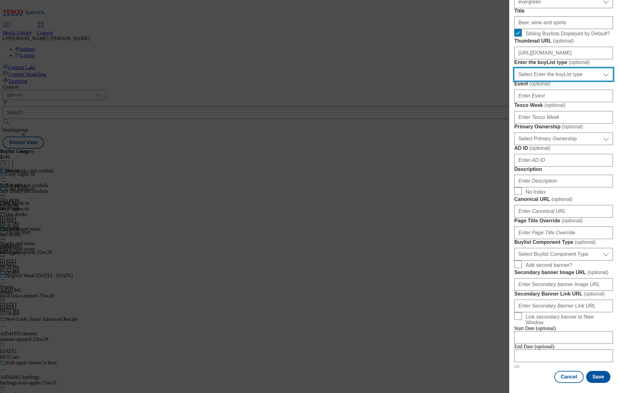
scroll to position [181, 0]
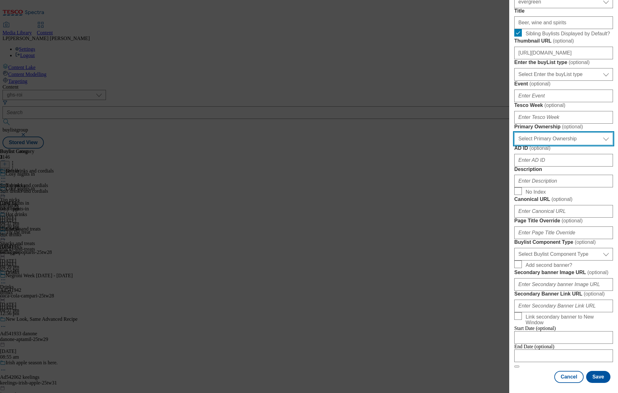
click at [536, 145] on select "Select Primary Ownership [PERSON_NAME]" at bounding box center [563, 138] width 99 height 13
click at [514, 145] on select "Select Primary Ownership [PERSON_NAME]" at bounding box center [563, 138] width 99 height 13
click at [530, 136] on select "Select Primary Ownership [PERSON_NAME]" at bounding box center [563, 138] width 99 height 13
click at [514, 132] on select "Select Primary Ownership [PERSON_NAME]" at bounding box center [563, 138] width 99 height 13
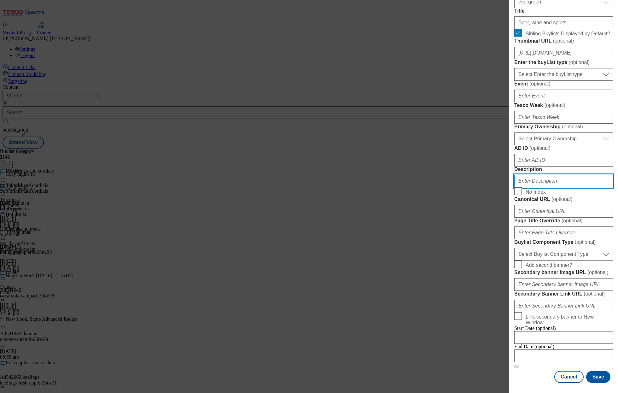
click at [532, 187] on input "Description" at bounding box center [563, 181] width 99 height 13
paste input "Settle in for the new season with your favourite alcoholic drinks. From beer an…"
type input "Settle in for the new season with your favourite alcoholic drinks. From beer an…"
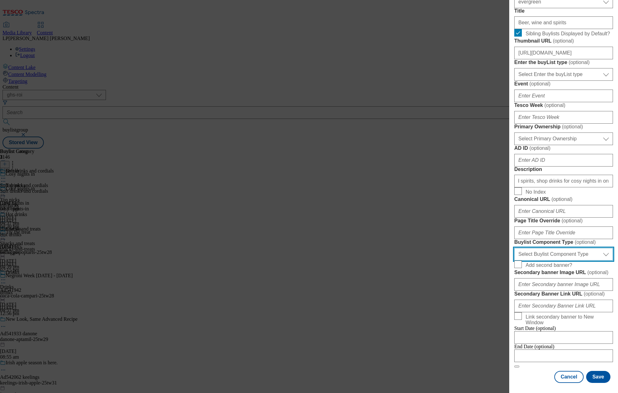
click at [537, 257] on select "Select Buylist Component Type Banner Competition Header Meal" at bounding box center [563, 254] width 99 height 13
select select "Banner"
click at [514, 251] on select "Select Buylist Component Type Banner Competition Header Meal" at bounding box center [563, 254] width 99 height 13
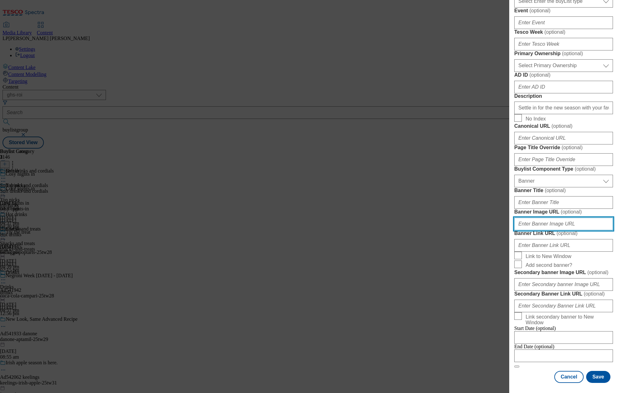
click at [534, 230] on input "Banner Image URL ( optional )" at bounding box center [563, 223] width 99 height 13
paste input "[URL][DOMAIN_NAME]"
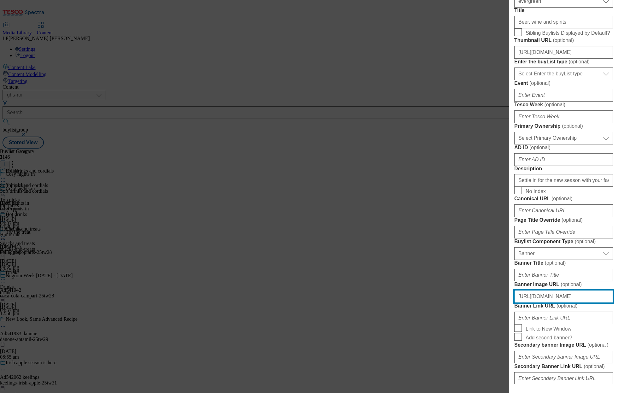
scroll to position [62, 0]
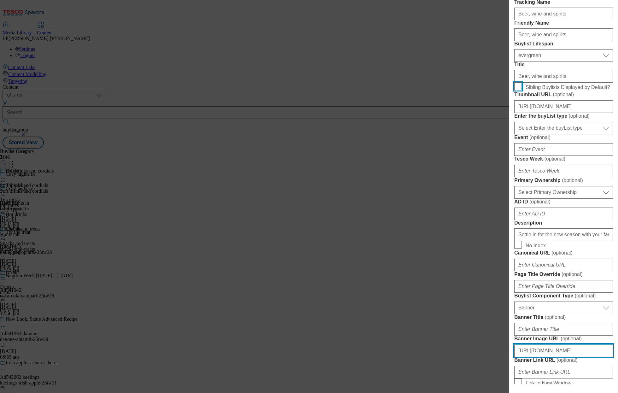
type input "[URL][DOMAIN_NAME]"
click at [520, 90] on input "Sibling Buylists Displayed by Default?" at bounding box center [518, 87] width 8 height 8
checkbox input "true"
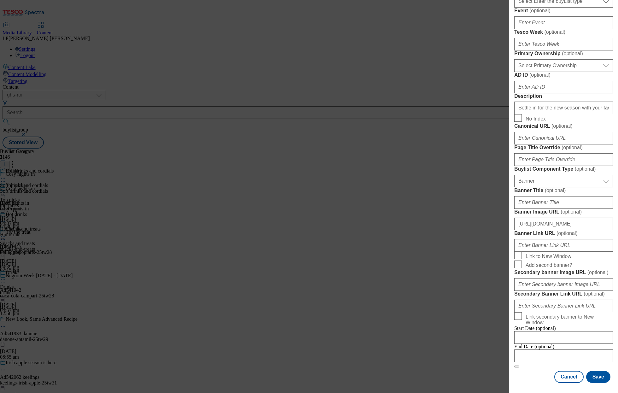
scroll to position [452, 0]
click at [598, 378] on button "Save" at bounding box center [598, 377] width 24 height 12
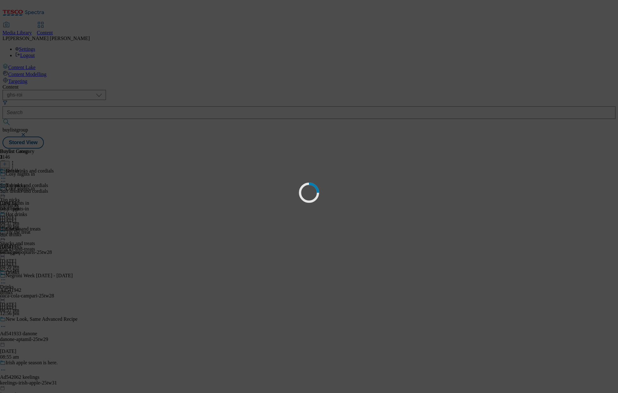
select select "evergreen"
select select "Banner"
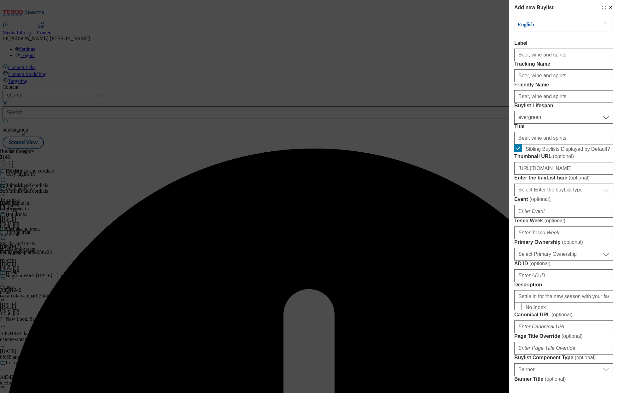
click at [550, 144] on div "Title Beer, wine and spirits" at bounding box center [563, 134] width 99 height 21
click at [533, 103] on input "Beer, wine and spirits" at bounding box center [563, 96] width 99 height 13
click at [528, 103] on input "Beer, wine and spirits" at bounding box center [563, 96] width 99 height 13
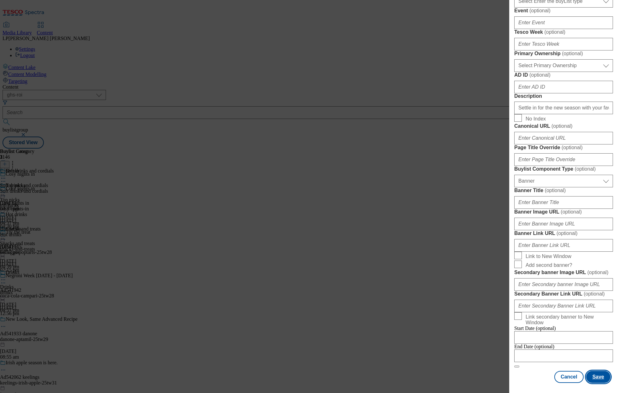
type input "beer-wine-and-spirits"
click at [595, 375] on button "Save" at bounding box center [598, 377] width 24 height 12
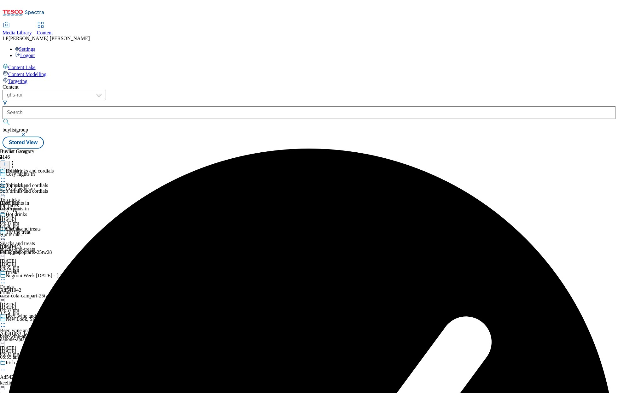
scroll to position [60, 0]
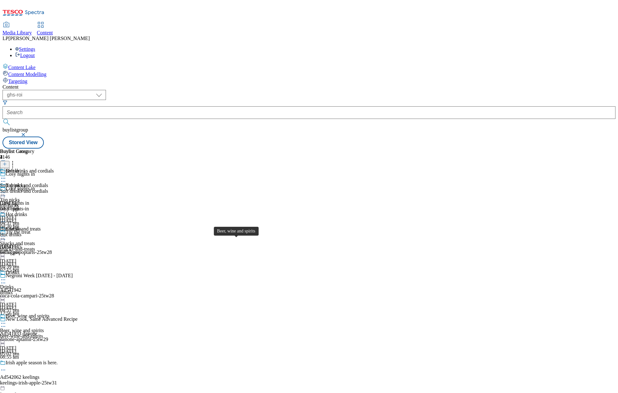
click at [49, 333] on div "beer-wine-and-spirits" at bounding box center [24, 336] width 49 height 6
click at [7, 162] on icon at bounding box center [5, 164] width 4 height 4
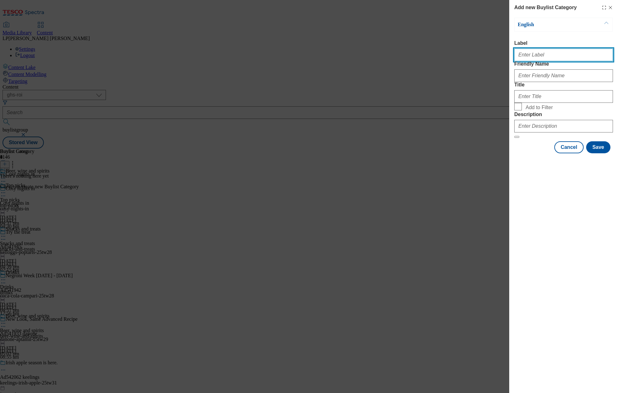
click at [526, 58] on input "Label" at bounding box center [563, 55] width 99 height 13
paste input "Beer and cider"
type input "Beer and cider"
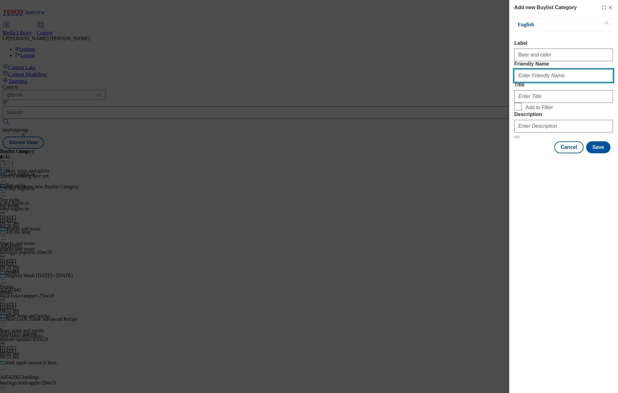
click at [529, 82] on input "Friendly Name" at bounding box center [563, 75] width 99 height 13
paste input "Beer and cider"
type input "Beer and cider"
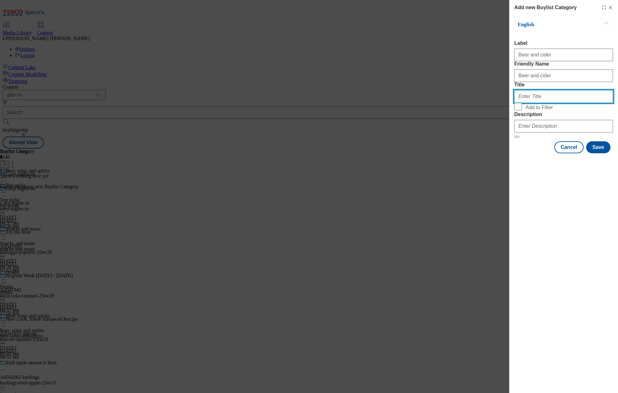
click at [529, 103] on input "Title" at bounding box center [563, 96] width 99 height 13
paste input "Beer and cider"
type input "Beer and cider"
click at [520, 110] on input "Add to Filter" at bounding box center [518, 107] width 8 height 8
checkbox input "true"
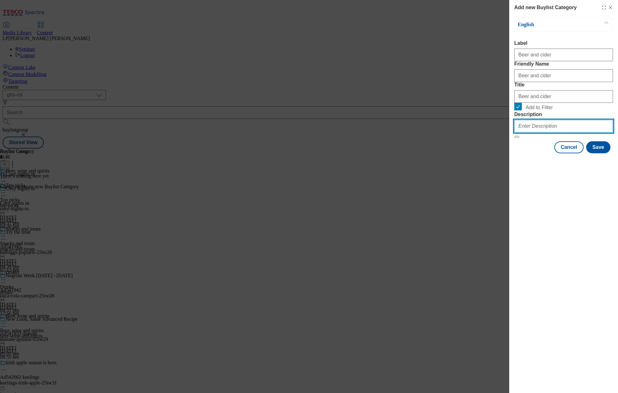
click at [525, 132] on input "Description" at bounding box center [563, 126] width 99 height 13
click at [574, 103] on div "Beer and cider" at bounding box center [563, 95] width 99 height 15
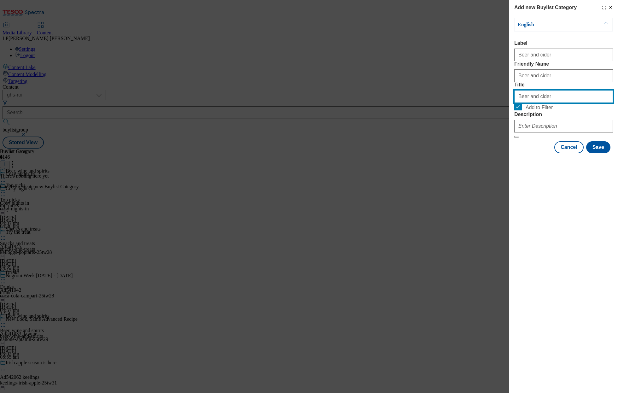
click at [571, 103] on input "Beer and cider" at bounding box center [563, 96] width 99 height 13
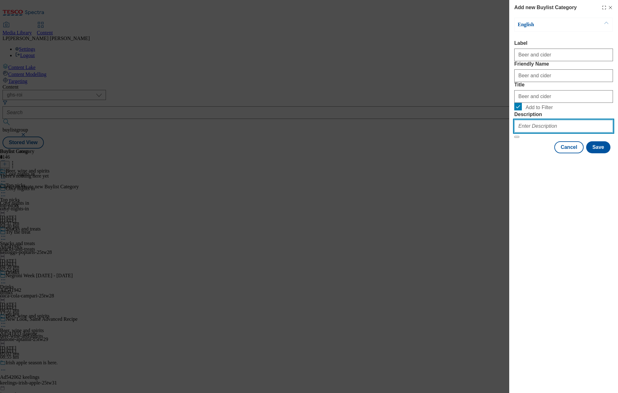
click at [557, 132] on input "Description" at bounding box center [563, 126] width 99 height 13
paste input "Settle in for the new season with your favourite alcoholic drinks. From beer an…"
type input "Settle in for the new season with your favourite alcoholic drinks. From beer an…"
click at [589, 239] on div "Add new Buylist Category English Label Beer and cider Friendly Name Beer and ci…" at bounding box center [563, 196] width 109 height 393
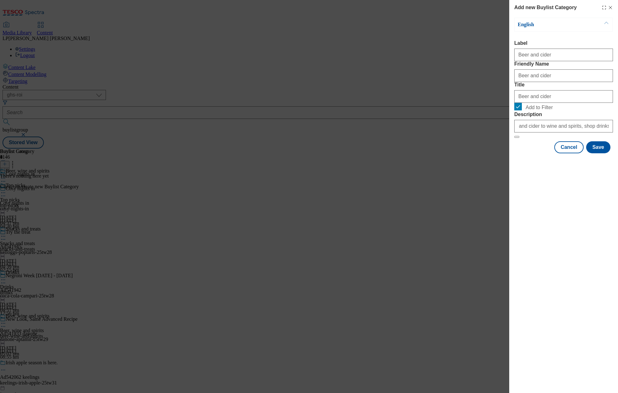
scroll to position [0, 0]
click at [598, 153] on button "Save" at bounding box center [598, 147] width 24 height 12
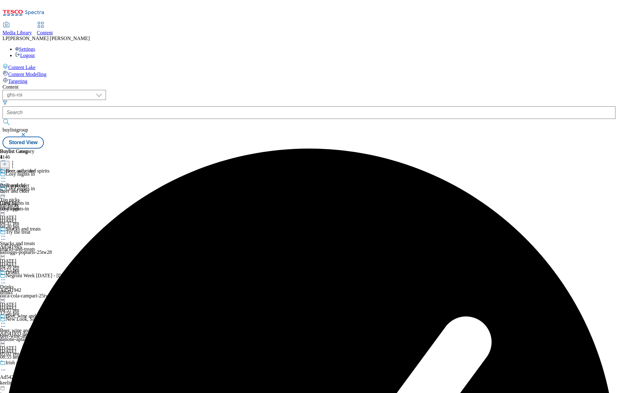
scroll to position [60, 0]
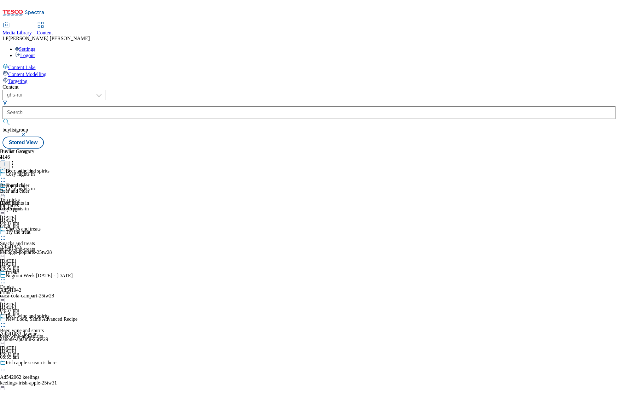
click at [7, 162] on icon at bounding box center [5, 164] width 4 height 4
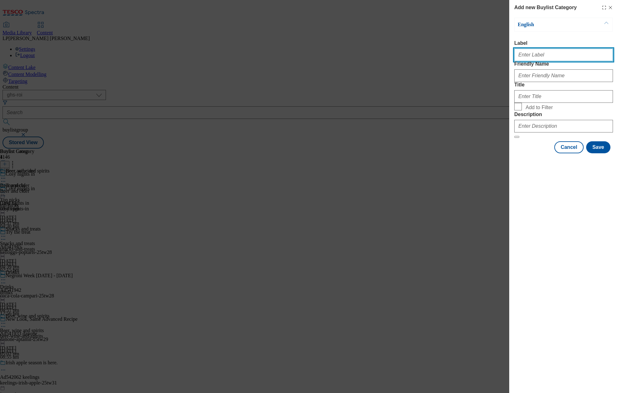
click at [564, 58] on input "Label" at bounding box center [563, 55] width 99 height 13
paste input "Ready to drink"
type input "Ready to drink"
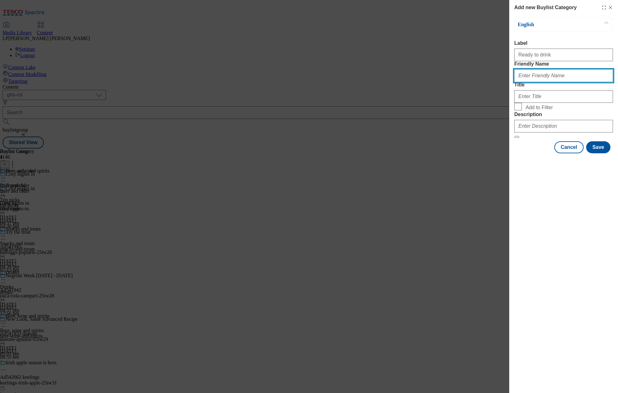
click at [546, 82] on input "Friendly Name" at bounding box center [563, 75] width 99 height 13
paste input "Ready to drink"
type input "Ready to drink"
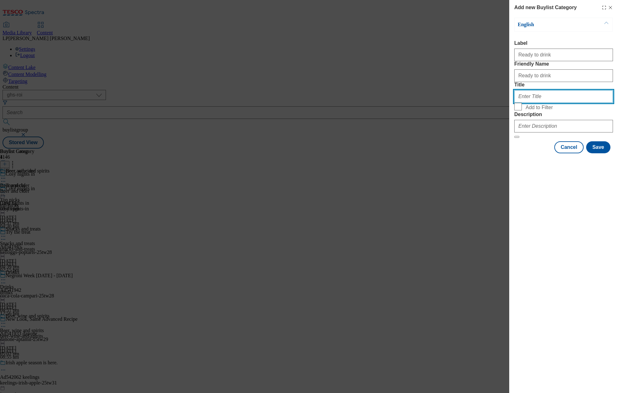
click at [532, 103] on input "Title" at bounding box center [563, 96] width 99 height 13
paste input "Ready to drink"
type input "Ready to drink"
click at [519, 110] on input "Add to Filter" at bounding box center [518, 107] width 8 height 8
checkbox input "true"
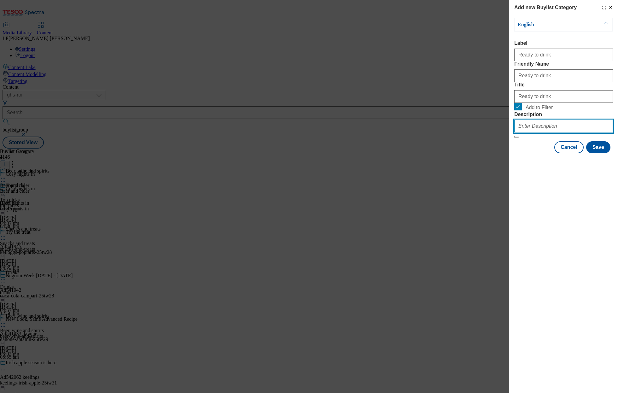
click at [532, 132] on input "Description" at bounding box center [563, 126] width 99 height 13
paste input "Settle in for the new season with your favourite alcoholic drinks. From beer an…"
type input "Settle in for the new season with your favourite alcoholic drinks. From beer an…"
click at [585, 138] on form "Label Ready to drink Friendly Name Ready to drink Title Ready to drink Add to F…" at bounding box center [563, 89] width 99 height 98
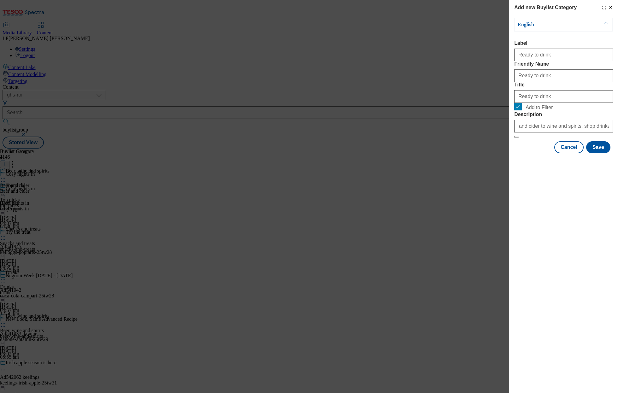
scroll to position [0, 0]
click at [598, 153] on button "Save" at bounding box center [598, 147] width 24 height 12
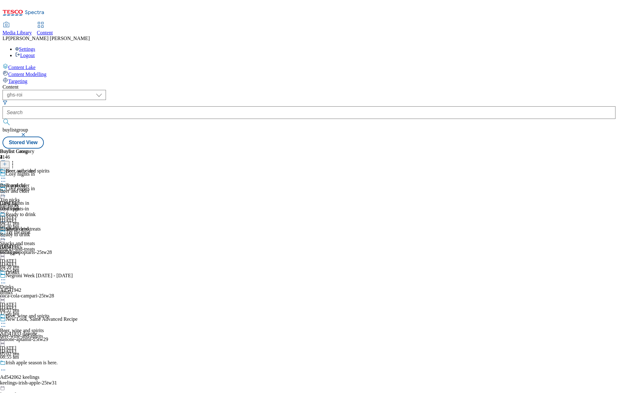
click at [7, 162] on icon at bounding box center [5, 164] width 4 height 4
click at [411, 73] on body "Icons icon_account icon_add icon_backward_link icon_basket icon_benefits icon_c…" at bounding box center [309, 76] width 613 height 146
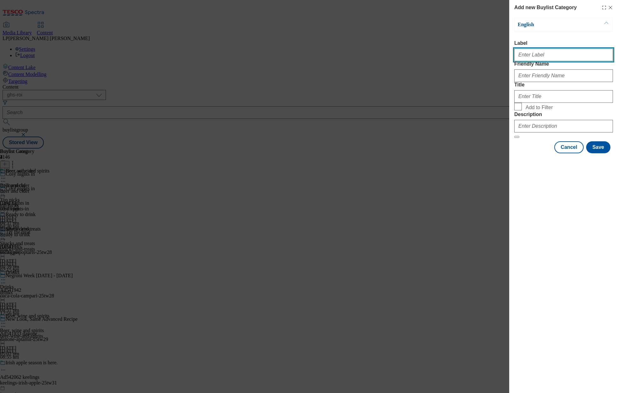
click at [559, 60] on input "Label" at bounding box center [563, 55] width 99 height 13
paste input "Spirits"
type input "Spirits"
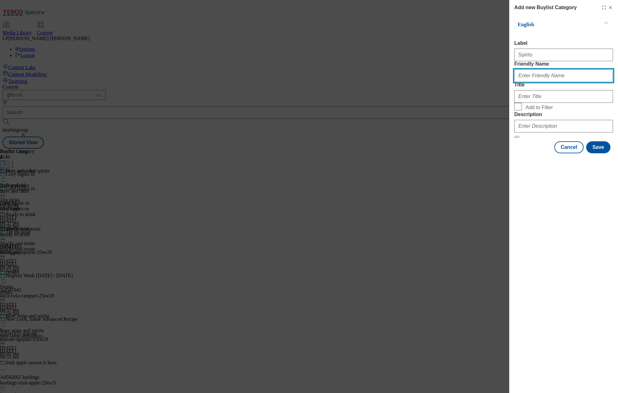
click at [539, 82] on input "Friendly Name" at bounding box center [563, 75] width 99 height 13
paste input "Spirits"
type input "Spirits"
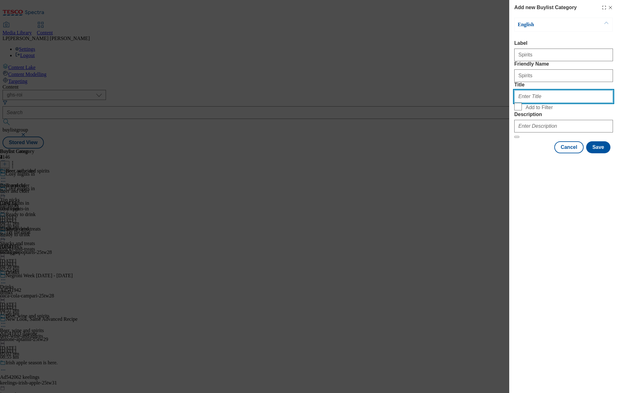
click at [521, 103] on input "Title" at bounding box center [563, 96] width 99 height 13
paste input "Spirits"
type input "Spirits"
click at [520, 110] on input "Add to Filter" at bounding box center [518, 107] width 8 height 8
checkbox input "true"
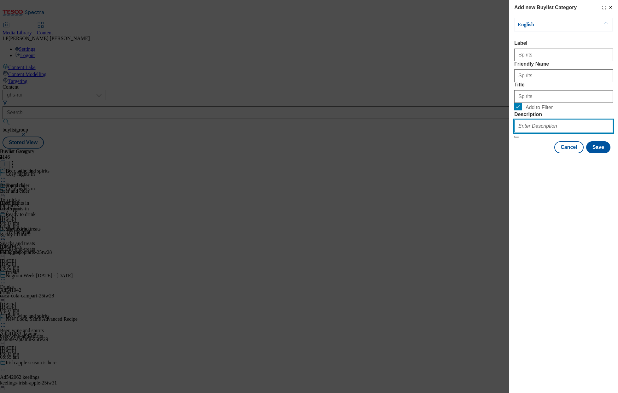
click at [550, 132] on input "Description" at bounding box center [563, 126] width 99 height 13
paste input "Settle in for the new season with your favourite alcoholic drinks. From beer an…"
type input "Settle in for the new season with your favourite alcoholic drinks. From beer an…"
click at [593, 227] on div "Add new Buylist Category English Label Spirits Friendly Name Spirits Title Spir…" at bounding box center [563, 196] width 109 height 393
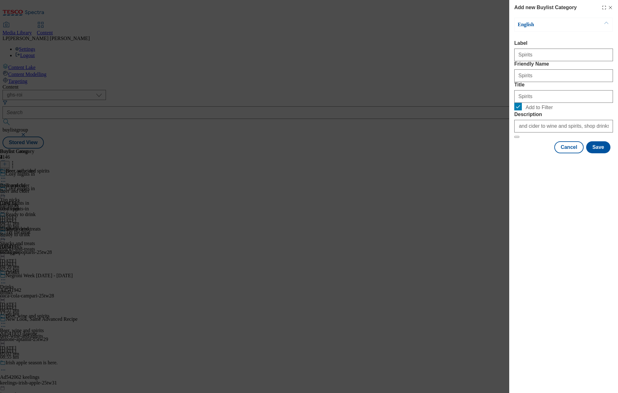
scroll to position [0, 0]
click at [598, 153] on button "Save" at bounding box center [598, 147] width 24 height 12
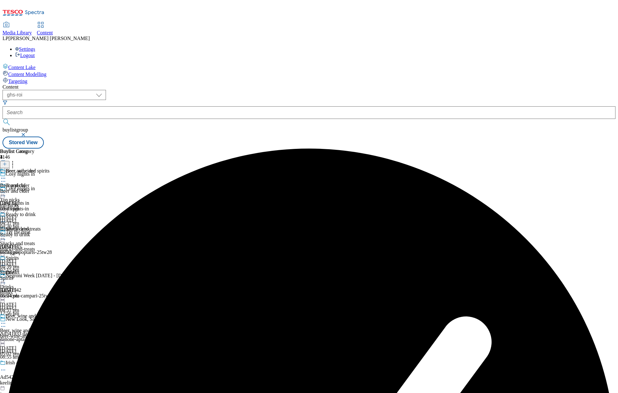
click at [7, 162] on icon at bounding box center [5, 164] width 4 height 4
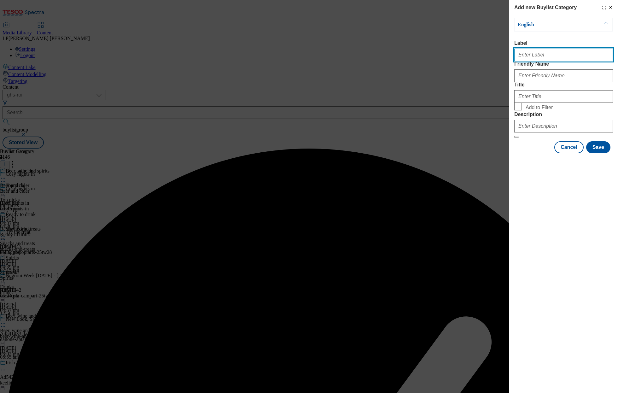
click at [525, 61] on input "Label" at bounding box center [563, 55] width 99 height 13
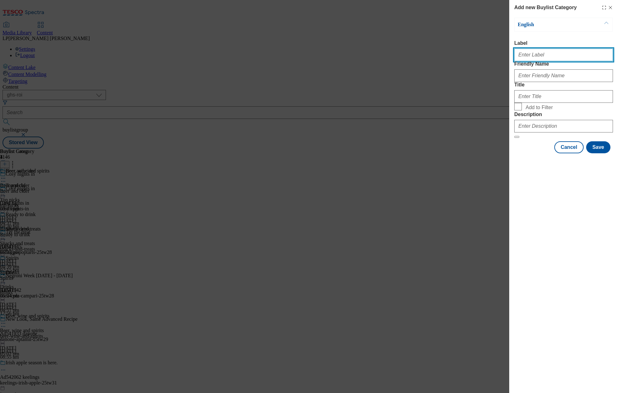
paste input "Wine and sparkling"
type input "Wine and sparkling"
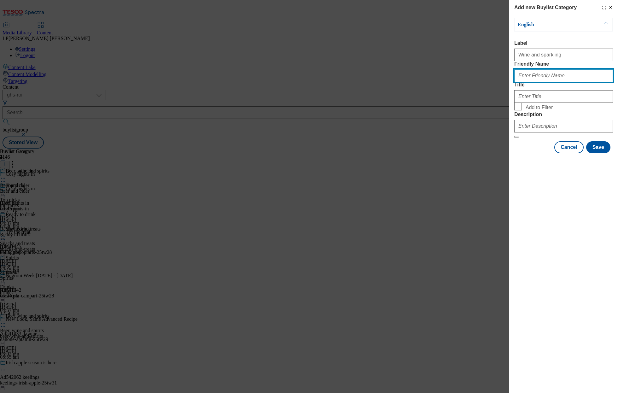
click at [534, 82] on input "Friendly Name" at bounding box center [563, 75] width 99 height 13
paste input "Wine and sparkling"
type input "Wine and sparkling"
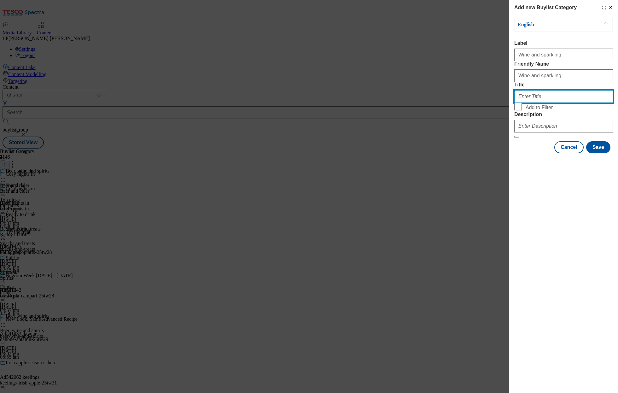
click at [528, 103] on input "Title" at bounding box center [563, 96] width 99 height 13
paste input "Wine and sparkling"
type input "Wine and sparkling"
click at [522, 112] on label "Add to Filter" at bounding box center [563, 107] width 99 height 9
click at [521, 110] on input "Add to Filter" at bounding box center [518, 107] width 8 height 8
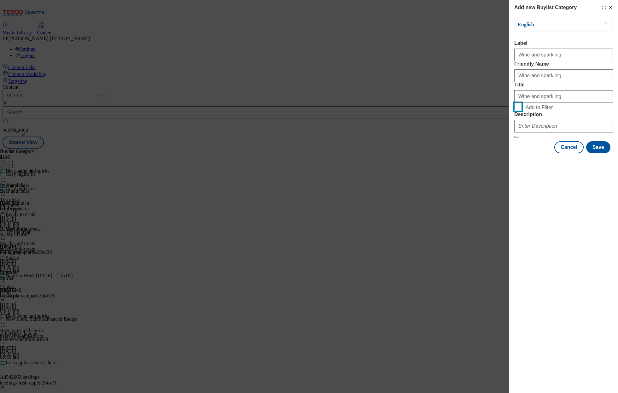
checkbox input "true"
click at [552, 132] on input "Description" at bounding box center [563, 126] width 99 height 13
paste input "Settle in for the new season with your favourite alcoholic drinks. From beer an…"
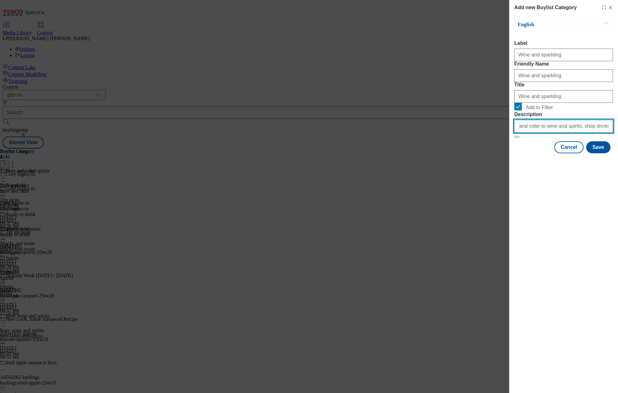
type input "Settle in for the new season with your favourite alcoholic drinks. From beer an…"
click at [568, 260] on div "Add new Buylist Category English Label Wine and sparkling Friendly Name Wine an…" at bounding box center [563, 196] width 109 height 393
click at [602, 153] on button "Save" at bounding box center [598, 147] width 24 height 12
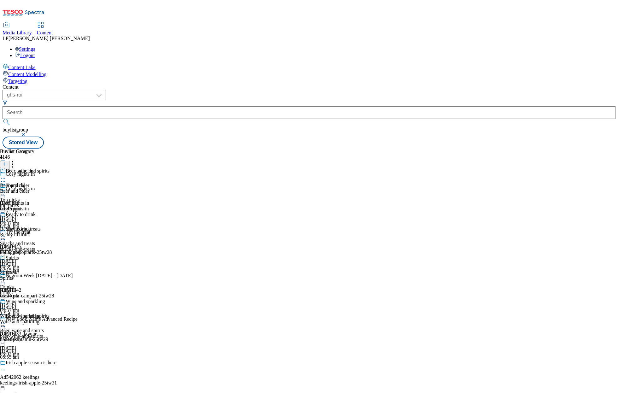
scroll to position [60, 0]
click at [7, 162] on icon at bounding box center [5, 164] width 4 height 4
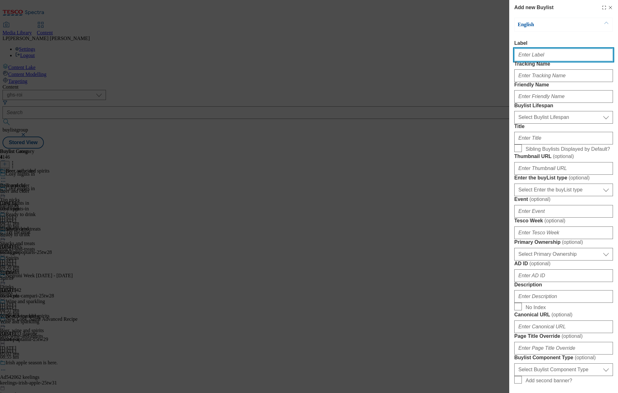
click at [533, 58] on input "Label" at bounding box center [563, 55] width 99 height 13
paste input "Low and no alcohol"
type input "Low and no alcohol"
click at [416, 264] on div "Add new Buylist English Label Low and no alcohol Tracking Name Friendly Name Bu…" at bounding box center [309, 196] width 618 height 393
click at [462, 228] on div "Add new Buylist English Label Low and no alcohol Tracking Name Friendly Name Bu…" at bounding box center [309, 196] width 618 height 393
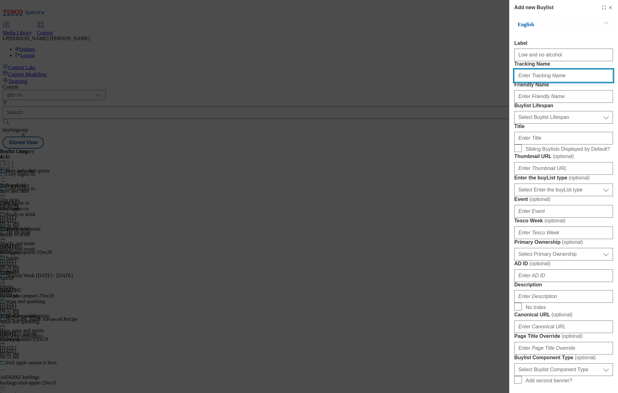
click at [533, 82] on input "Tracking Name" at bounding box center [563, 75] width 99 height 13
paste input "Low and no alcohol"
type input "Low and no alcohol"
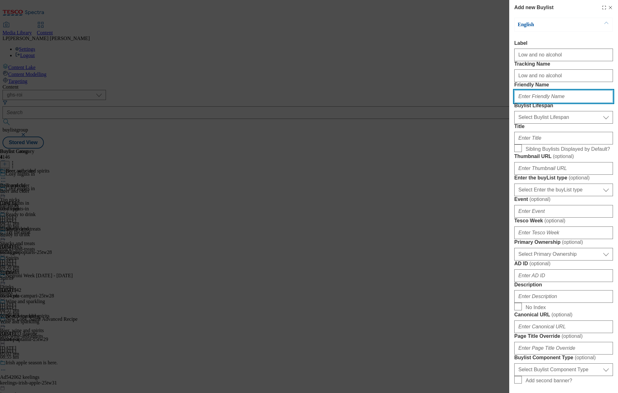
click at [532, 103] on input "Friendly Name" at bounding box center [563, 96] width 99 height 13
paste input "Low and no alcohol"
type input "Low and no alcohol"
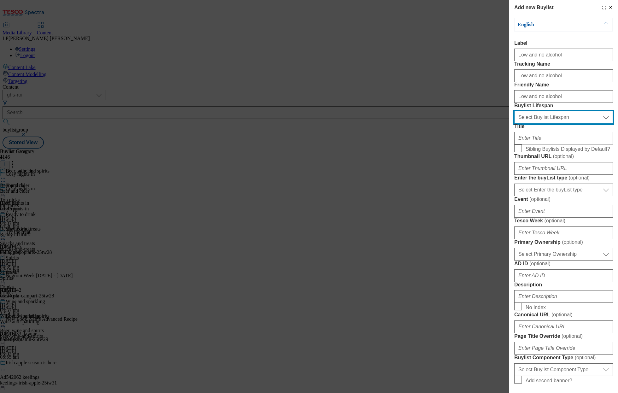
click at [526, 124] on select "Select Buylist Lifespan evergreen seasonal tactical" at bounding box center [563, 117] width 99 height 13
select select "evergreen"
click at [514, 124] on select "Select Buylist Lifespan evergreen seasonal tactical" at bounding box center [563, 117] width 99 height 13
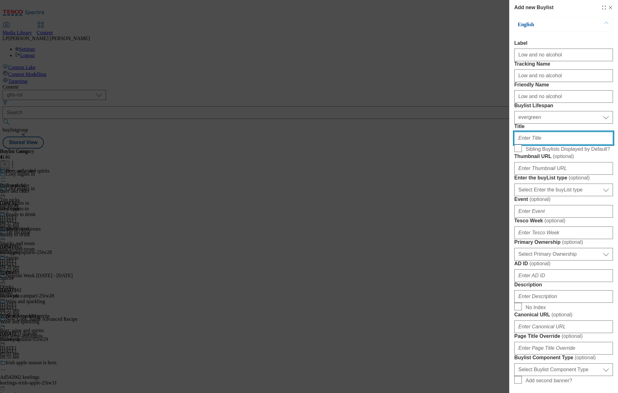
click at [527, 144] on input "Title" at bounding box center [563, 138] width 99 height 13
paste input "Low and no alcohol"
type input "Low and no alcohol"
click at [521, 152] on input "Sibling Buylists Displayed by Default?" at bounding box center [518, 148] width 8 height 8
checkbox input "true"
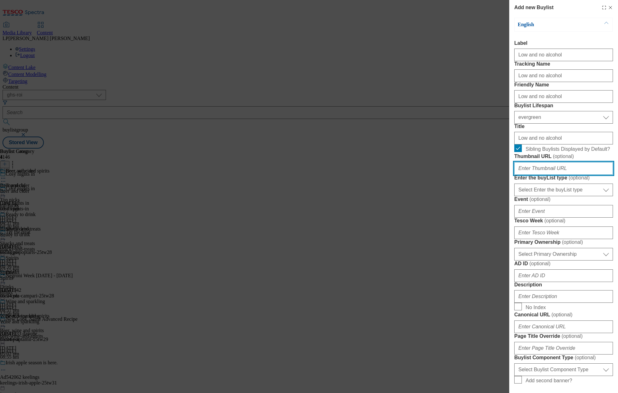
click at [522, 175] on input "Thumbnail URL ( optional )" at bounding box center [563, 168] width 99 height 13
paste input "[URL][DOMAIN_NAME]"
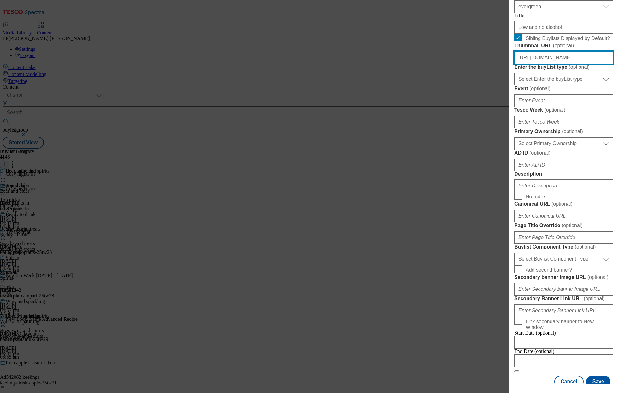
scroll to position [164, 0]
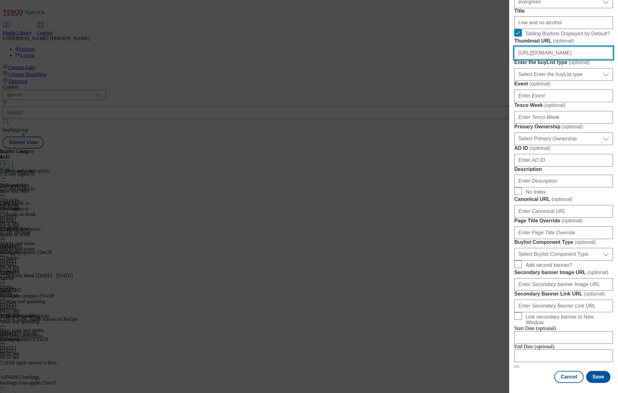
type input "[URL][DOMAIN_NAME]"
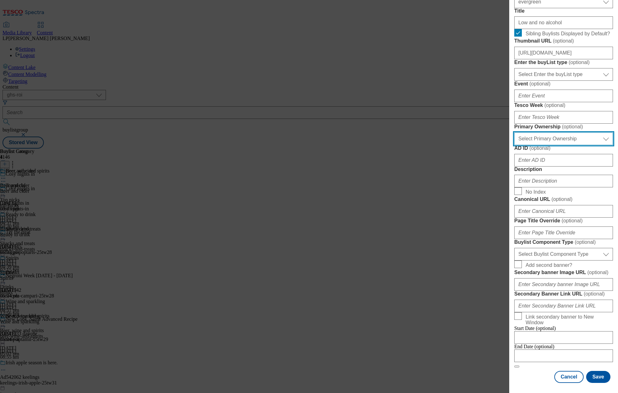
click at [542, 145] on select "Select Primary Ownership [PERSON_NAME]" at bounding box center [563, 138] width 99 height 13
click at [514, 145] on select "Select Primary Ownership [PERSON_NAME]" at bounding box center [563, 138] width 99 height 13
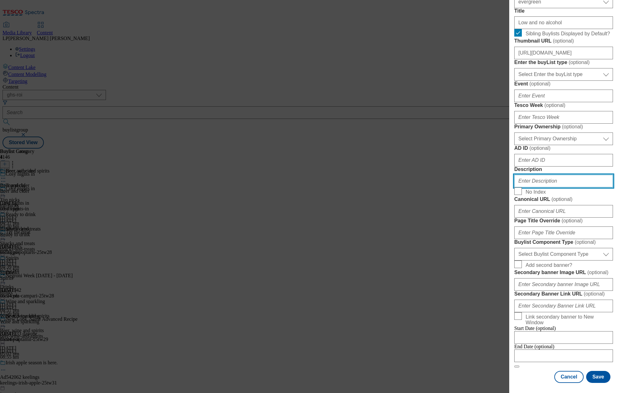
click at [540, 187] on input "Description" at bounding box center [563, 181] width 99 height 13
paste input "Settle in for the new season with your favourite low and no alcohol drinks. Fro…"
type input "Settle in for the new season with your favourite low and no alcohol drinks. Fro…"
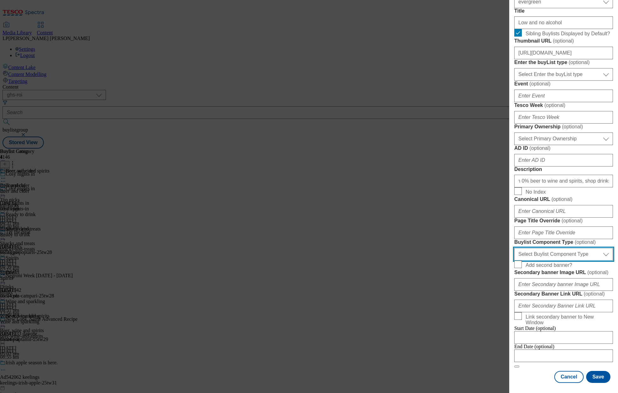
click at [528, 248] on select "Select Buylist Component Type Banner Competition Header Meal" at bounding box center [563, 254] width 99 height 13
select select "Banner"
click at [514, 248] on select "Select Buylist Component Type Banner Competition Header Meal" at bounding box center [563, 254] width 99 height 13
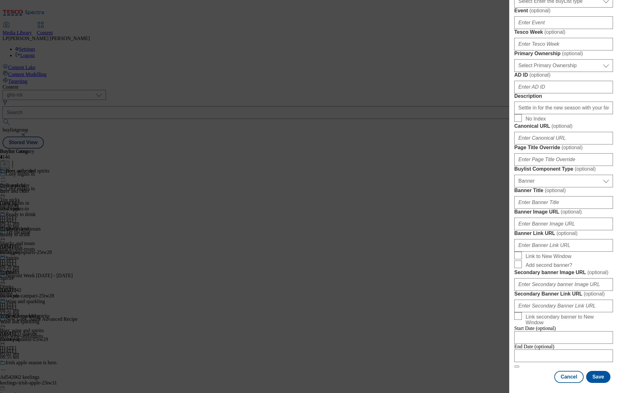
scroll to position [388, 0]
click at [545, 217] on input "Banner Image URL ( optional )" at bounding box center [563, 223] width 99 height 13
paste input "[URL][DOMAIN_NAME]"
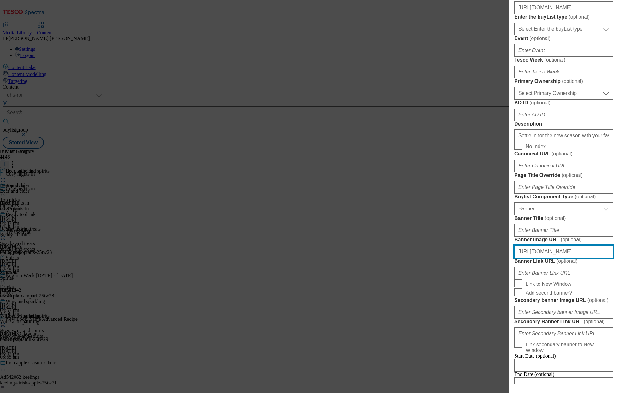
scroll to position [83, 0]
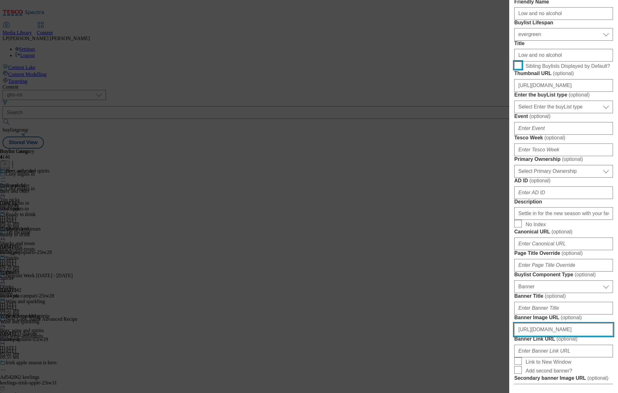
type input "[URL][DOMAIN_NAME]"
click at [519, 69] on input "Sibling Buylists Displayed by Default?" at bounding box center [518, 65] width 8 height 8
checkbox input "true"
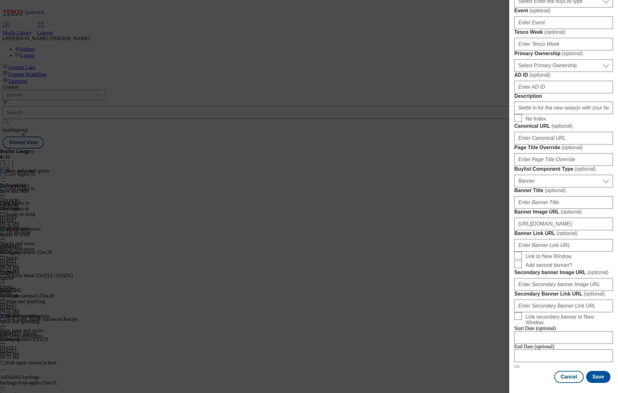
scroll to position [452, 0]
click at [590, 377] on button "Save" at bounding box center [598, 377] width 24 height 12
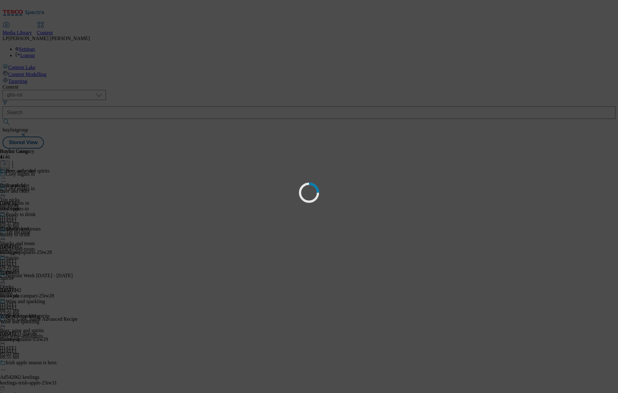
select select "evergreen"
select select "Banner"
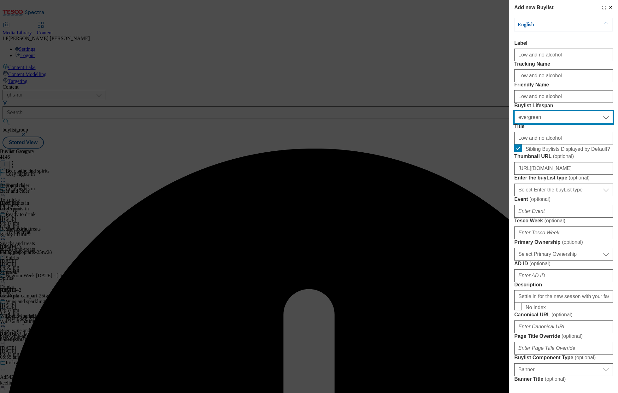
click at [542, 124] on select "Select Buylist Lifespan evergreen seasonal tactical" at bounding box center [563, 117] width 99 height 13
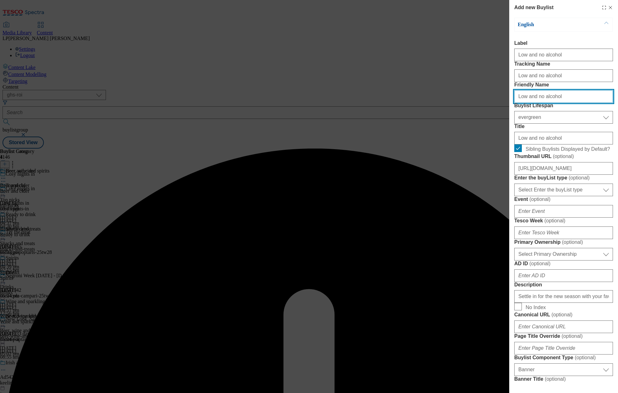
click at [527, 103] on input "Low and no alcohol" at bounding box center [563, 96] width 99 height 13
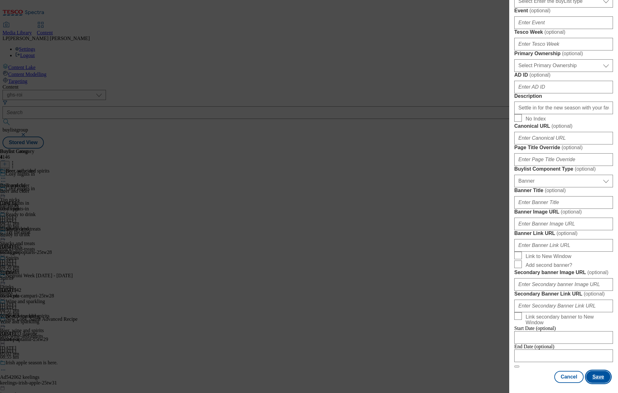
type input "low-and-no-alcohol"
click at [599, 382] on button "Save" at bounding box center [598, 377] width 24 height 12
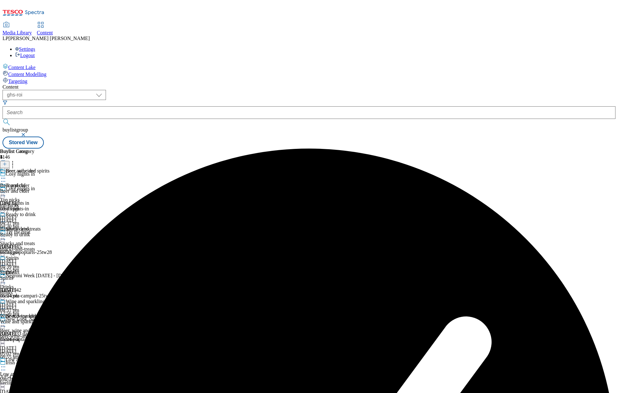
scroll to position [124, 0]
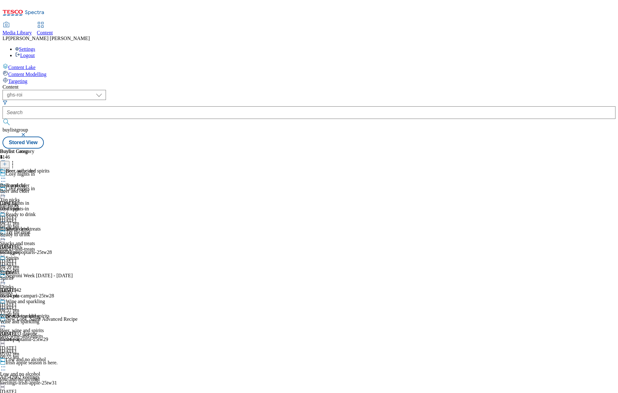
click at [49, 377] on div "low-and-no-alcohol" at bounding box center [24, 380] width 49 height 6
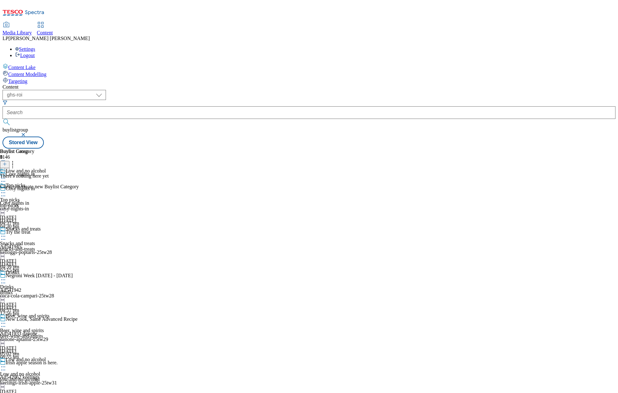
click at [7, 162] on icon at bounding box center [5, 164] width 4 height 4
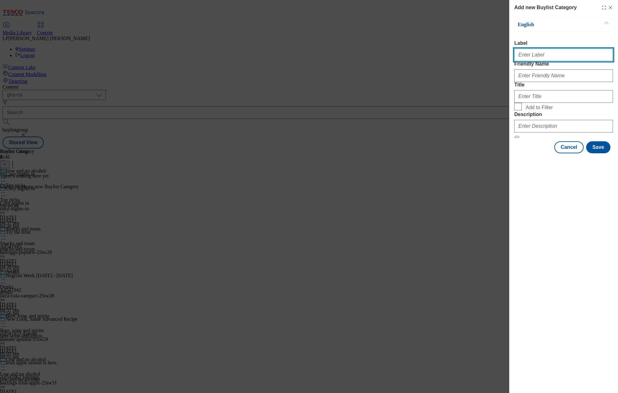
click at [541, 60] on input "Label" at bounding box center [563, 55] width 99 height 13
paste input "Beer"
type input "Beer"
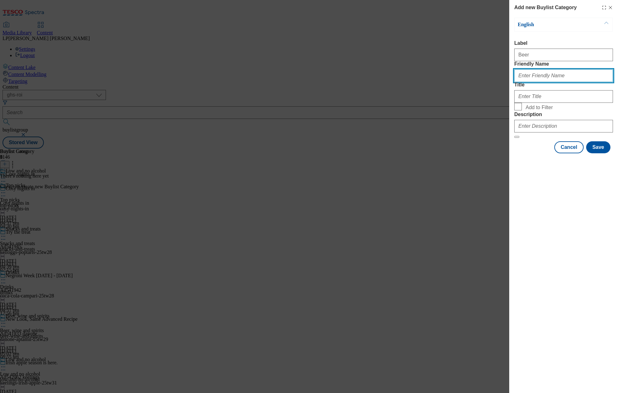
click at [521, 82] on input "Friendly Name" at bounding box center [563, 75] width 99 height 13
paste input "Beer"
type input "Beer"
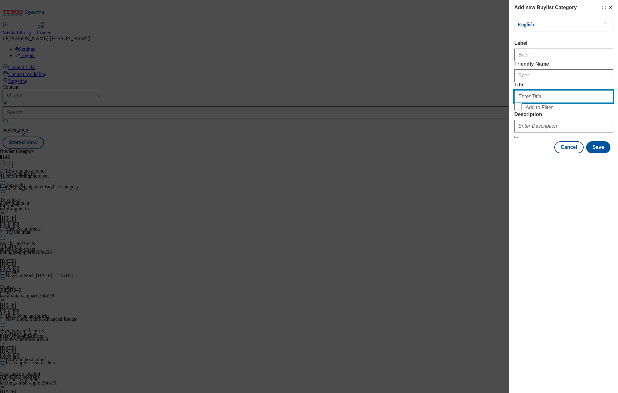
click at [528, 103] on input "Title" at bounding box center [563, 96] width 99 height 13
paste input "Beer"
type input "Beer"
click at [519, 110] on input "Add to Filter" at bounding box center [518, 107] width 8 height 8
checkbox input "true"
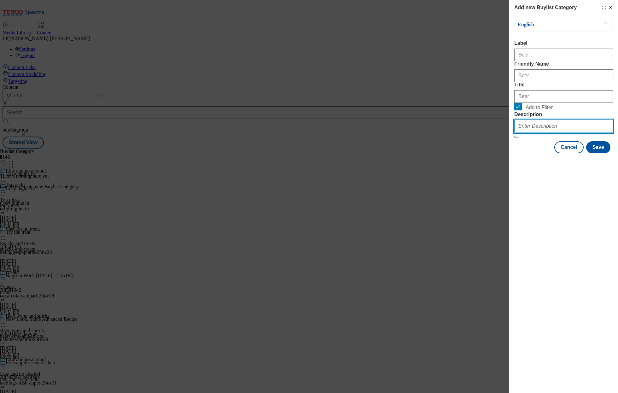
click at [545, 132] on input "Description" at bounding box center [563, 126] width 99 height 13
paste input "Settle in for the new season with your favourite low and no alcohol drinks. Fro…"
type input "Settle in for the new season with your favourite low and no alcohol drinks. Fro…"
click at [594, 153] on button "Save" at bounding box center [598, 147] width 24 height 12
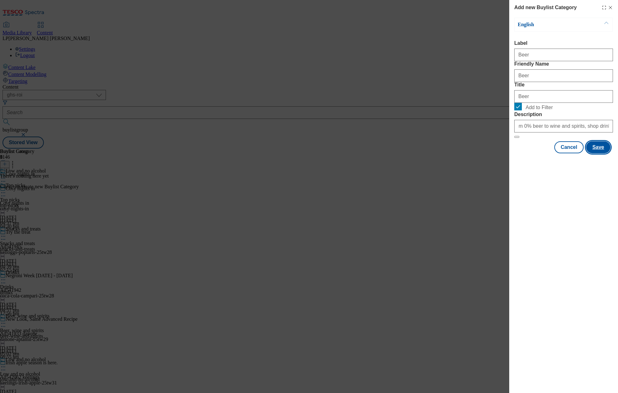
scroll to position [0, 0]
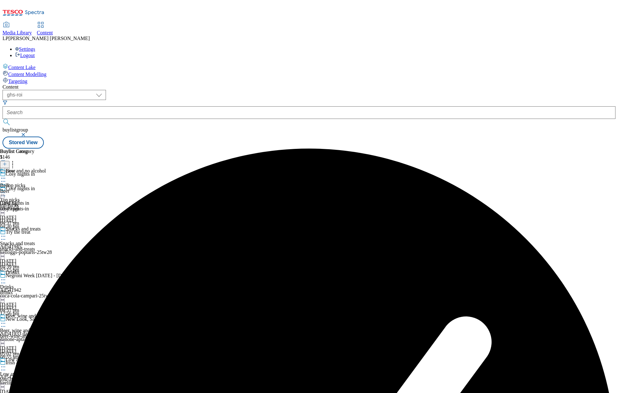
click at [34, 160] on div at bounding box center [17, 164] width 34 height 8
click at [7, 162] on icon at bounding box center [5, 164] width 4 height 4
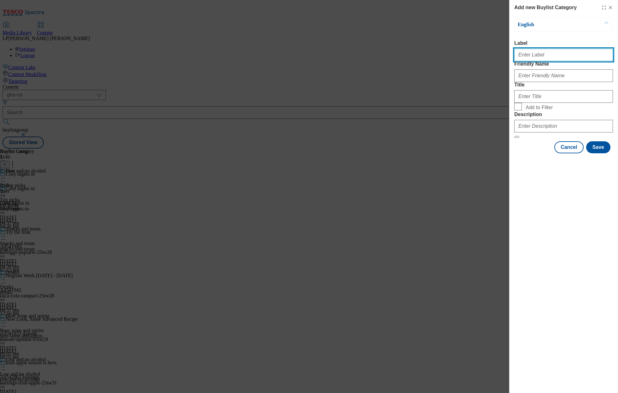
click at [544, 57] on input "Label" at bounding box center [563, 55] width 99 height 13
paste input "Spirits"
type input "Spirits"
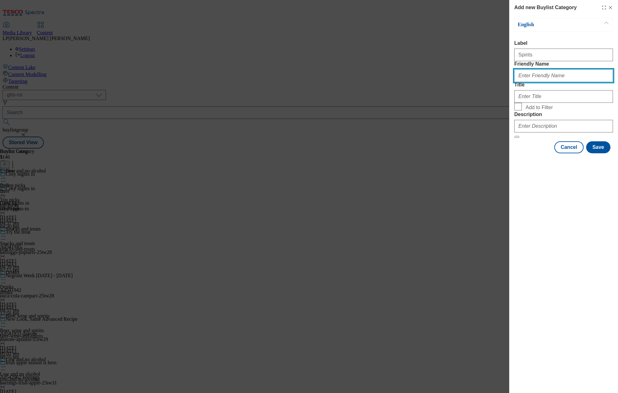
click at [533, 82] on input "Friendly Name" at bounding box center [563, 75] width 99 height 13
paste input "Spirits"
type input "Spirits"
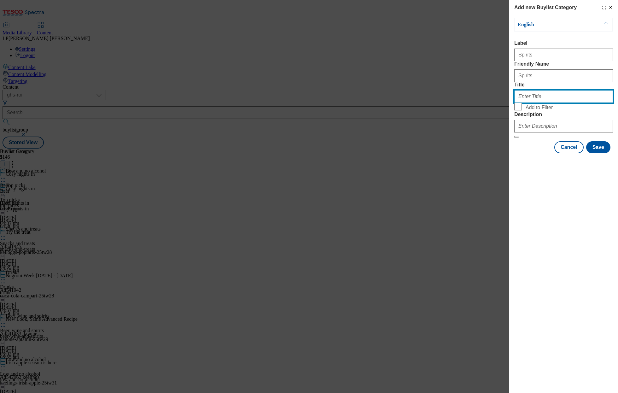
click at [531, 103] on input "Title" at bounding box center [563, 96] width 99 height 13
paste input "Spirits"
type input "Spirits"
click at [520, 110] on input "Add to Filter" at bounding box center [518, 107] width 8 height 8
checkbox input "true"
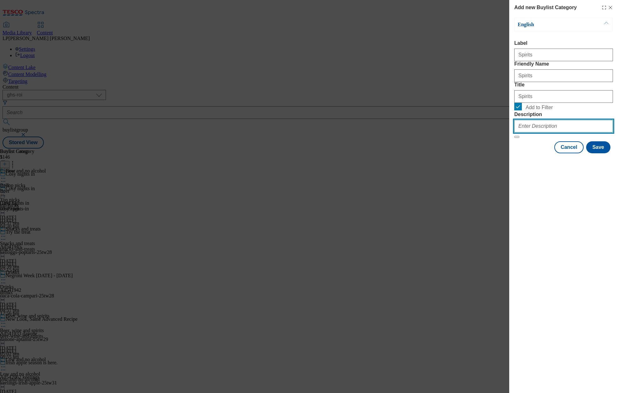
click at [544, 132] on input "Description" at bounding box center [563, 126] width 99 height 13
paste input "Settle in for the new season with your favourite low and no alcohol drinks. Fro…"
type input "Settle in for the new season with your favourite low and no alcohol drinks. Fro…"
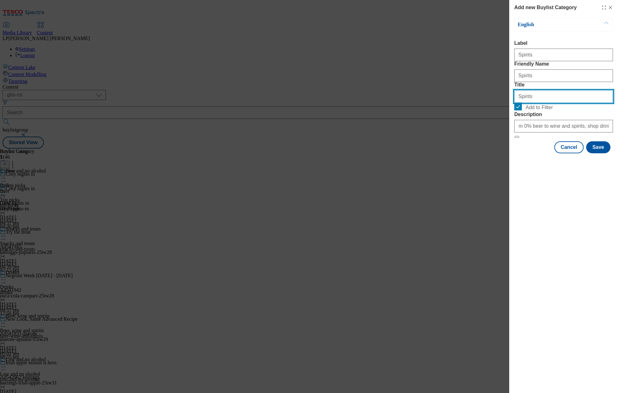
click at [539, 103] on input "Spirits" at bounding box center [563, 96] width 99 height 13
click at [604, 153] on button "Save" at bounding box center [598, 147] width 24 height 12
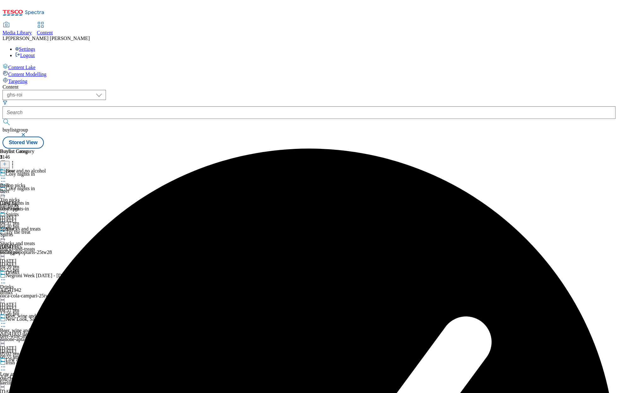
scroll to position [124, 0]
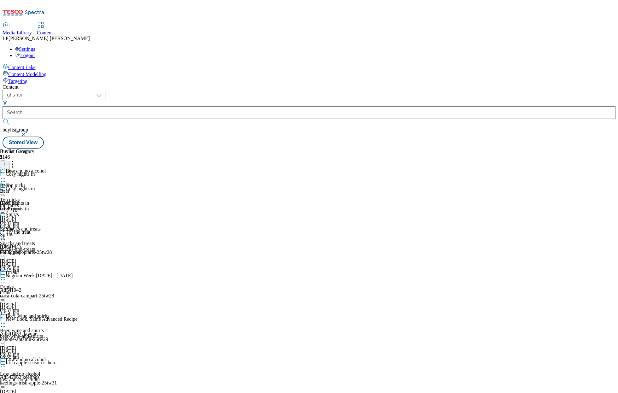
click at [7, 162] on icon at bounding box center [5, 164] width 4 height 4
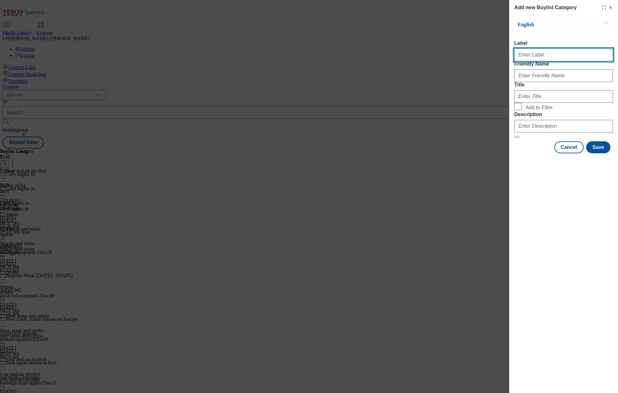
click at [529, 56] on input "Label" at bounding box center [563, 55] width 99 height 13
paste input "Wine and sparkling"
type input "Wine and sparkling"
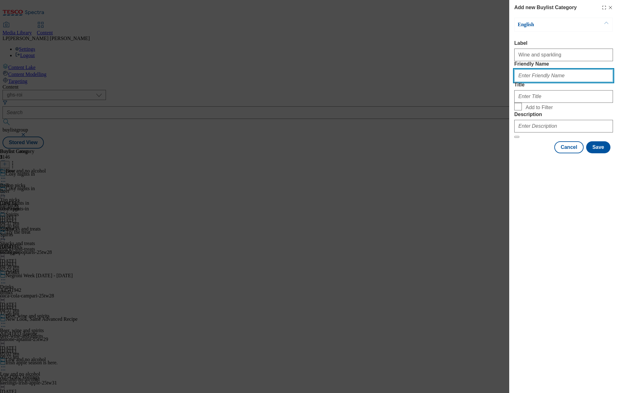
click at [524, 82] on input "Friendly Name" at bounding box center [563, 75] width 99 height 13
paste input "Wine and sparkling"
type input "Wine and sparkling"
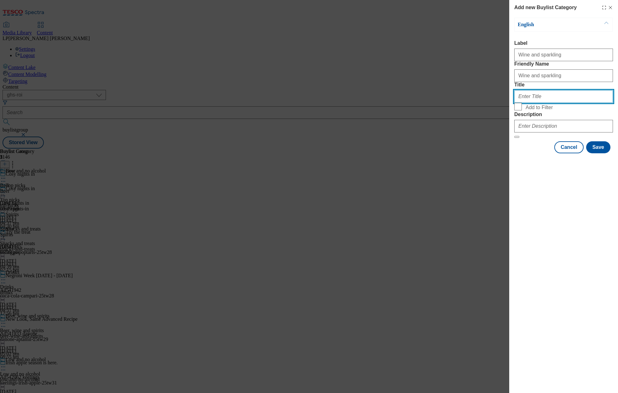
click at [537, 103] on input "Title" at bounding box center [563, 96] width 99 height 13
paste input "Wine and sparkling"
type input "Wine and sparkling"
click at [520, 110] on input "Add to Filter" at bounding box center [518, 107] width 8 height 8
checkbox input "true"
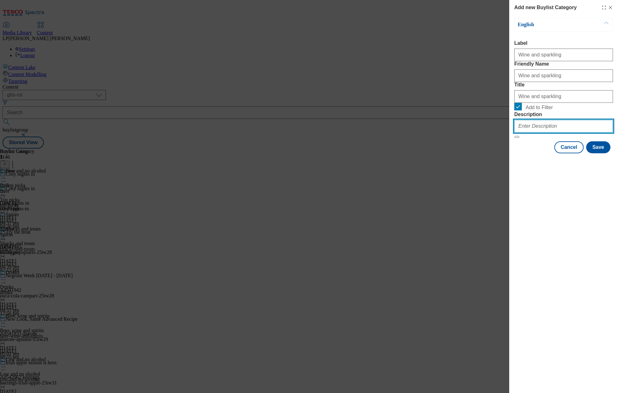
click at [542, 132] on input "Description" at bounding box center [563, 126] width 99 height 13
paste input "Settle in for the new season with your favourite low and no alcohol drinks. Fro…"
type input "Settle in for the new season with your favourite low and no alcohol drinks. Fro…"
click at [601, 153] on button "Save" at bounding box center [598, 147] width 24 height 12
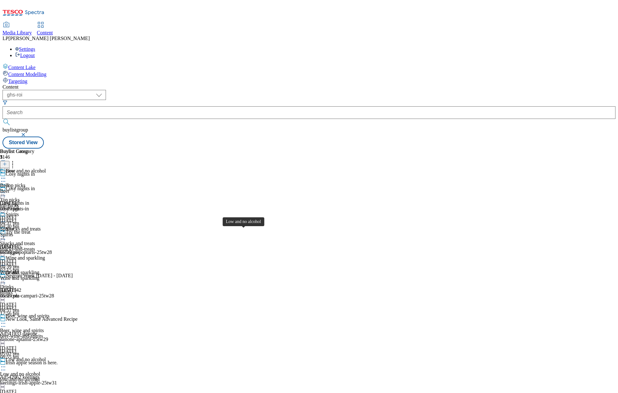
scroll to position [0, 0]
click at [6, 189] on icon at bounding box center [3, 192] width 6 height 6
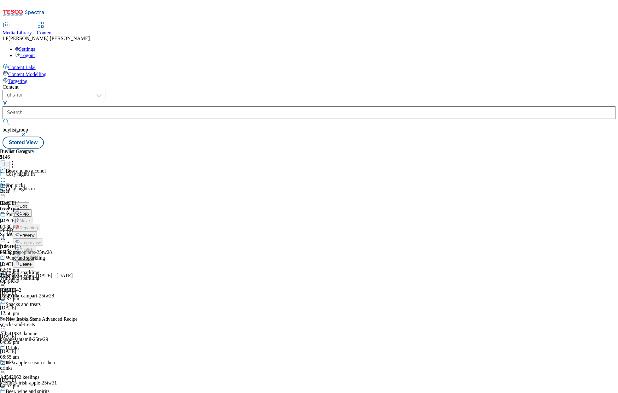
click at [45, 188] on div "Beer" at bounding box center [22, 191] width 45 height 6
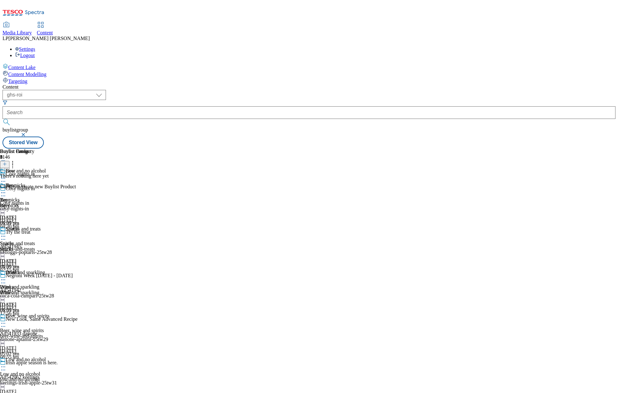
click at [49, 203] on div "top-picks" at bounding box center [24, 206] width 49 height 6
click at [7, 162] on icon at bounding box center [5, 164] width 4 height 4
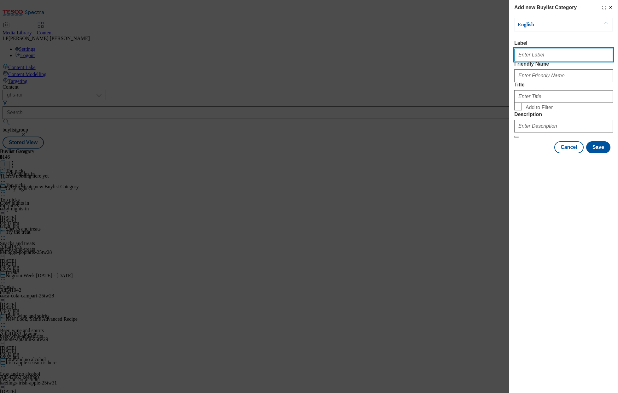
click at [531, 56] on input "Label" at bounding box center [563, 55] width 99 height 13
type input "Toppicks"
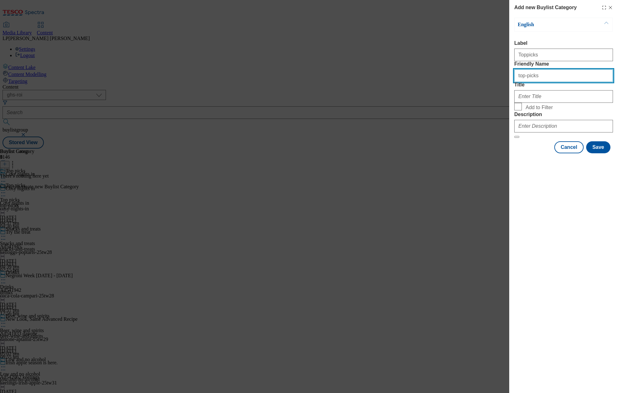
type input "top-picks"
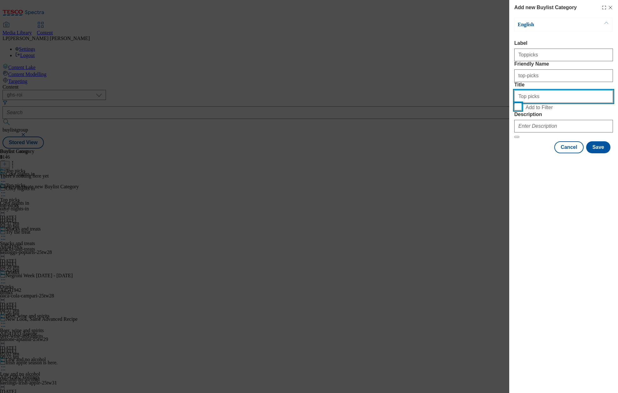
type input "Top picks"
click at [519, 110] on input "Add to Filter" at bounding box center [518, 107] width 8 height 8
checkbox input "true"
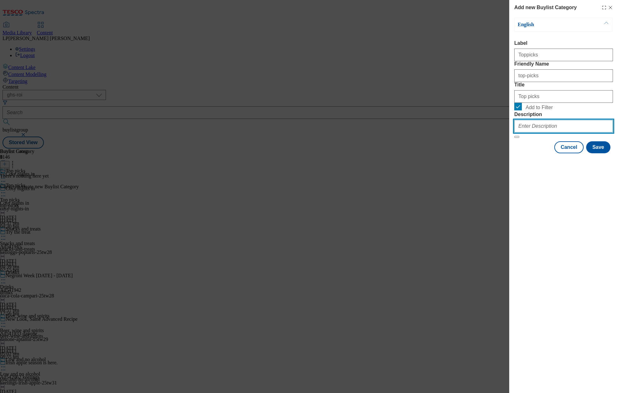
click at [529, 132] on input "Description" at bounding box center [563, 126] width 99 height 13
paste input "Settle in for the new season with hot drinks, snacks, comfort food and more. Sh…"
type input "Settle in for the new season with hot drinks, snacks, comfort food and more. Sh…"
click at [581, 224] on div "Add new Buylist Category English Label Toppicks Friendly Name top-picks Title T…" at bounding box center [563, 196] width 109 height 393
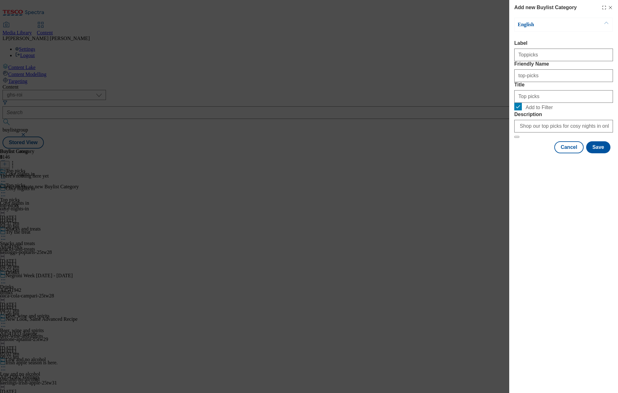
scroll to position [0, 0]
click at [600, 153] on button "Save" at bounding box center [598, 147] width 24 height 12
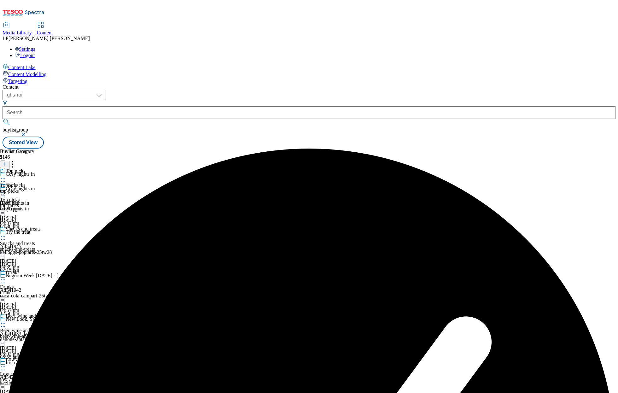
click at [34, 188] on div "top-picks" at bounding box center [17, 191] width 34 height 6
click at [7, 162] on icon at bounding box center [5, 164] width 4 height 4
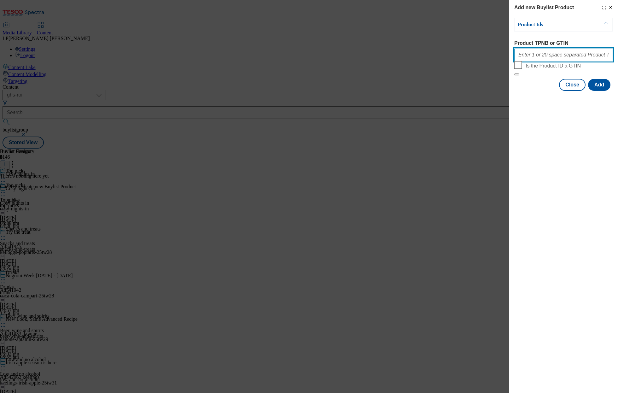
click at [550, 60] on input "Product TPNB or GTIN" at bounding box center [563, 55] width 99 height 13
paste input "96869670 96980806 96779297 81133727 81133249 89615053 80965251 51933448 5061321…"
type input "96869670 96980806 96779297 81133727 81133249 89615053 80965251 51933448 5061321…"
click at [596, 91] on button "Add" at bounding box center [599, 85] width 22 height 12
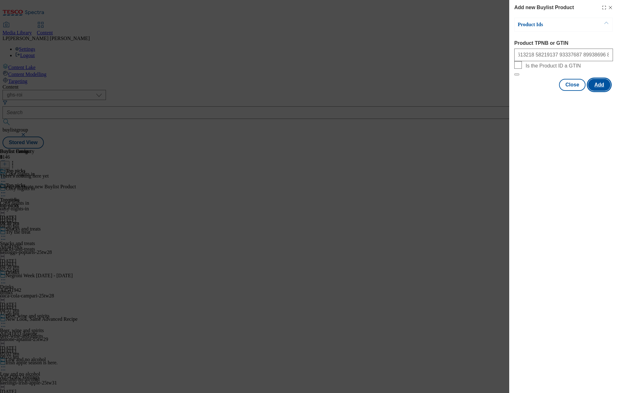
scroll to position [0, 0]
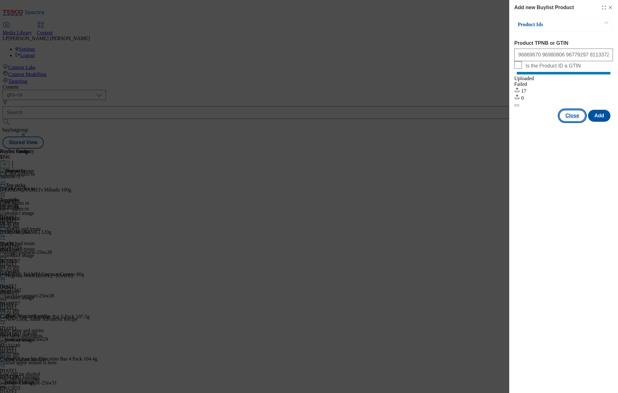
click at [570, 122] on button "Close" at bounding box center [572, 116] width 26 height 12
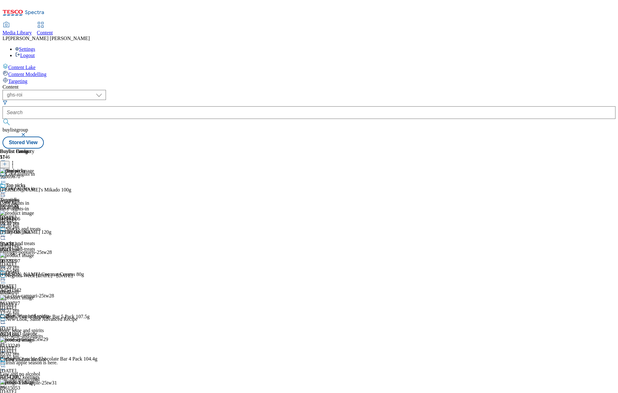
click at [49, 246] on div "snacks-and-treats" at bounding box center [24, 249] width 49 height 6
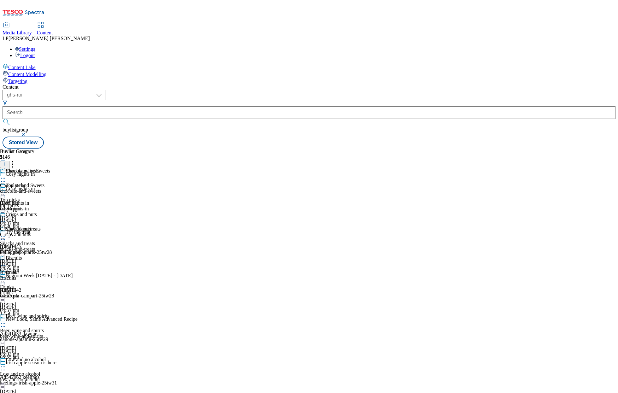
click at [50, 188] on div "chocolte-and-sweets" at bounding box center [25, 191] width 50 height 6
click at [9, 161] on button at bounding box center [4, 164] width 9 height 7
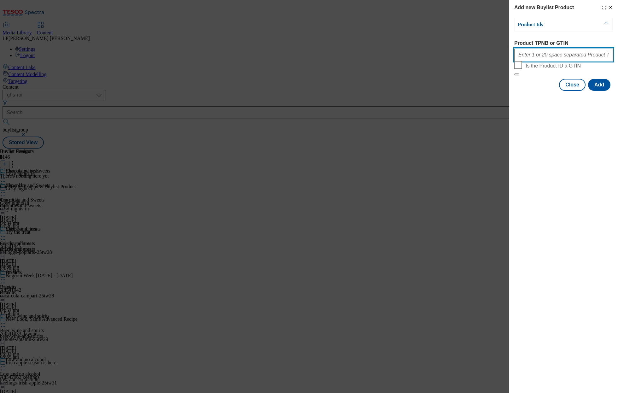
click at [543, 55] on input "Product TPNB or GTIN" at bounding box center [563, 55] width 99 height 13
paste input "92548427 96488946 96547134 58188201 80916615 80916419 88901516 89912824 9260456…"
type input "92548427 96488946 96547134 58188201 80916615 80916419 88901516 89912824 9260456…"
click at [599, 91] on button "Add" at bounding box center [599, 85] width 22 height 12
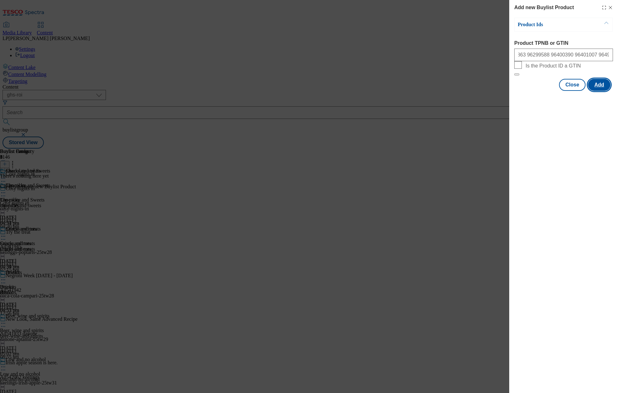
scroll to position [0, 0]
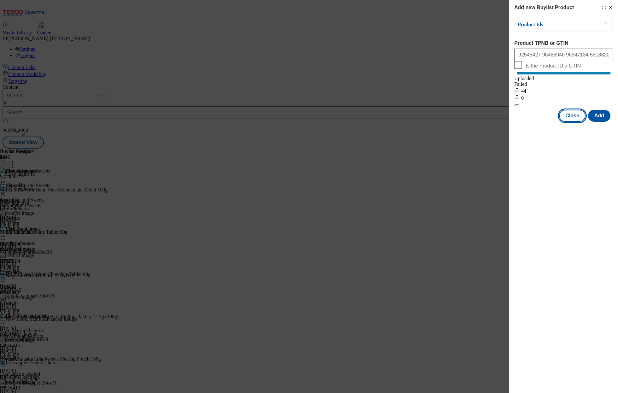
click at [573, 122] on button "Close" at bounding box center [572, 116] width 26 height 12
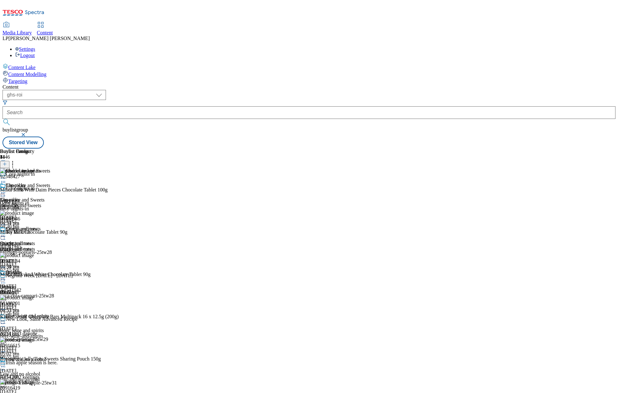
click at [50, 246] on div "Crisps and nuts" at bounding box center [25, 249] width 50 height 6
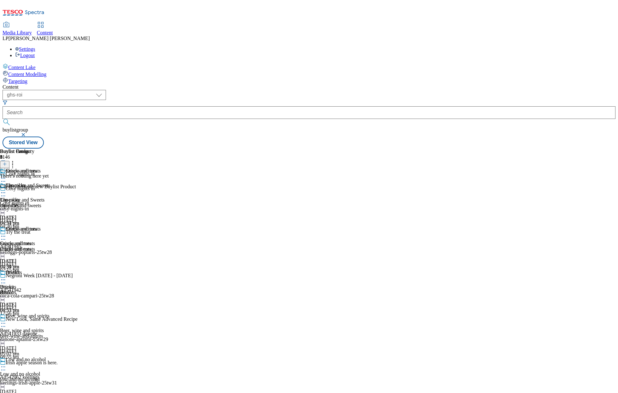
click at [7, 162] on icon at bounding box center [5, 164] width 4 height 4
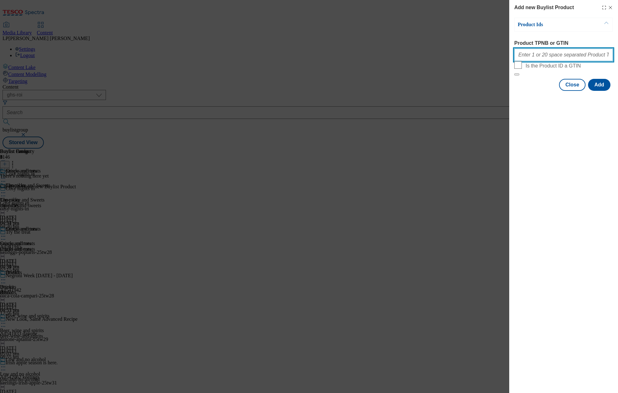
click at [559, 59] on input "Product TPNB or GTIN" at bounding box center [563, 55] width 99 height 13
paste input "91482217 91892613 92007705 89919068 89609429"
type input "91482217 91892613 92007705 89919068 89609429"
click at [604, 91] on button "Add" at bounding box center [599, 85] width 22 height 12
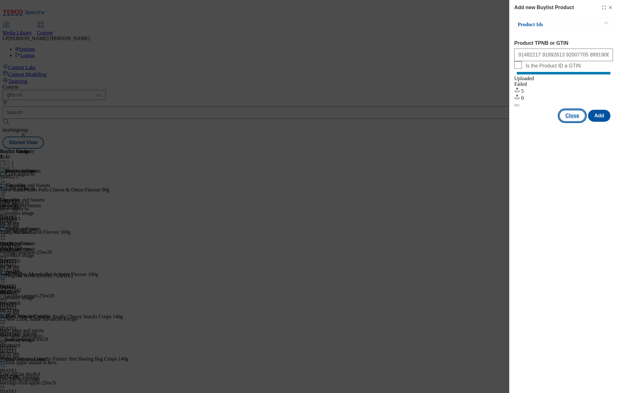
click at [568, 122] on button "Close" at bounding box center [572, 116] width 26 height 12
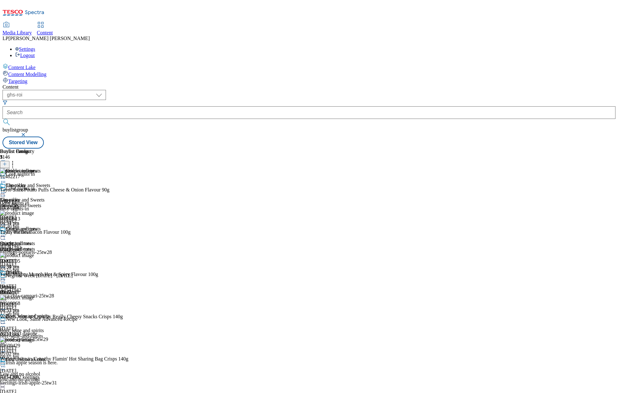
click at [50, 290] on div "Biscuits" at bounding box center [25, 293] width 50 height 6
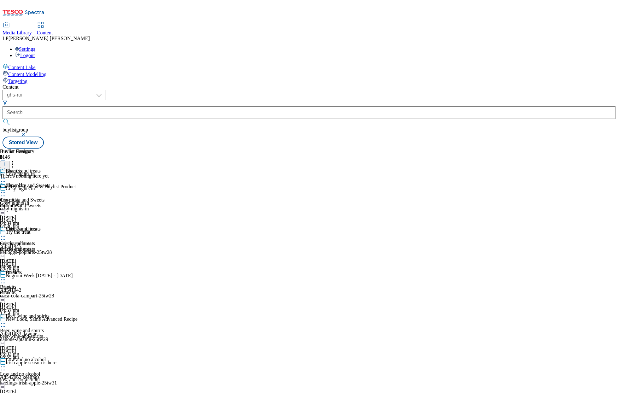
click at [7, 162] on icon at bounding box center [5, 164] width 4 height 4
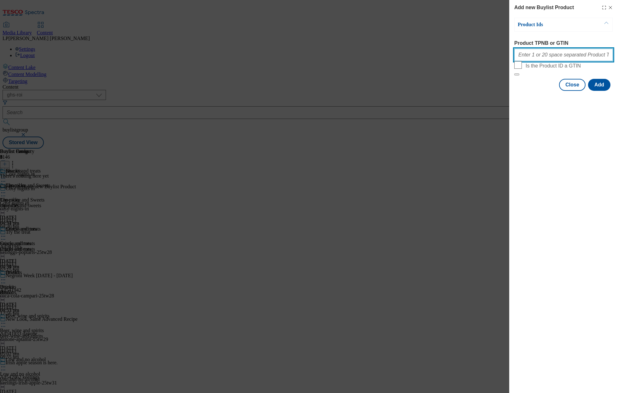
click at [540, 59] on input "Product TPNB or GTIN" at bounding box center [563, 55] width 99 height 13
paste input "55101344 88233293 88309792 93282704 93347329 62505392 67609889"
type input "55101344 88233293 88309792 93282704 93347329 62505392 67609889"
click at [593, 91] on button "Add" at bounding box center [599, 85] width 22 height 12
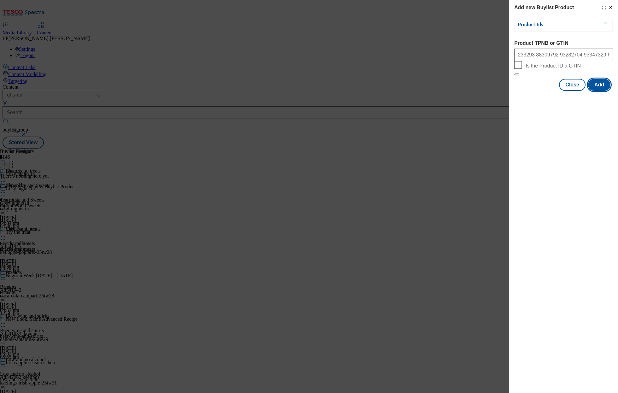
scroll to position [0, 0]
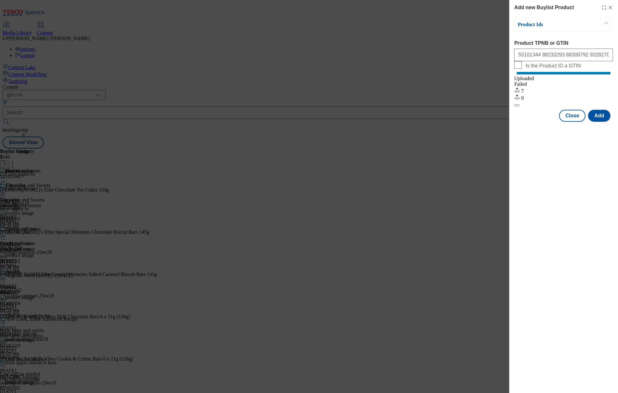
click at [267, 249] on div "Add new Buylist Product Product Ids Product TPNB or GTIN 55101344 88233293 8830…" at bounding box center [309, 196] width 618 height 393
click at [255, 251] on div "Add new Buylist Product Product Ids Product TPNB or GTIN 55101344 88233293 8830…" at bounding box center [309, 196] width 618 height 393
click at [576, 122] on button "Close" at bounding box center [572, 116] width 26 height 12
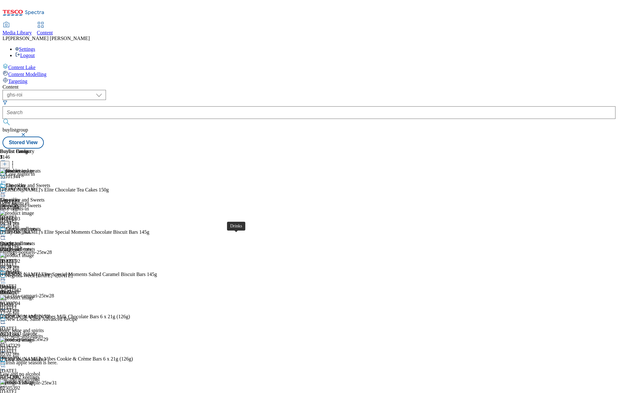
click at [14, 284] on span "Drinks" at bounding box center [7, 287] width 14 height 6
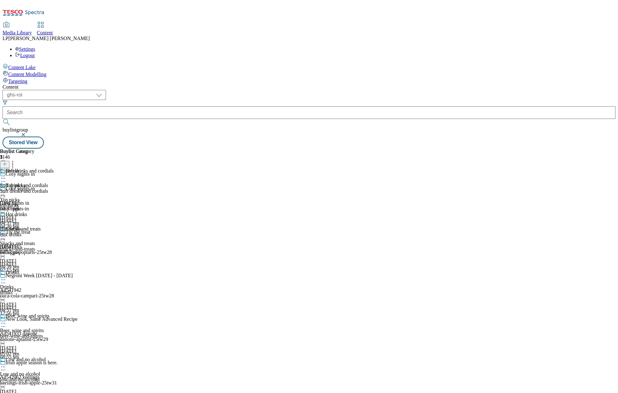
click at [54, 168] on div "Soft drinks and cordials Soft drinks and cordials Soft drinks and cordials [DAT…" at bounding box center [27, 189] width 54 height 43
click at [49, 246] on div "snacks-and-treats" at bounding box center [24, 249] width 49 height 6
click at [50, 255] on div "Biscuits Biscuits Biscuits [DATE] 04:53 pm" at bounding box center [25, 276] width 50 height 43
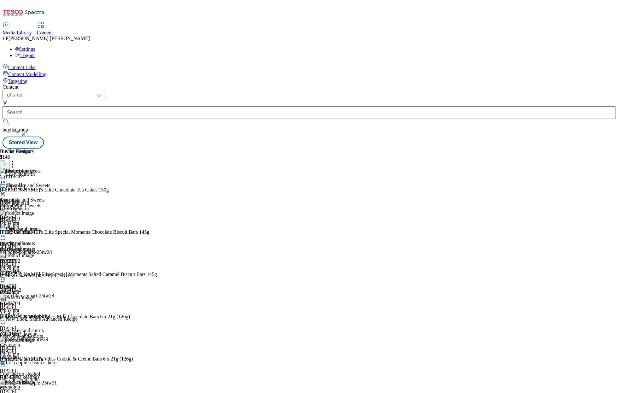
click at [5, 162] on line at bounding box center [5, 163] width 0 height 3
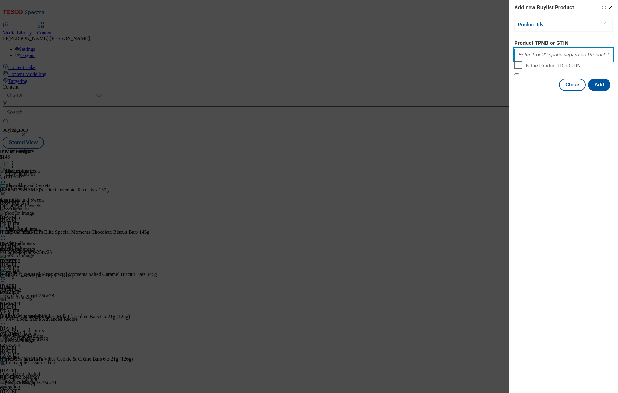
click at [543, 60] on input "Product TPNB or GTIN" at bounding box center [563, 55] width 99 height 13
paste input "83603284"
type input "83603284"
click at [593, 91] on button "Add" at bounding box center [599, 85] width 22 height 12
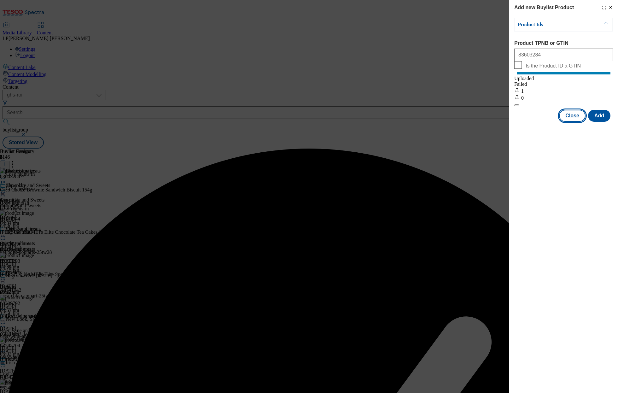
click at [575, 120] on button "Close" at bounding box center [572, 116] width 26 height 12
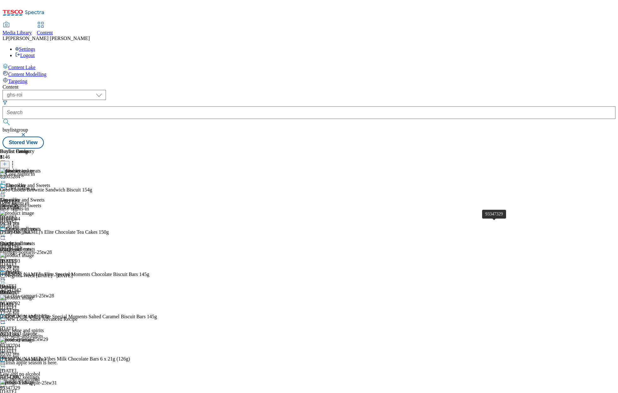
scroll to position [319, 0]
click at [49, 290] on div "drinks" at bounding box center [24, 293] width 49 height 6
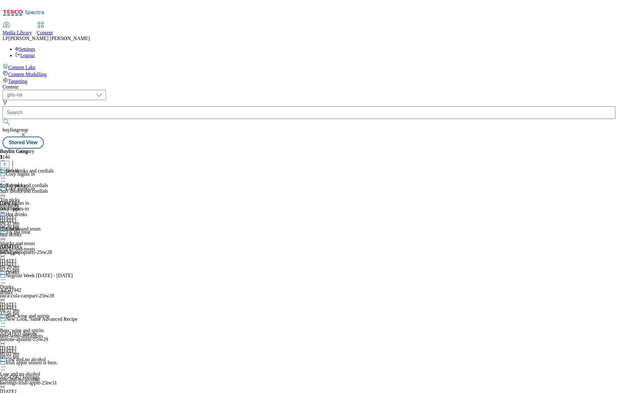
click at [54, 188] on div "Soft drinks and cordials" at bounding box center [27, 191] width 54 height 6
click at [6, 164] on line at bounding box center [4, 164] width 3 height 0
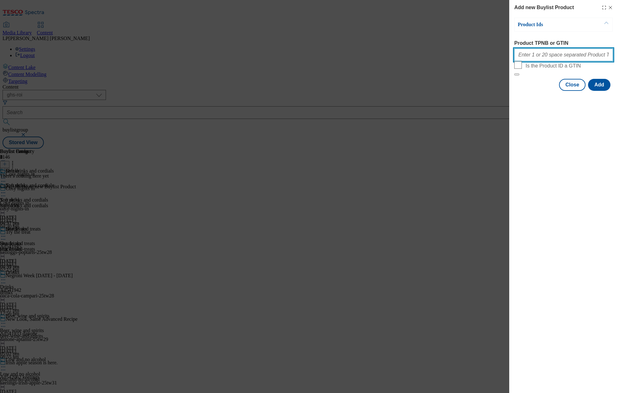
click at [541, 59] on input "Product TPNB or GTIN" at bounding box center [563, 55] width 99 height 13
paste input "88631697 88887774 88913669 92811480 92119430 92483497 92663624 92751566 9274832…"
type input "88631697 88887774 88913669 92811480 92119430 92483497 92663624 92751566 9274832…"
click at [593, 91] on button "Add" at bounding box center [599, 85] width 22 height 12
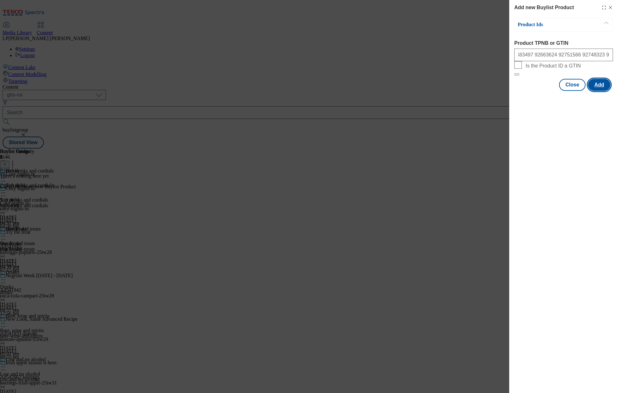
scroll to position [0, 0]
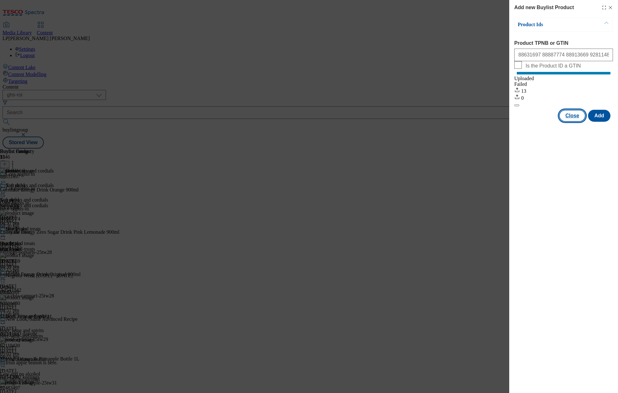
click at [577, 122] on button "Close" at bounding box center [572, 116] width 26 height 12
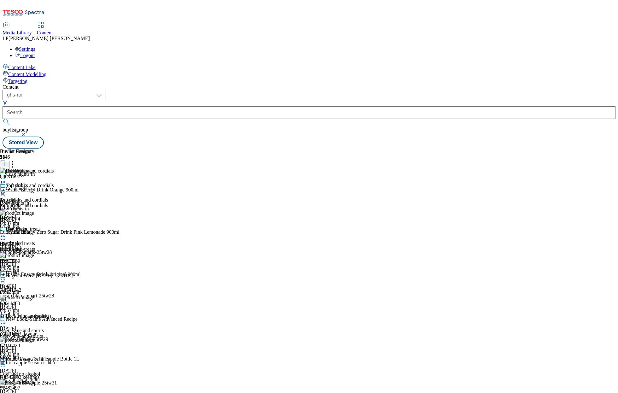
click at [54, 246] on div "Hot drinks" at bounding box center [27, 249] width 54 height 6
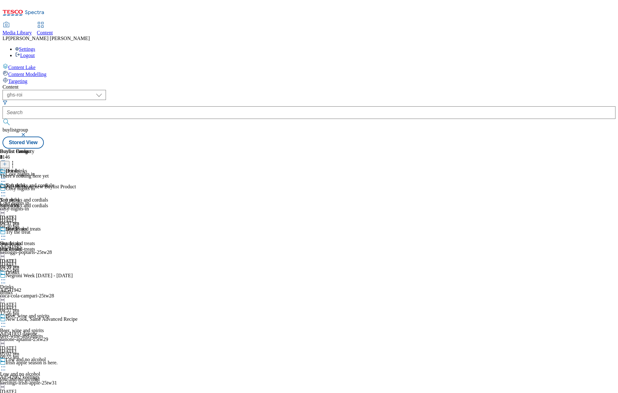
click at [7, 162] on icon at bounding box center [5, 164] width 4 height 4
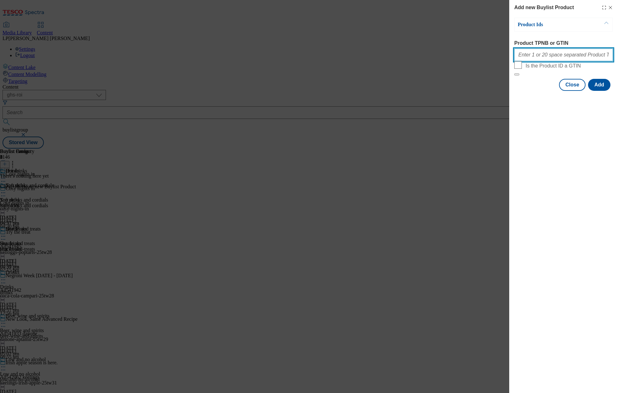
click at [548, 58] on input "Product TPNB or GTIN" at bounding box center [563, 55] width 99 height 13
paste input "50056537 89620985 88454307 91820999 67941828 91576690 96632724 75898907 8543373…"
type input "50056537 89620985 88454307 91820999 67941828 91576690 96632724 75898907 8543373…"
click at [600, 91] on button "Add" at bounding box center [599, 85] width 22 height 12
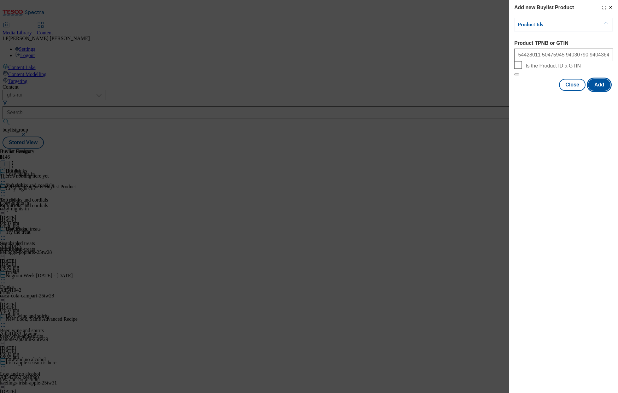
scroll to position [0, 0]
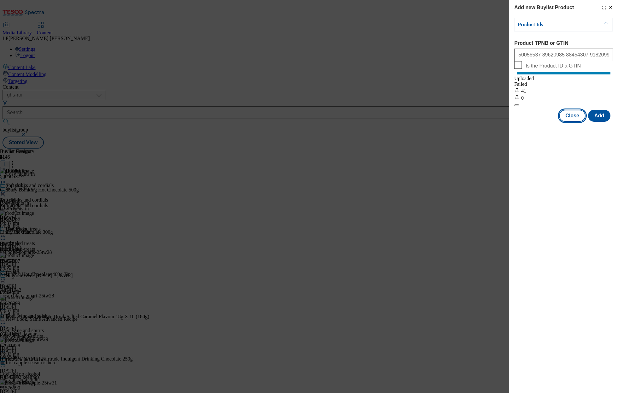
click at [573, 122] on button "Close" at bounding box center [572, 116] width 26 height 12
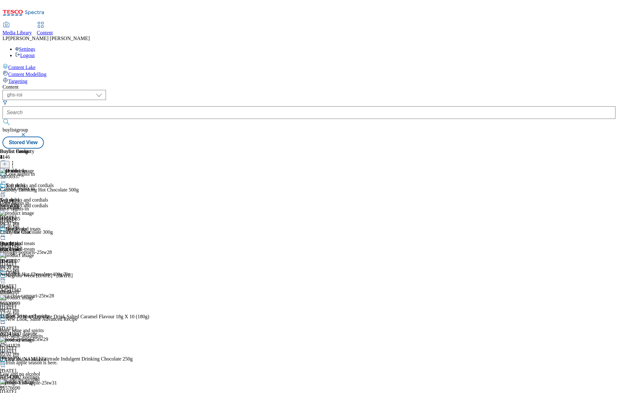
scroll to position [55, 0]
click at [49, 313] on div "Beer, wine and spirits Beer, wine and spirits beer-wine-and-spirits [DATE] 05:0…" at bounding box center [24, 334] width 49 height 43
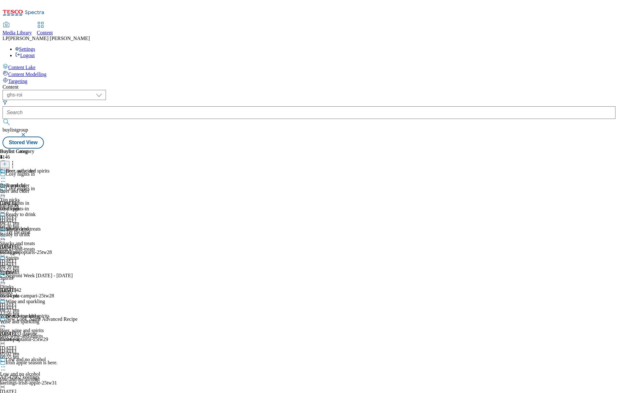
click at [45, 188] on div "Beer and cider" at bounding box center [22, 191] width 45 height 6
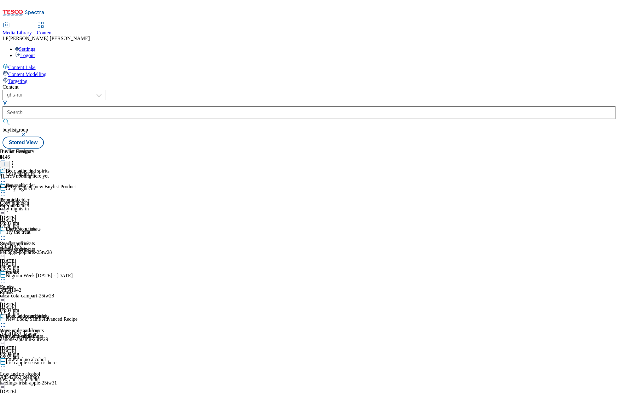
click at [7, 162] on icon at bounding box center [5, 164] width 4 height 4
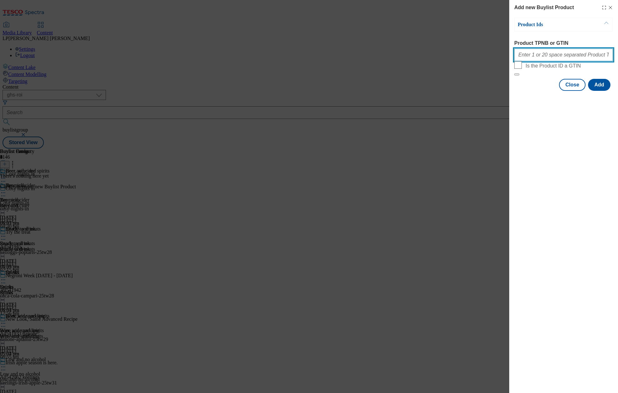
click at [548, 54] on input "Product TPNB or GTIN" at bounding box center [563, 55] width 99 height 13
paste input "92815130 92657586 92663751 92807847 92491533 54336062 92861827 92806883 6091528…"
type input "92815130 92657586 92663751 92807847 92491533 54336062 92861827 92806883 6091528…"
click at [604, 91] on button "Add" at bounding box center [599, 85] width 22 height 12
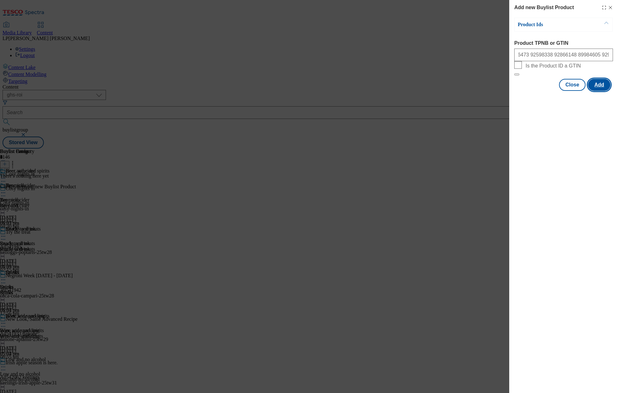
scroll to position [0, 0]
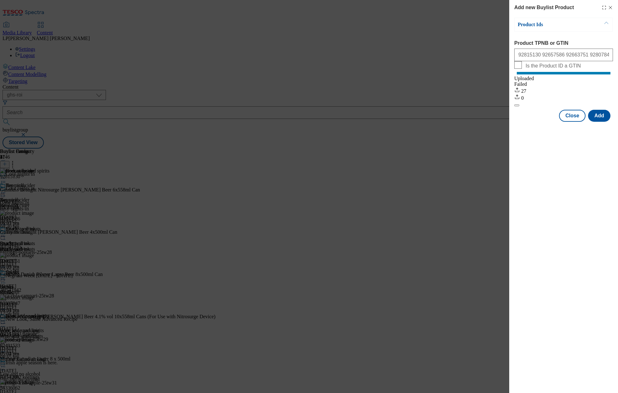
click at [287, 193] on div "Add new Buylist Product Product Ids Product TPNB or GTIN 92815130 92657586 9266…" at bounding box center [309, 196] width 618 height 393
click at [433, 196] on div "Add new Buylist Product Product Ids Product TPNB or GTIN 92815130 92657586 9266…" at bounding box center [309, 196] width 618 height 393
click at [577, 122] on button "Close" at bounding box center [572, 116] width 26 height 12
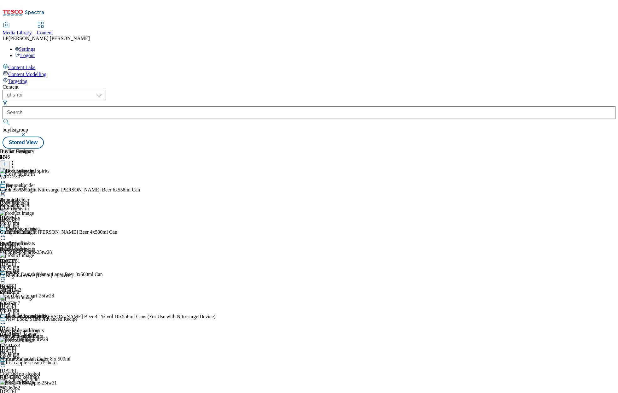
click at [45, 246] on div "Ready to drink" at bounding box center [22, 249] width 45 height 6
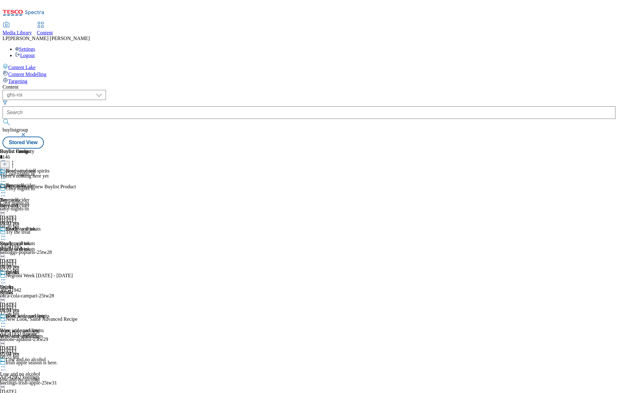
click at [7, 162] on icon at bounding box center [5, 164] width 4 height 4
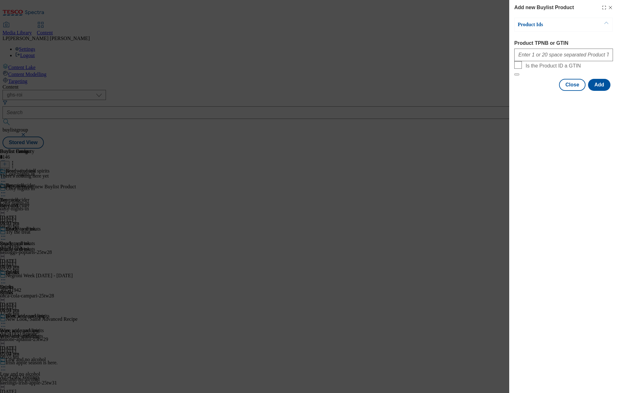
click at [527, 73] on body "Icons icon_account icon_add icon_backward_link icon_basket icon_benefits icon_c…" at bounding box center [309, 76] width 613 height 146
click at [541, 59] on input "Product TPNB or GTIN" at bounding box center [563, 55] width 99 height 13
paste input "93042528 92974826 93043965 92909600 92543945 92599395 91892325 91996519 9639765…"
type input "93042528 92974826 93043965 92909600 92543945 92599395 91892325 91996519 9639765…"
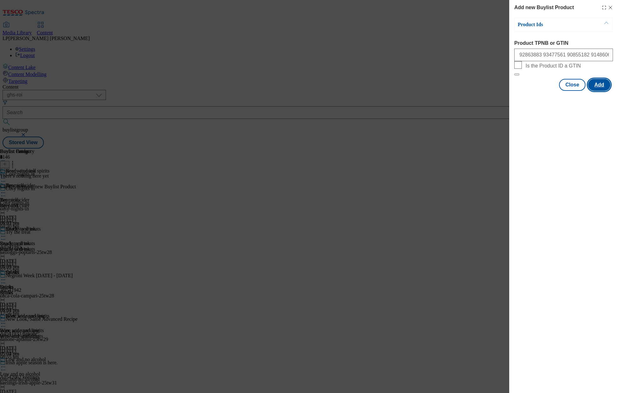
click at [591, 91] on button "Add" at bounding box center [599, 85] width 22 height 12
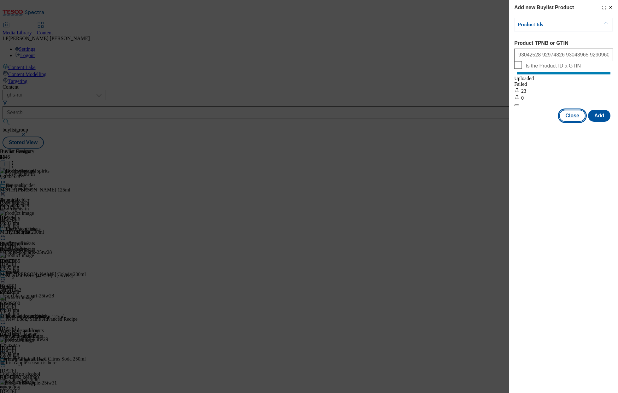
click at [569, 122] on button "Close" at bounding box center [572, 116] width 26 height 12
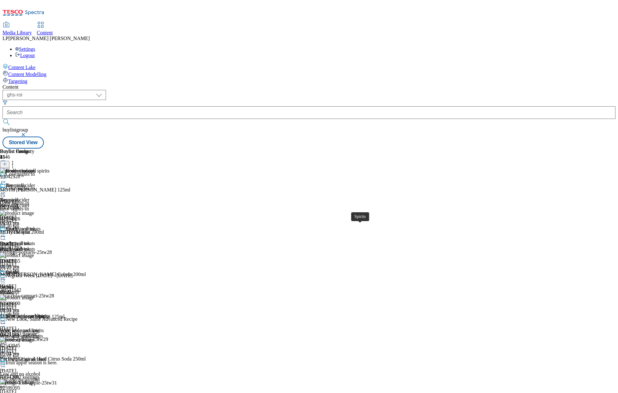
click at [19, 269] on span "Spirits" at bounding box center [12, 272] width 13 height 7
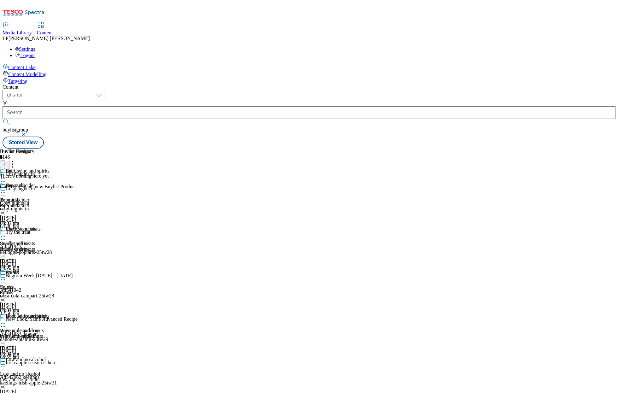
click at [7, 162] on icon at bounding box center [5, 164] width 4 height 4
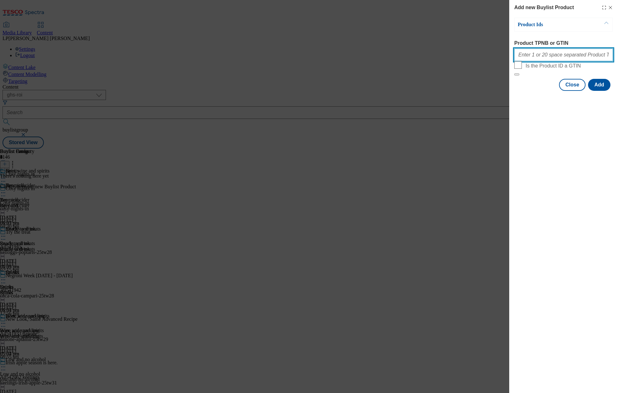
click at [529, 57] on input "Product TPNB or GTIN" at bounding box center [563, 55] width 99 height 13
paste input "52559826 50845404 90992100 55252798 51267021 53033963 51267015 55253019 5075862…"
type input "52559826 50845404 90992100 55252798 51267021 53033963 51267015 55253019 5075862…"
click at [600, 91] on button "Add" at bounding box center [599, 85] width 22 height 12
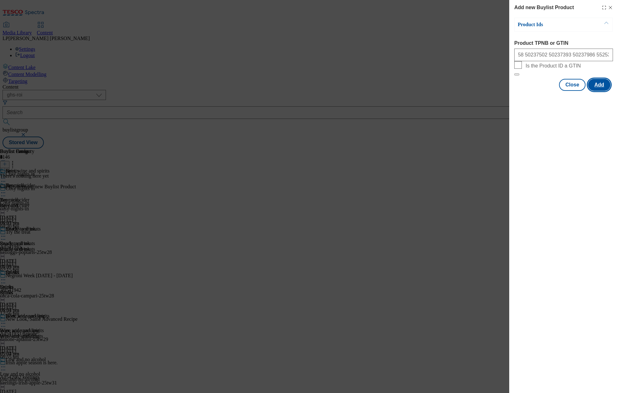
scroll to position [0, 0]
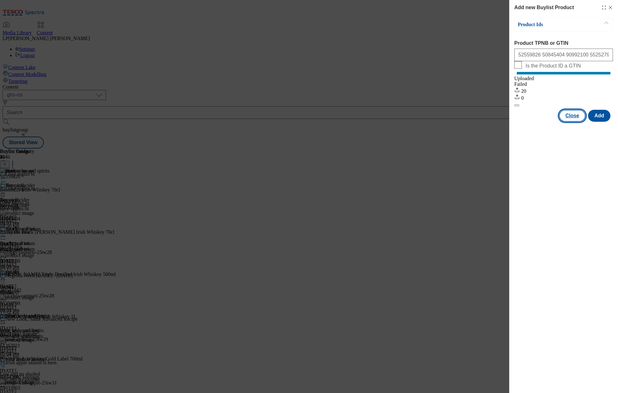
click at [575, 122] on button "Close" at bounding box center [572, 116] width 26 height 12
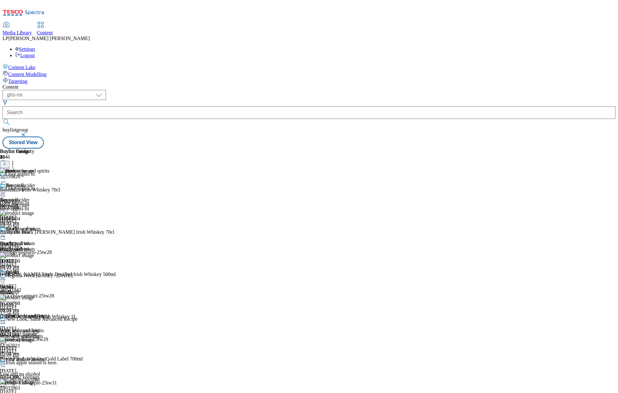
scroll to position [27, 0]
click at [45, 313] on span "Wine and sparkling" at bounding box center [25, 316] width 39 height 7
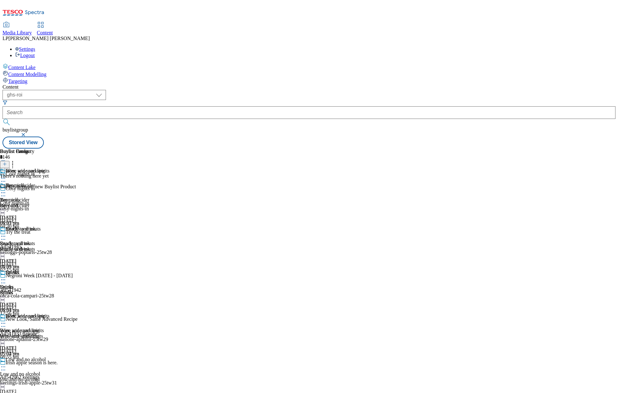
click at [5, 162] on line at bounding box center [5, 163] width 0 height 3
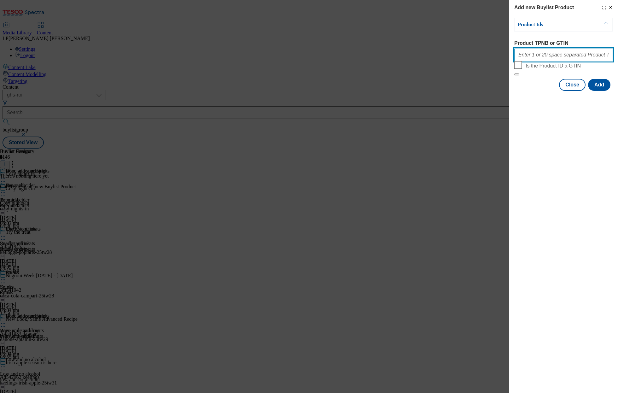
click at [529, 59] on input "Product TPNB or GTIN" at bounding box center [563, 55] width 99 height 13
paste input "72091340 58409264 67996849 65742641 59736646 87756401 90861335 93156590 8434652…"
type input "72091340 58409264 67996849 65742641 59736646 87756401 90861335 93156590 8434652…"
click at [597, 91] on button "Add" at bounding box center [599, 85] width 22 height 12
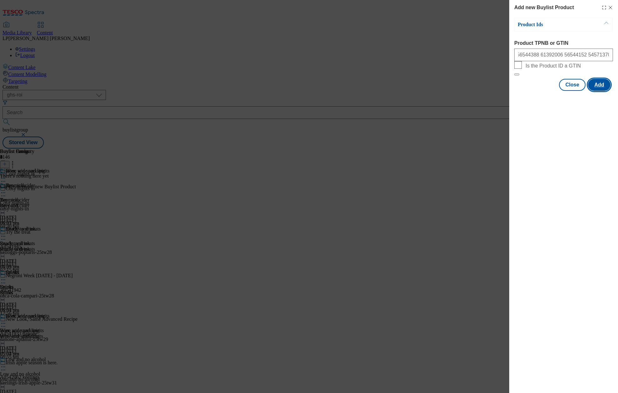
scroll to position [0, 0]
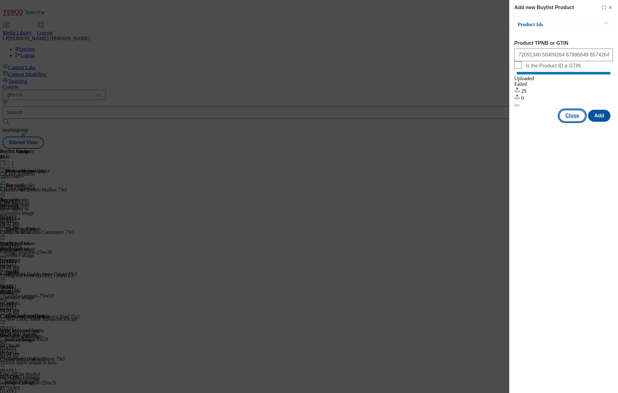
click at [575, 122] on button "Close" at bounding box center [572, 116] width 26 height 12
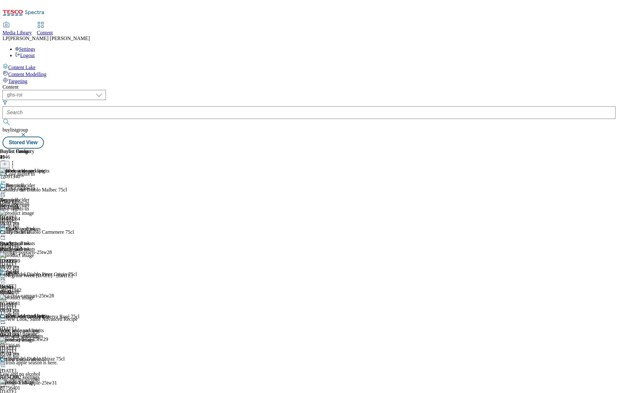
click at [45, 269] on div "Spirits Spirits Spirits [DATE] 05:04 pm" at bounding box center [22, 290] width 45 height 43
click at [45, 313] on div "Wine and sparkling Wine and sparkling Wine and sparkling [DATE] 05:04 pm" at bounding box center [22, 334] width 45 height 43
click at [49, 356] on div "Low and no alcohol" at bounding box center [24, 363] width 49 height 14
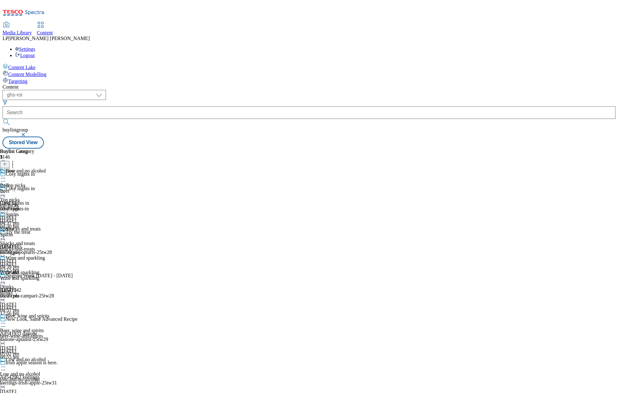
click at [45, 188] on div "Beer" at bounding box center [22, 191] width 45 height 6
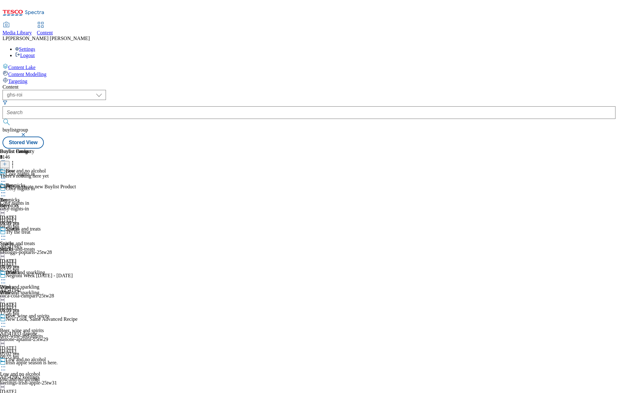
click at [7, 162] on icon at bounding box center [5, 164] width 4 height 4
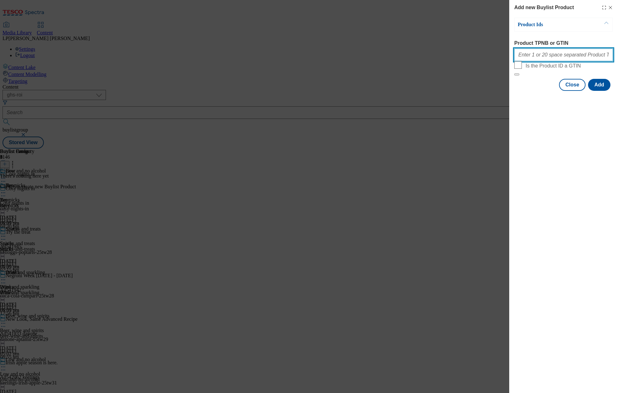
click at [530, 56] on input "Product TPNB or GTIN" at bounding box center [563, 55] width 99 height 13
paste input "92747186 87798408 96717279 88239160 88717222 87150372 62657240 92203133 8270449…"
type input "92747186 87798408 96717279 88239160 88717222 87150372 62657240 92203133 8270449…"
click at [594, 91] on button "Add" at bounding box center [599, 85] width 22 height 12
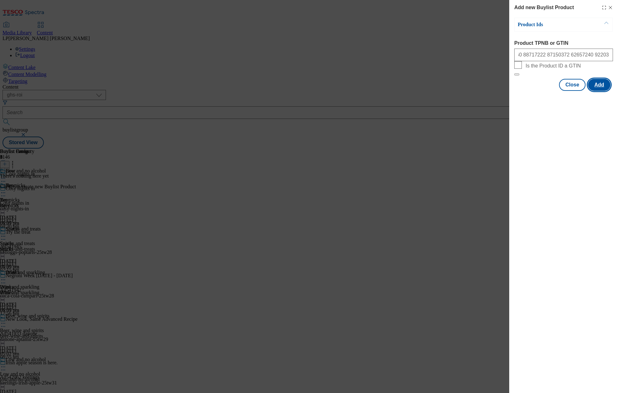
scroll to position [0, 0]
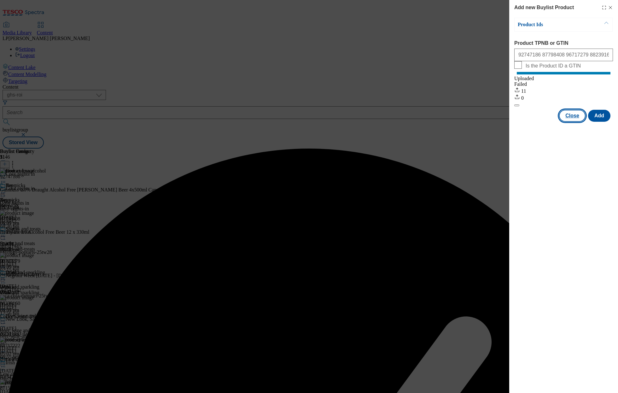
click at [572, 122] on button "Close" at bounding box center [572, 116] width 26 height 12
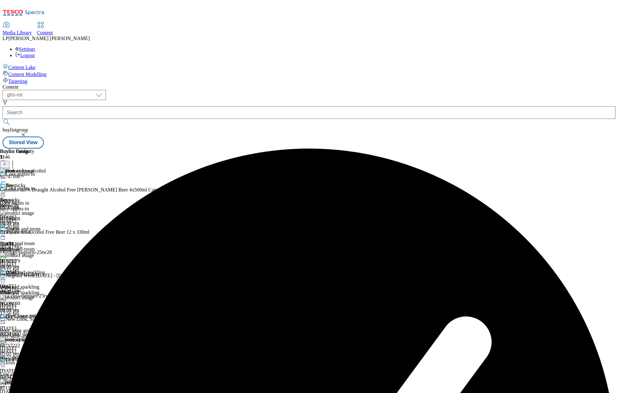
click at [45, 246] on div "Spirits" at bounding box center [22, 249] width 45 height 6
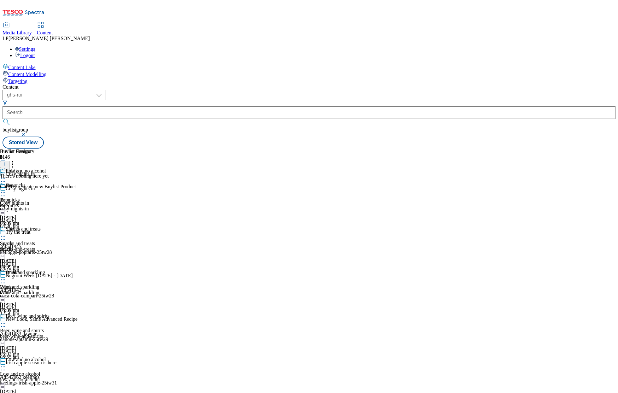
click at [7, 162] on icon at bounding box center [5, 164] width 4 height 4
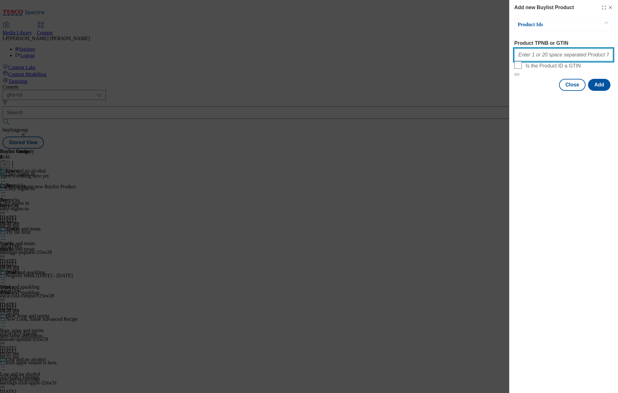
click at [552, 55] on input "Product TPNB or GTIN" at bounding box center [563, 55] width 99 height 13
paste input "88713278 89262348"
type input "88713278 89262348"
click at [596, 91] on button "Add" at bounding box center [599, 85] width 22 height 12
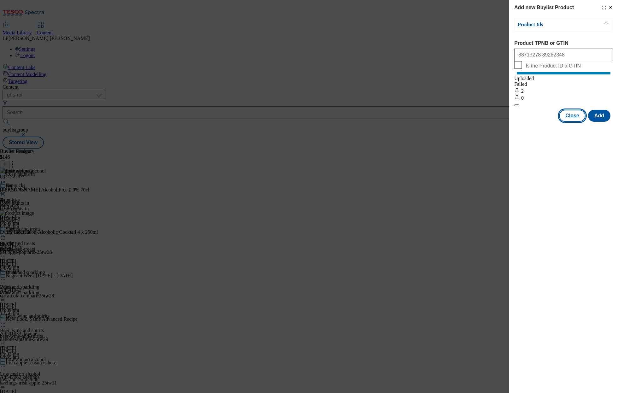
click at [573, 122] on button "Close" at bounding box center [572, 116] width 26 height 12
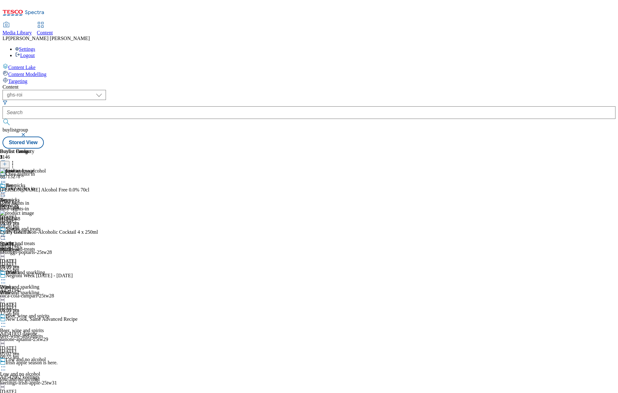
click at [45, 269] on div "Wine and sparkling Wine and sparkling Wine and sparkling [DATE] 05:09 pm" at bounding box center [22, 290] width 45 height 43
click at [7, 162] on icon at bounding box center [5, 164] width 4 height 4
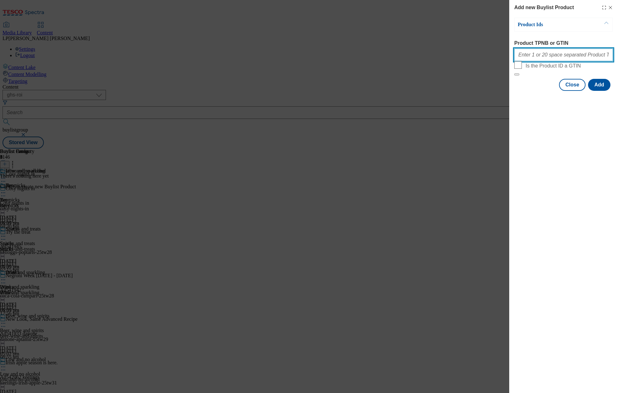
click at [534, 60] on input "Product TPNB or GTIN" at bounding box center [563, 55] width 99 height 13
paste input "86712887 86712858 90617729 90782590 88235538 87862540 87864970 86841019 86840971"
type input "86712887 86712858 90617729 90782590 88235538 87862540 87864970 86841019 86840971"
click at [602, 91] on button "Add" at bounding box center [599, 85] width 22 height 12
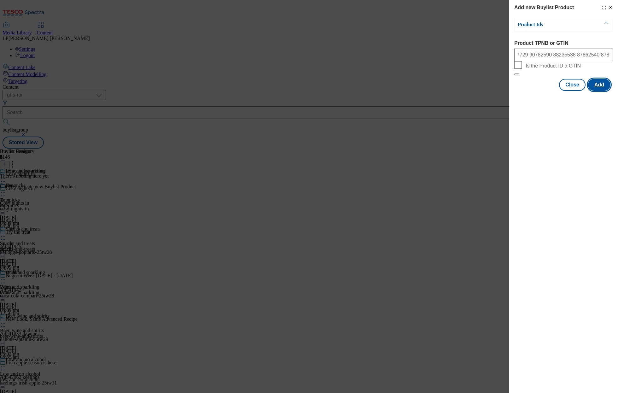
scroll to position [0, 0]
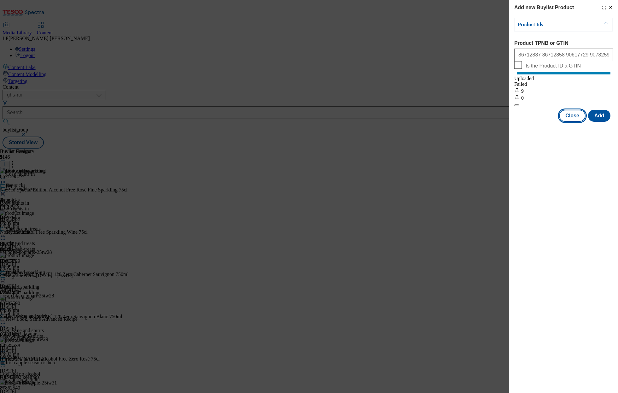
click at [573, 122] on button "Close" at bounding box center [572, 116] width 26 height 12
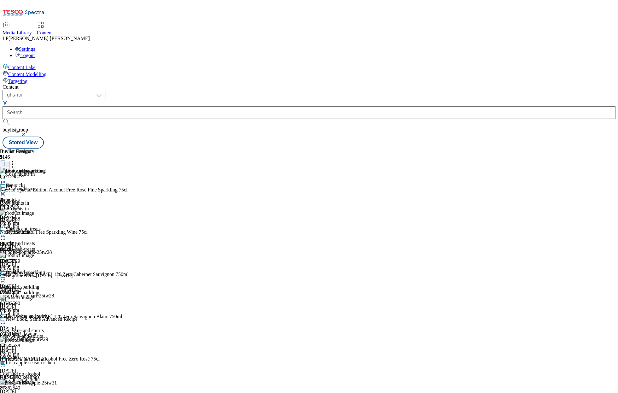
scroll to position [124, 0]
click at [7, 162] on icon at bounding box center [5, 164] width 4 height 4
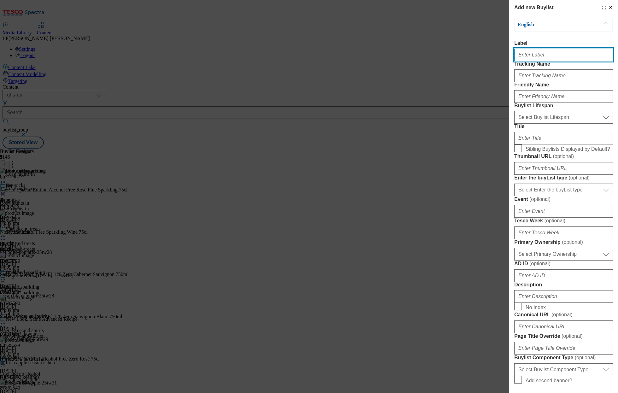
click at [528, 60] on input "Label" at bounding box center [563, 55] width 99 height 13
paste input "Cupboard essentials"
type input "Cupboard essentials"
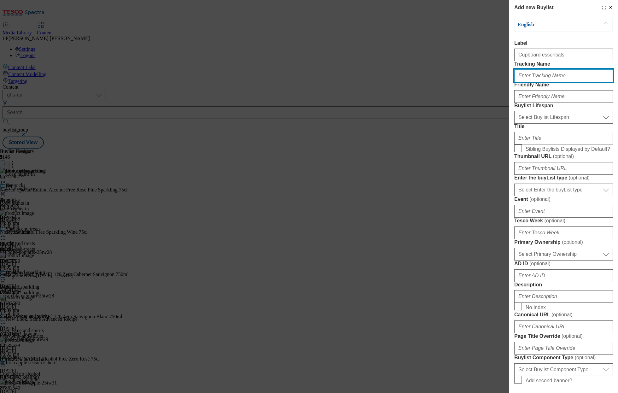
click at [528, 82] on input "Tracking Name" at bounding box center [563, 75] width 99 height 13
paste input "Cupboard essentials"
type input "Cupboard essentials"
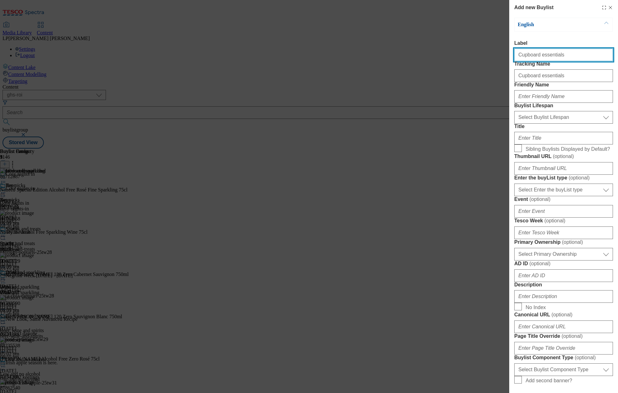
click at [575, 56] on input "Cupboard essentials" at bounding box center [563, 55] width 99 height 13
type input "Cupboard essentials"
click at [544, 103] on div "Modal" at bounding box center [563, 95] width 99 height 15
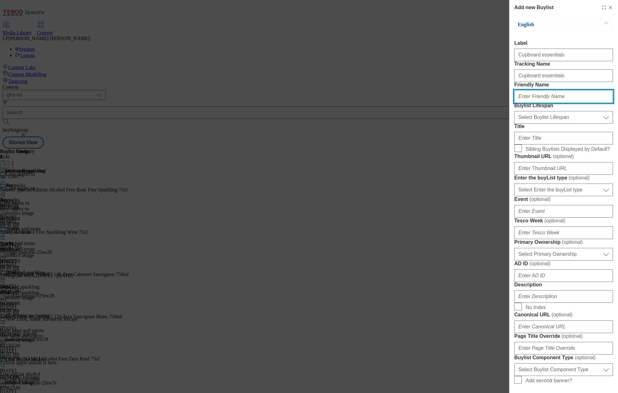
click at [542, 103] on input "Friendly Name" at bounding box center [563, 96] width 99 height 13
paste input "Cupboard essentials"
type input "Cupboard essentials"
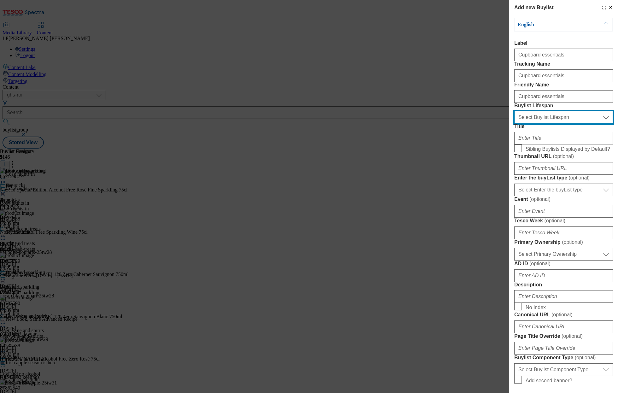
click at [547, 124] on select "Select Buylist Lifespan evergreen seasonal tactical" at bounding box center [563, 117] width 99 height 13
click at [514, 124] on select "Select Buylist Lifespan evergreen seasonal tactical" at bounding box center [563, 117] width 99 height 13
click at [547, 124] on select "Select Buylist Lifespan evergreen seasonal tactical" at bounding box center [563, 117] width 99 height 13
select select "evergreen"
click at [514, 124] on select "Select Buylist Lifespan evergreen seasonal tactical" at bounding box center [563, 117] width 99 height 13
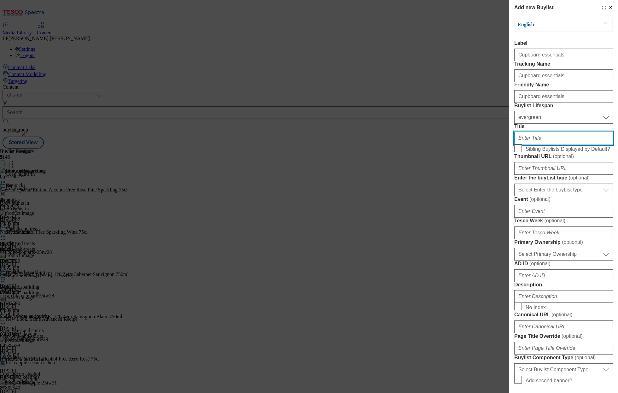
click at [544, 144] on input "Title" at bounding box center [563, 138] width 99 height 13
paste input "Cupboard essentials"
type input "Cupboard essentials"
click at [521, 152] on input "Sibling Buylists Displayed by Default?" at bounding box center [518, 148] width 8 height 8
checkbox input "true"
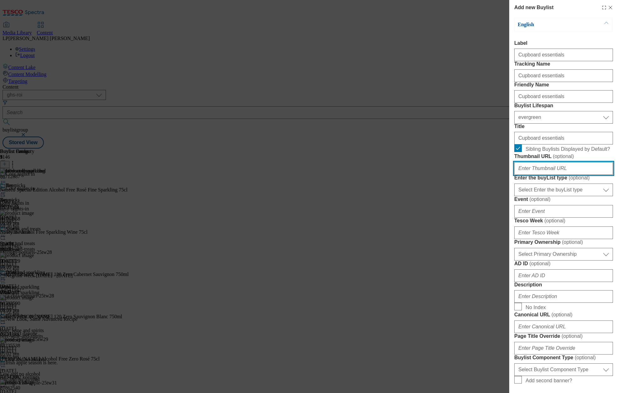
click at [545, 175] on input "Thumbnail URL ( optional )" at bounding box center [563, 168] width 99 height 13
paste input "[URL][DOMAIN_NAME]"
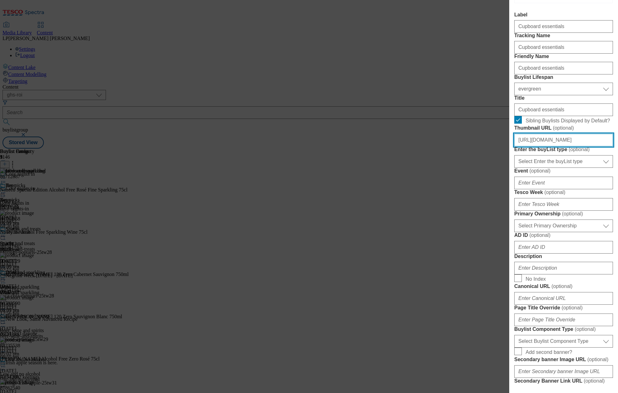
scroll to position [37, 0]
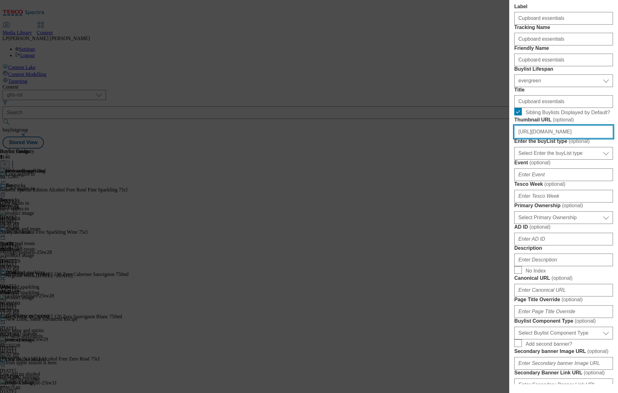
type input "[URL][DOMAIN_NAME]"
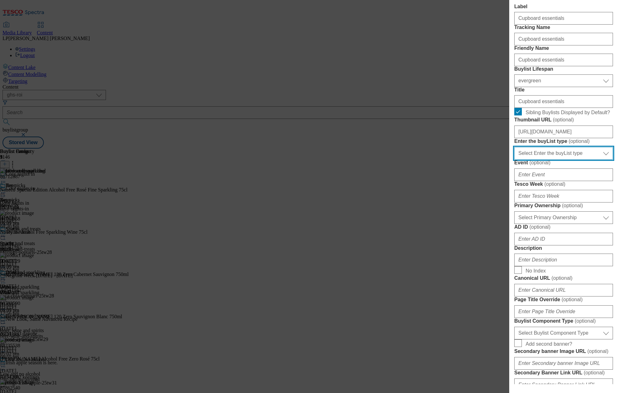
click at [532, 159] on select "Select Enter the buyList type event supplier funded long term >4 weeks supplier…" at bounding box center [563, 153] width 99 height 13
click at [514, 159] on select "Select Enter the buyList type event supplier funded long term >4 weeks supplier…" at bounding box center [563, 153] width 99 height 13
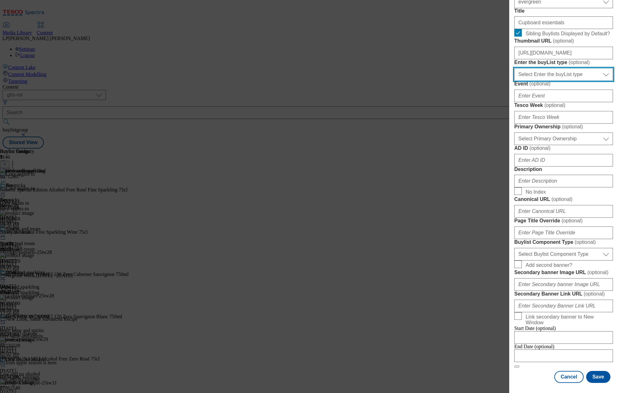
scroll to position [150, 0]
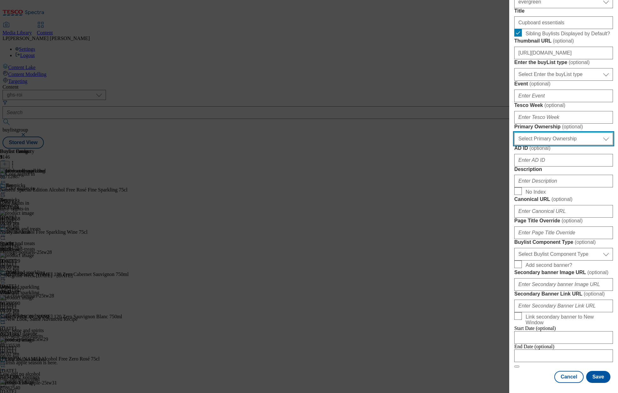
click at [550, 145] on select "Select Primary Ownership [PERSON_NAME]" at bounding box center [563, 138] width 99 height 13
click at [514, 145] on select "Select Primary Ownership [PERSON_NAME]" at bounding box center [563, 138] width 99 height 13
click at [545, 145] on select "Select Primary Ownership [PERSON_NAME]" at bounding box center [563, 138] width 99 height 13
select select "tesco"
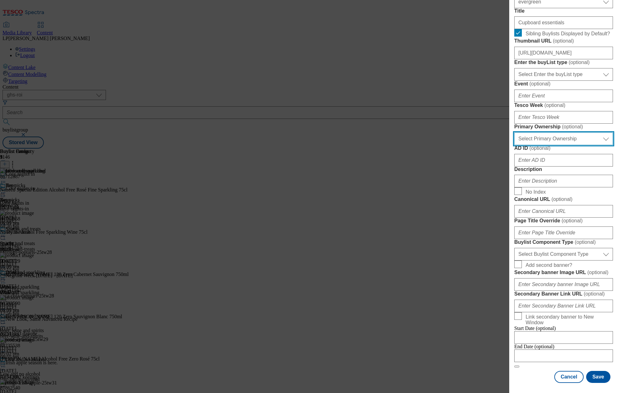
click at [514, 145] on select "Select Primary Ownership [PERSON_NAME]" at bounding box center [563, 138] width 99 height 13
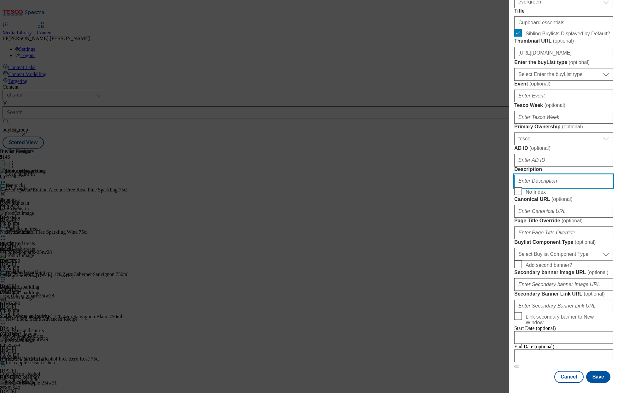
click at [543, 187] on input "Description" at bounding box center [563, 181] width 99 height 13
click at [550, 187] on input "Description" at bounding box center [563, 181] width 99 height 13
paste
type input "Settle in for the new season with ingredients for your favourite comfort food. …"
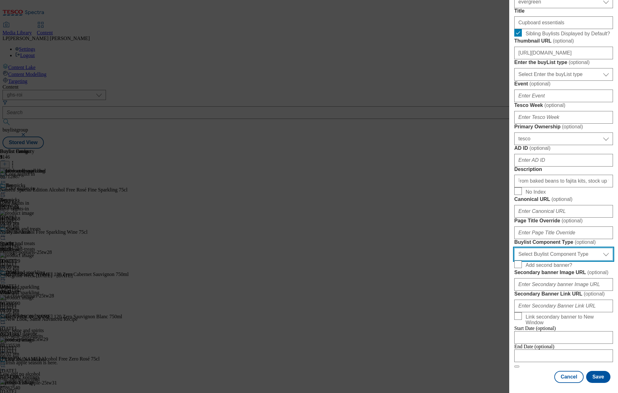
click at [544, 248] on select "Select Buylist Component Type Banner Competition Header Meal" at bounding box center [563, 254] width 99 height 13
select select "Banner"
click at [514, 248] on select "Select Buylist Component Type Banner Competition Header Meal" at bounding box center [563, 254] width 99 height 13
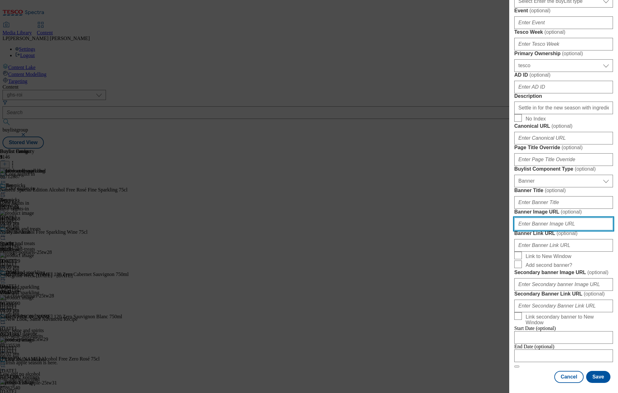
click at [533, 230] on input "Banner Image URL ( optional )" at bounding box center [563, 223] width 99 height 13
type input "[URL][DOMAIN_NAME]"
click at [595, 378] on button "Save" at bounding box center [598, 377] width 24 height 12
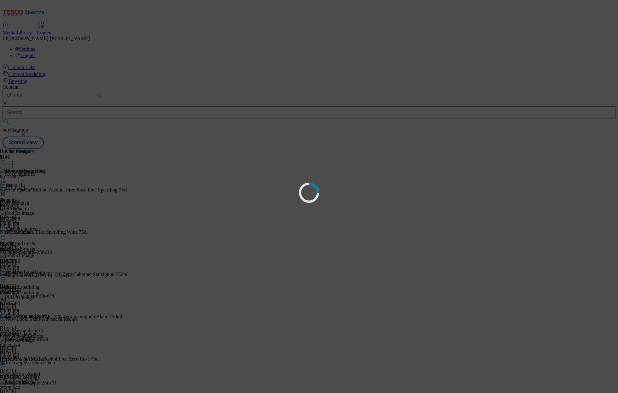
select select "evergreen"
select select "tesco"
select select "Banner"
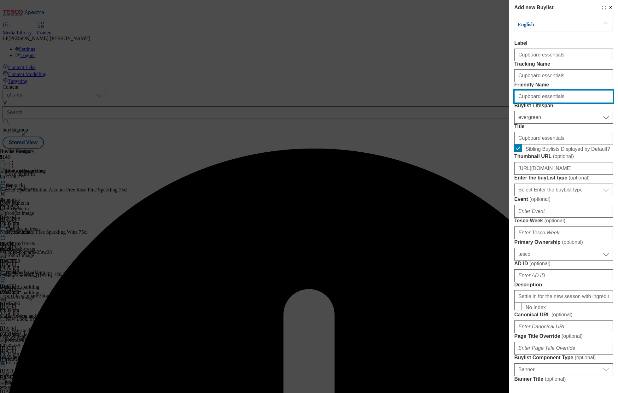
click at [521, 103] on input "Cupboard essentials" at bounding box center [563, 96] width 99 height 13
click at [536, 103] on input "cupboard essentials" at bounding box center [563, 96] width 99 height 13
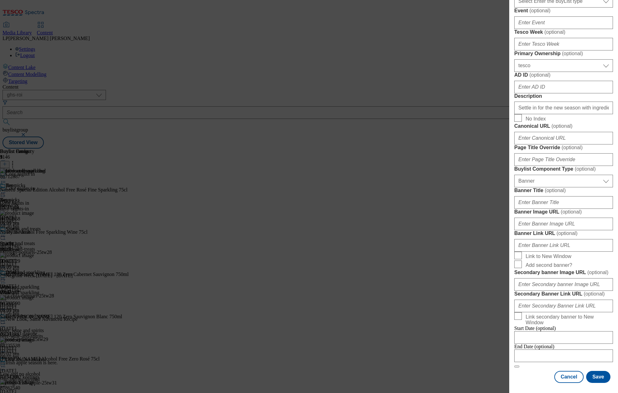
scroll to position [452, 0]
type input "cupboard-essentials"
click at [595, 377] on button "Save" at bounding box center [598, 377] width 24 height 12
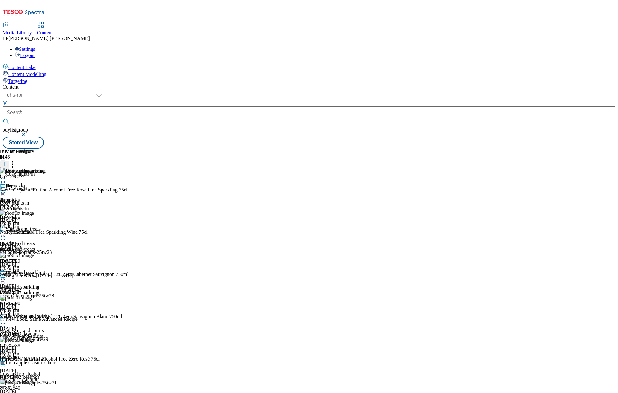
scroll to position [189, 0]
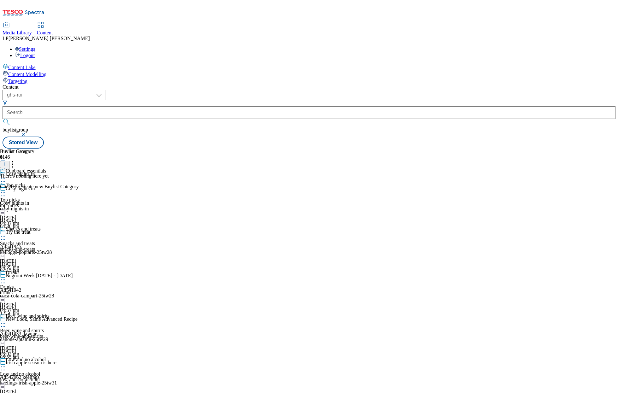
click at [7, 162] on icon at bounding box center [5, 164] width 4 height 4
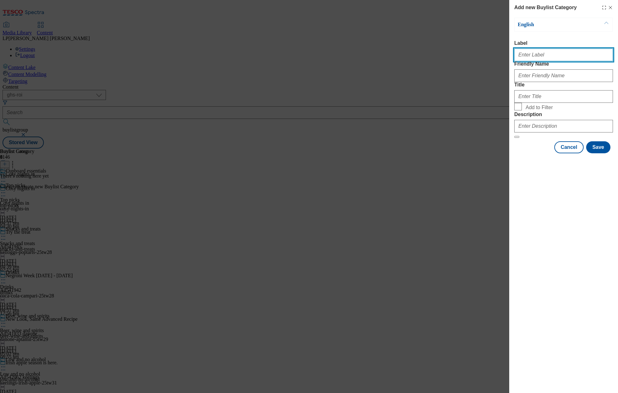
click at [548, 56] on input "Label" at bounding box center [563, 55] width 99 height 13
type input "Ingredients and tinned food"
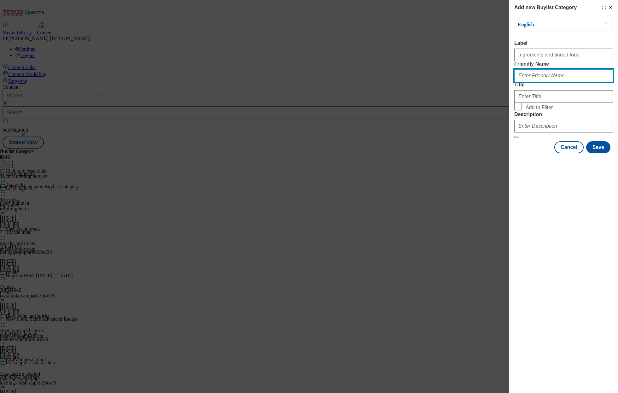
click at [526, 82] on input "Friendly Name" at bounding box center [563, 75] width 99 height 13
type input "Ingredients and tinned food"
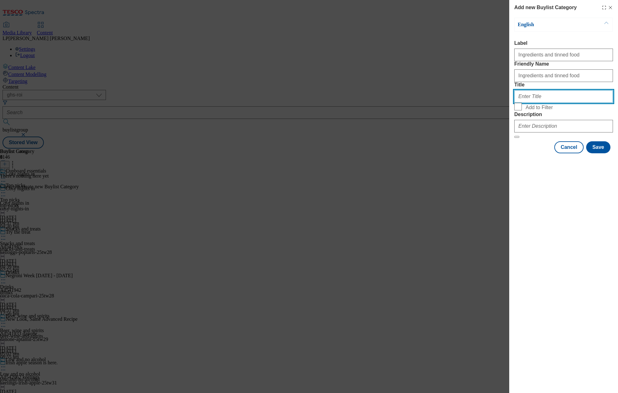
click at [531, 103] on input "Title" at bounding box center [563, 96] width 99 height 13
type input "Ingredients and tinned food"
click at [518, 110] on input "Add to Filter" at bounding box center [518, 107] width 8 height 8
checkbox input "true"
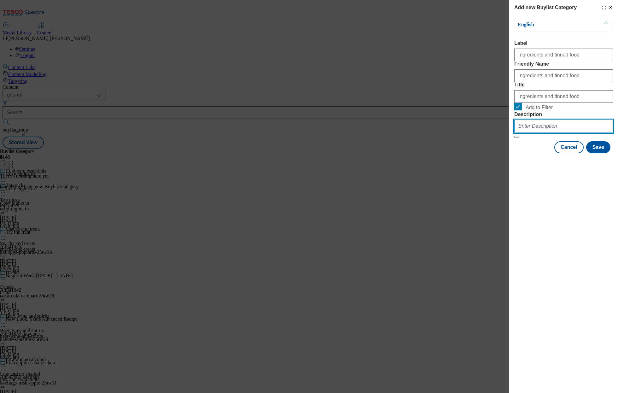
click at [535, 132] on input "Description" at bounding box center [563, 126] width 99 height 13
type input "Settle in for the new season with ingredients for your favourite comfort food. …"
click at [599, 153] on button "Save" at bounding box center [598, 147] width 24 height 12
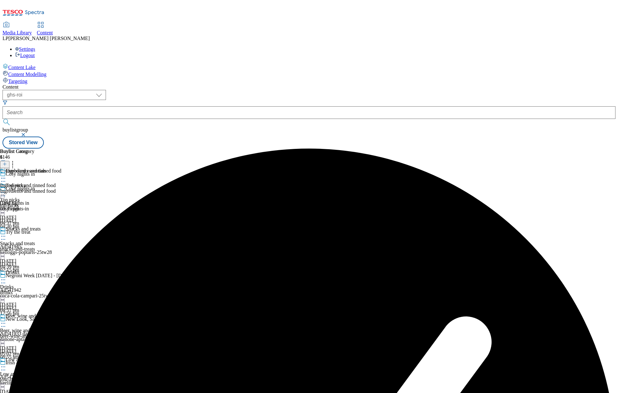
click at [7, 162] on icon at bounding box center [5, 164] width 4 height 4
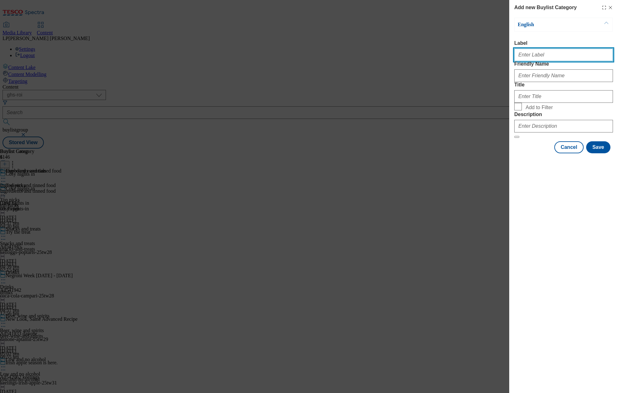
click at [549, 61] on input "Label" at bounding box center [563, 55] width 99 height 13
type input "Rice, pasta, noodles, and kits"
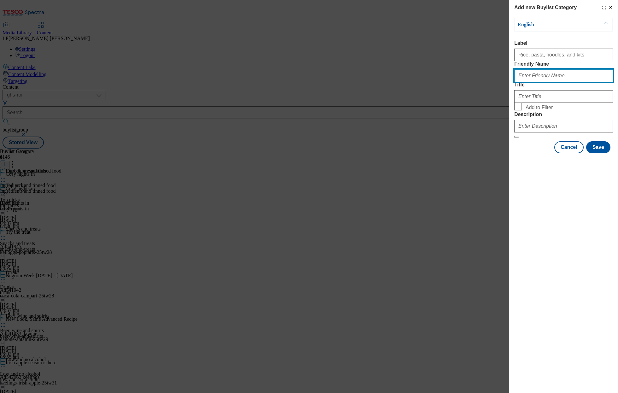
click at [538, 82] on input "Friendly Name" at bounding box center [563, 75] width 99 height 13
type input "Rice, pasta, noodles, and kits"
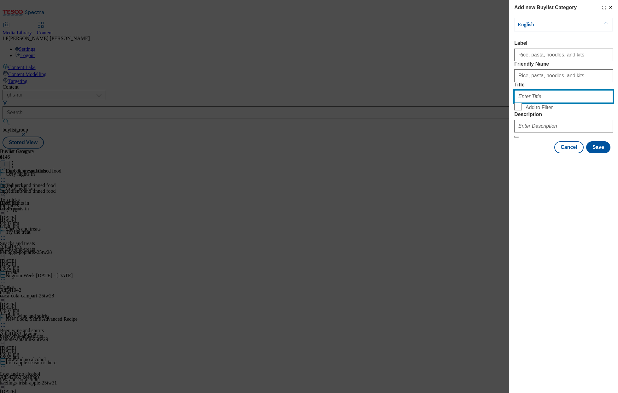
click at [538, 103] on input "Title" at bounding box center [563, 96] width 99 height 13
type input "Rice, pasta, noodles, and kits"
click at [520, 110] on input "Add to Filter" at bounding box center [518, 107] width 8 height 8
checkbox input "true"
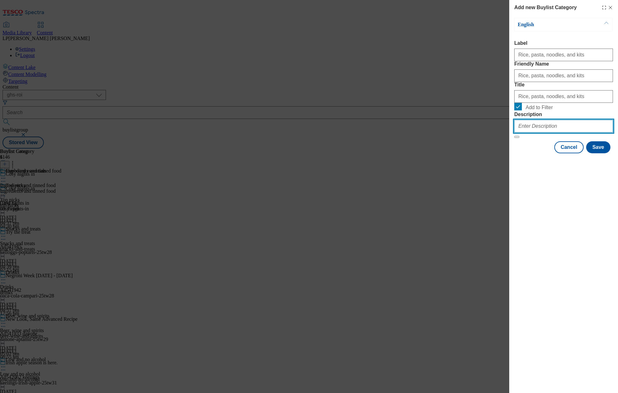
click at [536, 132] on input "Description" at bounding box center [563, 126] width 99 height 13
type input "Settle in for the new season with ingredients for your favourite comfort food. …"
click at [604, 153] on button "Save" at bounding box center [598, 147] width 24 height 12
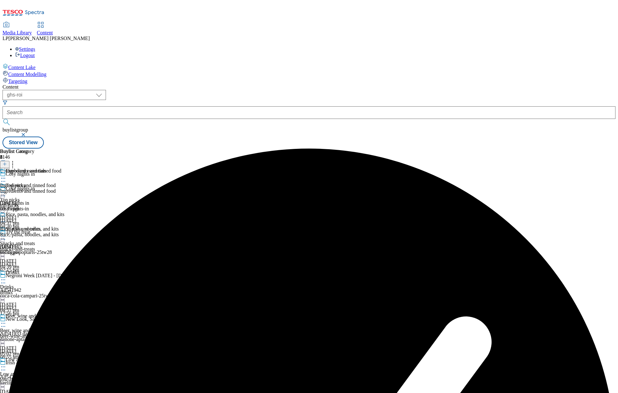
click at [9, 161] on button at bounding box center [4, 164] width 9 height 7
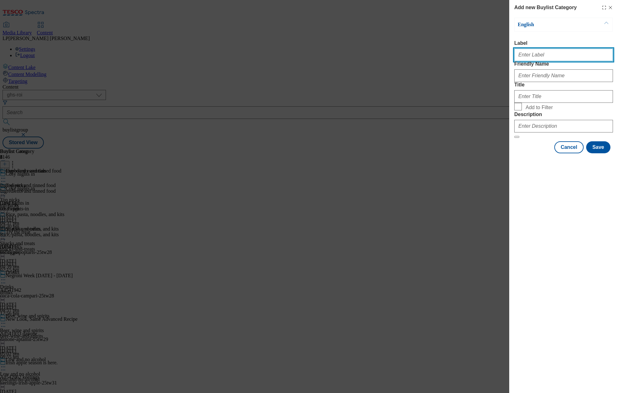
click at [538, 55] on input "Label" at bounding box center [563, 55] width 99 height 13
type input "Sauces and condiments"
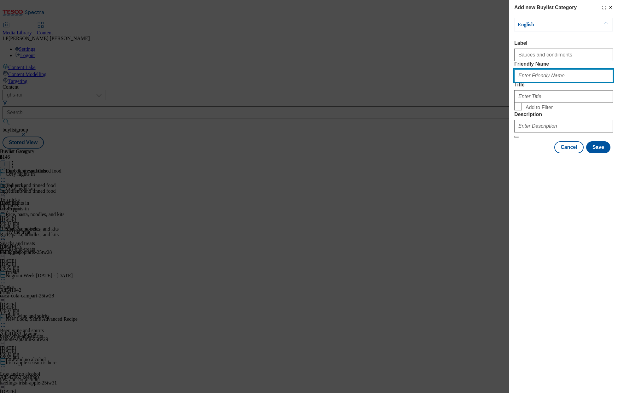
click at [523, 82] on input "Friendly Name" at bounding box center [563, 75] width 99 height 13
type input "Sauces and condiments"
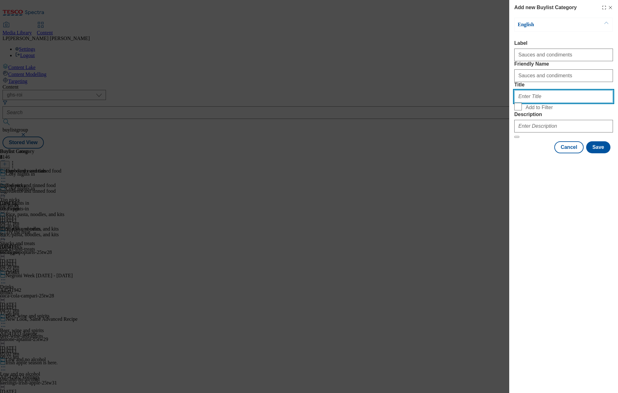
click at [527, 103] on input "Title" at bounding box center [563, 96] width 99 height 13
type input "Sauces and condiments"
click at [516, 110] on input "Add to Filter" at bounding box center [518, 107] width 8 height 8
checkbox input "true"
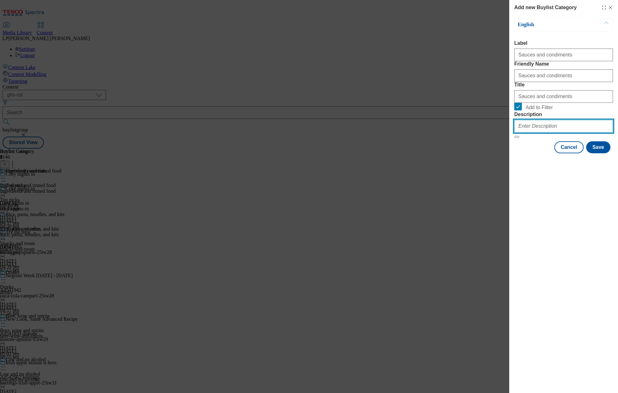
click at [535, 132] on input "Description" at bounding box center [563, 126] width 99 height 13
type input "Settle in for the new season with ingredients for your favourite comfort food. …"
click at [608, 153] on button "Save" at bounding box center [598, 147] width 24 height 12
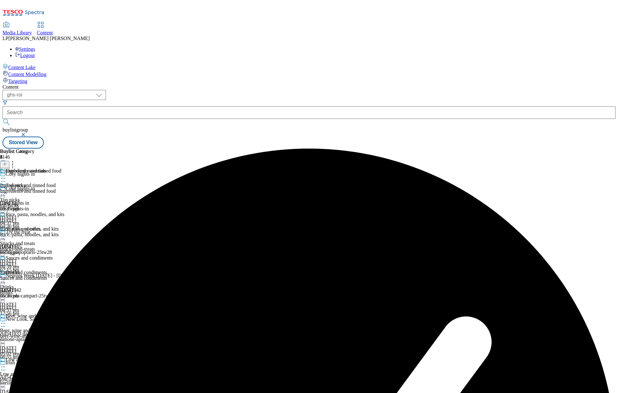
click at [7, 162] on icon at bounding box center [5, 164] width 4 height 4
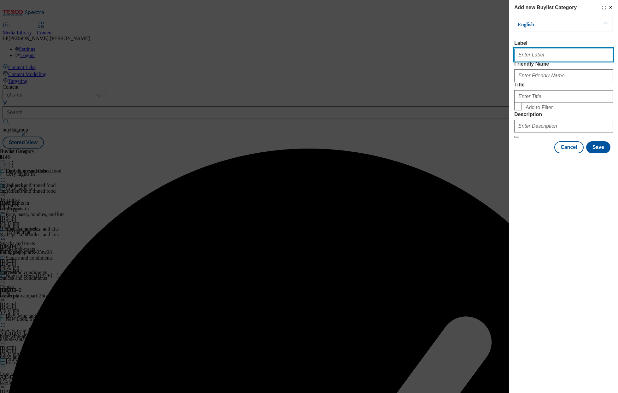
click at [525, 61] on input "Label" at bounding box center [563, 55] width 99 height 13
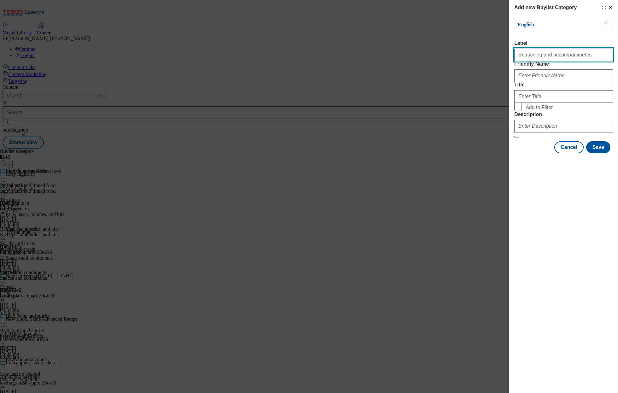
type input "Seasoning and accompaniments"
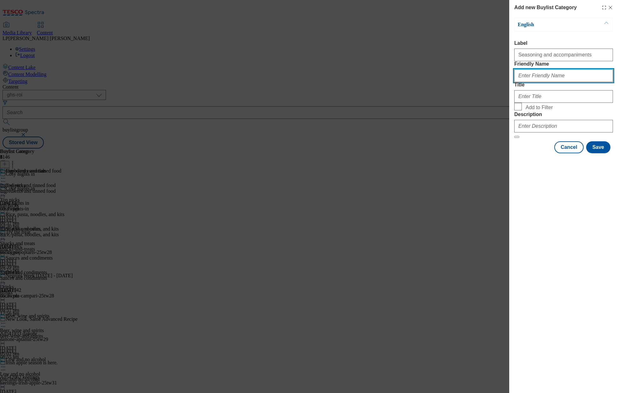
click at [534, 82] on input "Friendly Name" at bounding box center [563, 75] width 99 height 13
type input "Seasoning and accompaniments"
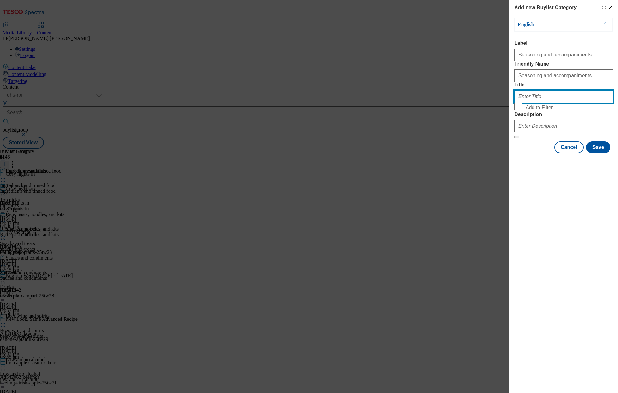
click at [522, 103] on input "Title" at bounding box center [563, 96] width 99 height 13
type input "Seasoning and accompaniments"
click at [518, 110] on input "Add to Filter" at bounding box center [518, 107] width 8 height 8
checkbox input "true"
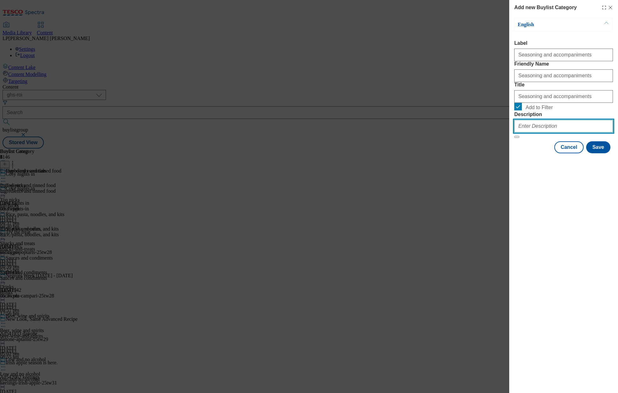
click at [548, 132] on input "Description" at bounding box center [563, 126] width 99 height 13
type input "Settle in for the new season with ingredients for your favourite comfort food. …"
click at [600, 153] on button "Save" at bounding box center [598, 147] width 24 height 12
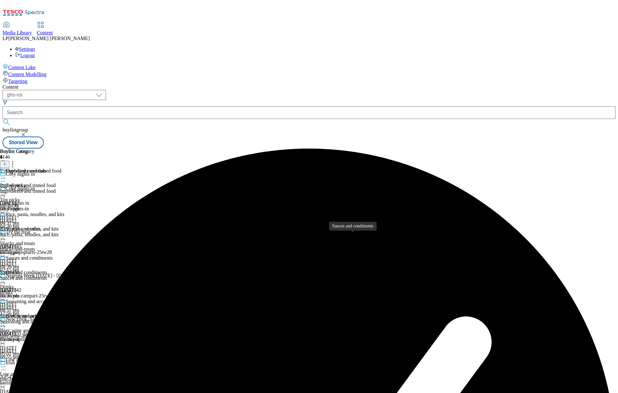
scroll to position [60, 0]
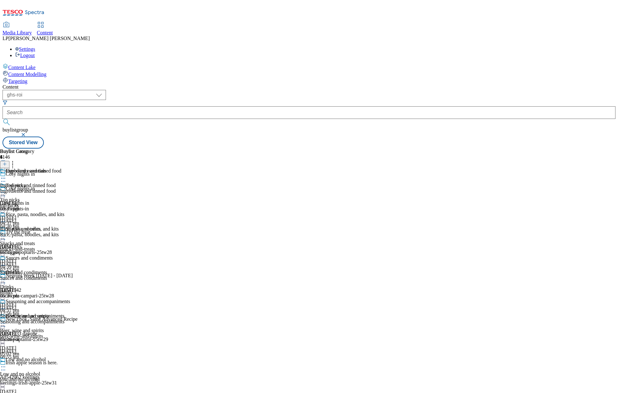
click at [70, 319] on div "Seasoning and accompaniments" at bounding box center [35, 322] width 70 height 6
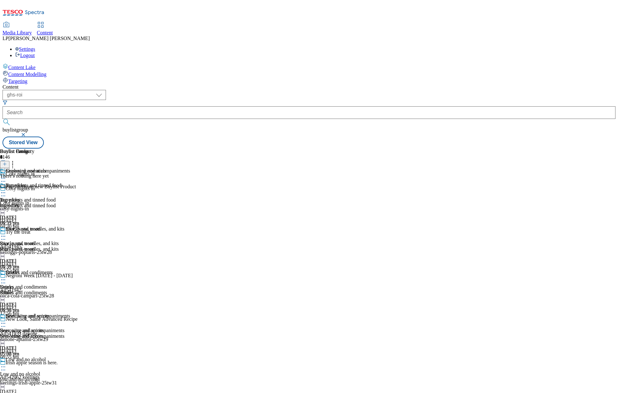
click at [70, 203] on div "Ingredients and tinned food" at bounding box center [35, 206] width 70 height 6
click at [7, 162] on icon at bounding box center [5, 164] width 4 height 4
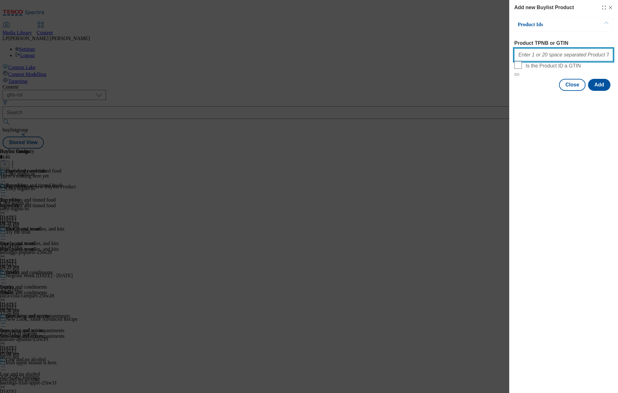
click at [531, 60] on input "Product TPNB or GTIN" at bounding box center [563, 55] width 99 height 13
type input "60983789 74412454 82545077 93420732 92865339 54324888 77092037 77092089 7883720…"
click at [596, 91] on button "Add" at bounding box center [599, 85] width 22 height 12
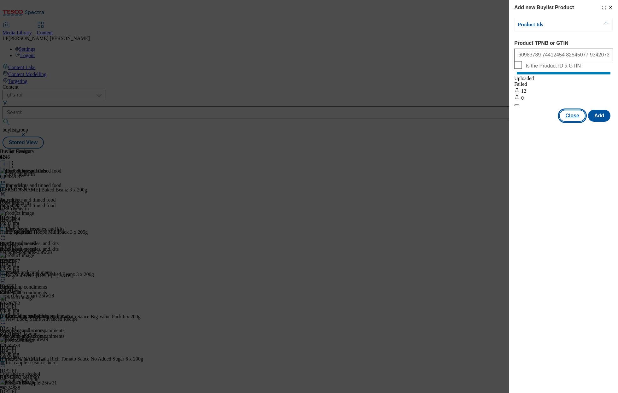
click at [574, 122] on button "Close" at bounding box center [572, 116] width 26 height 12
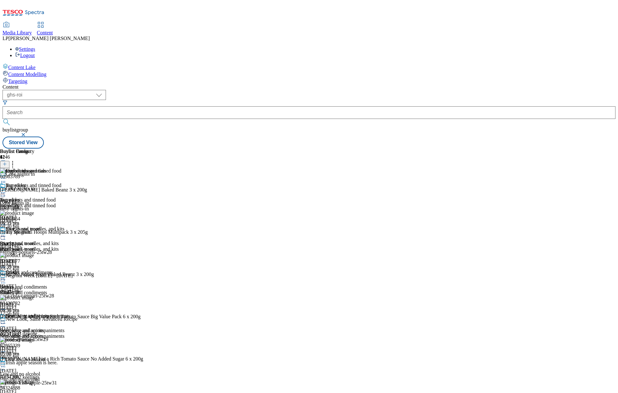
click at [70, 246] on div "Rice, pasta, noodles, and kits" at bounding box center [35, 249] width 70 height 6
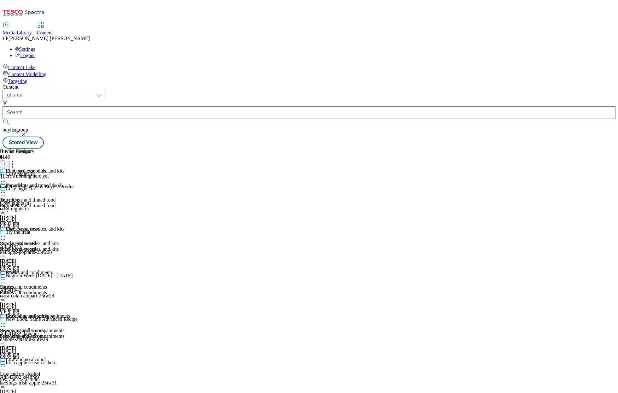
click at [7, 162] on icon at bounding box center [5, 164] width 4 height 4
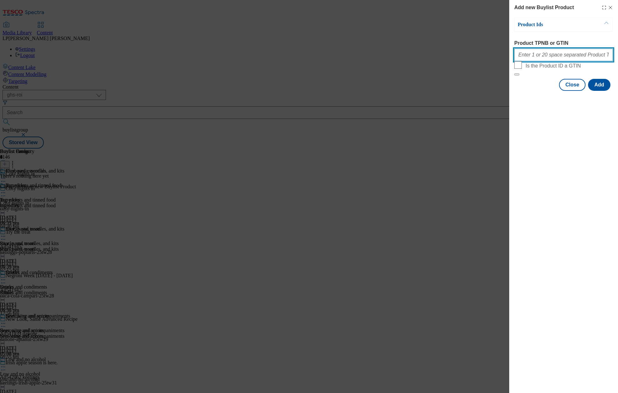
click at [532, 56] on input "Product TPNB or GTIN" at bounding box center [563, 55] width 99 height 13
type input "53393449 54708659 50079358 86763676 66368178 93883720 93768758 86532627 8653261…"
click at [595, 91] on button "Add" at bounding box center [599, 85] width 22 height 12
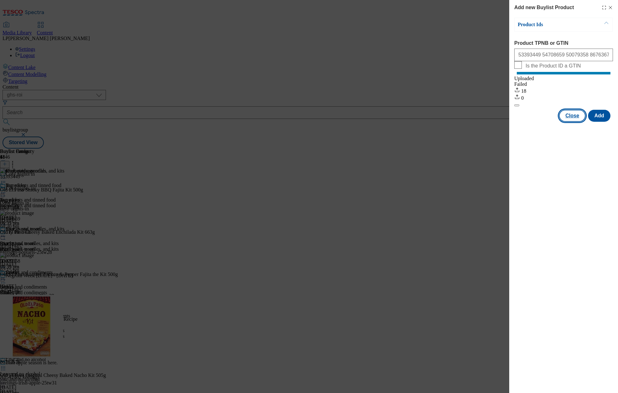
click at [573, 122] on button "Close" at bounding box center [572, 116] width 26 height 12
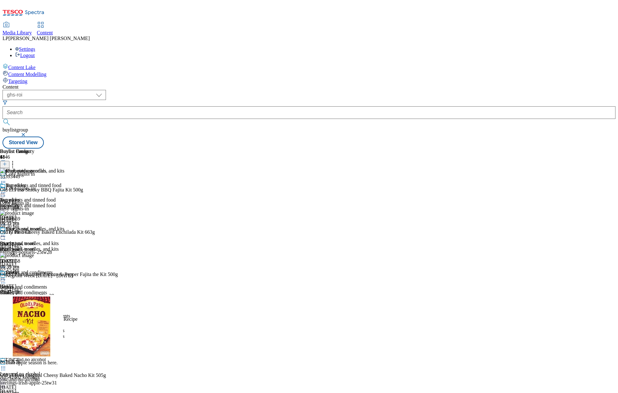
click at [70, 290] on div "Sauces and condiments" at bounding box center [35, 293] width 70 height 6
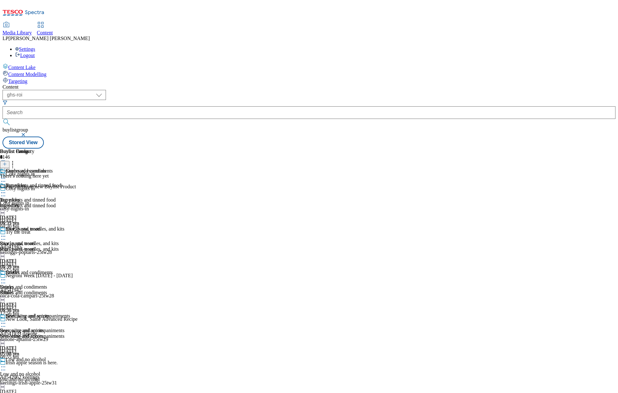
click at [6, 164] on line at bounding box center [4, 164] width 3 height 0
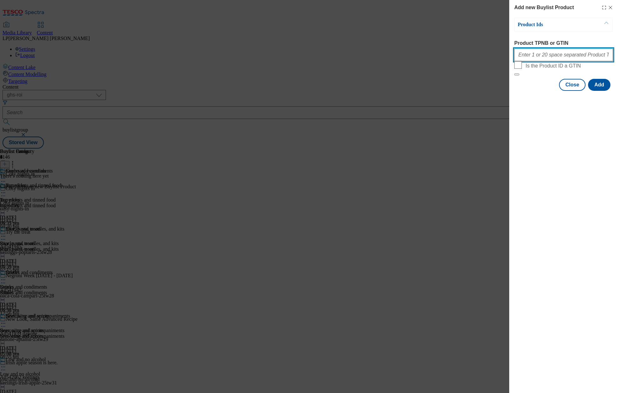
click at [541, 60] on input "Product TPNB or GTIN" at bounding box center [563, 55] width 99 height 13
type input "81116339 67151847 91313505 90719154 96492445 96400240 51771610 51771627 7910204…"
click at [600, 91] on button "Add" at bounding box center [599, 85] width 22 height 12
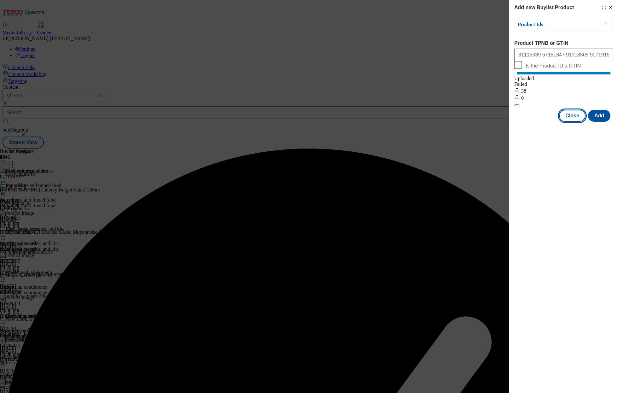
click at [573, 122] on button "Close" at bounding box center [572, 116] width 26 height 12
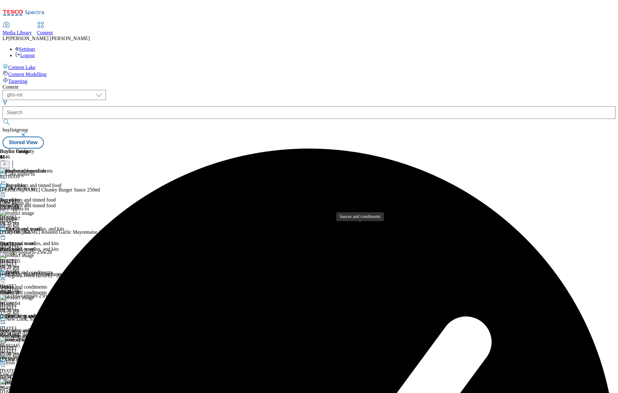
scroll to position [60, 0]
click at [70, 333] on div "Seasoning and accompaniments" at bounding box center [35, 336] width 70 height 6
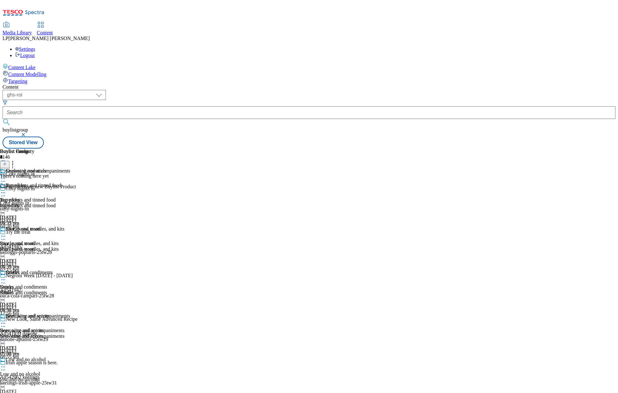
click at [7, 162] on icon at bounding box center [5, 164] width 4 height 4
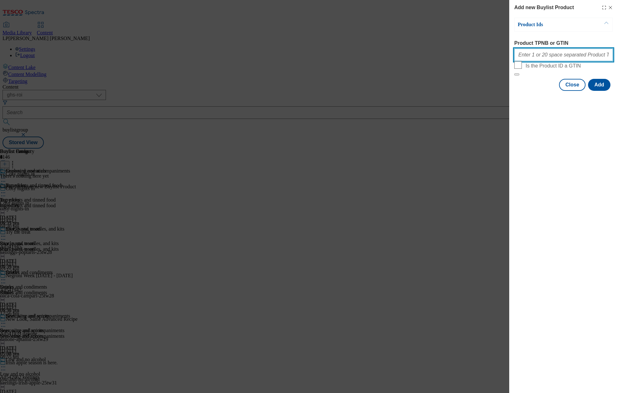
click at [543, 60] on input "Product TPNB or GTIN" at bounding box center [563, 55] width 99 height 13
type input "71292213 50391180 52505194 55846833 59237528 50483411 53440193 67433595 7336121…"
click at [602, 91] on button "Add" at bounding box center [599, 85] width 22 height 12
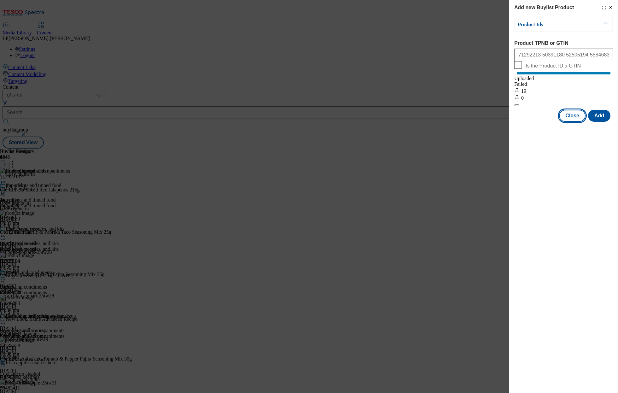
click at [572, 122] on button "Close" at bounding box center [572, 116] width 26 height 12
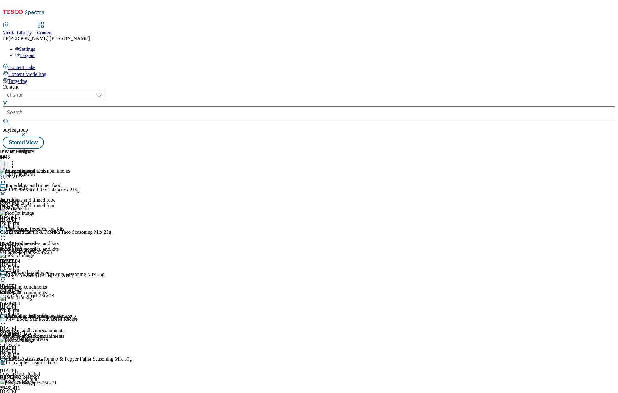
click at [70, 290] on div "Sauces and condiments" at bounding box center [35, 293] width 70 height 6
click at [70, 333] on div "Seasoning and accompaniments" at bounding box center [35, 336] width 70 height 6
click at [7, 162] on icon at bounding box center [5, 164] width 4 height 4
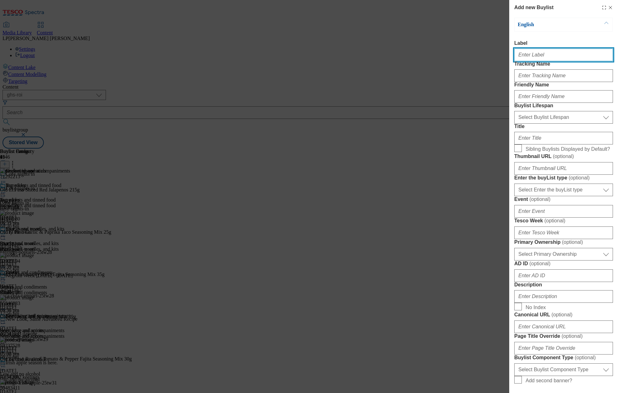
click at [529, 60] on input "Label" at bounding box center [563, 55] width 99 height 13
drag, startPoint x: 530, startPoint y: 58, endPoint x: 507, endPoint y: 57, distance: 23.4
click at [507, 57] on div "Add new Buylist English Label Bakery Tracking Name Friendly Name Buylist Lifesp…" at bounding box center [309, 196] width 618 height 393
type input "Bakery"
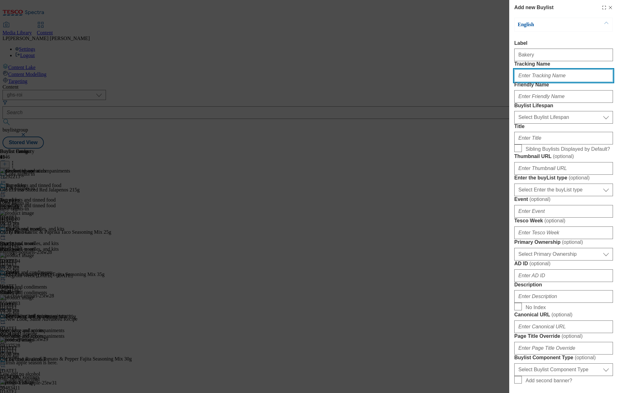
click at [525, 82] on input "Tracking Name" at bounding box center [563, 75] width 99 height 13
type input "Bakery"
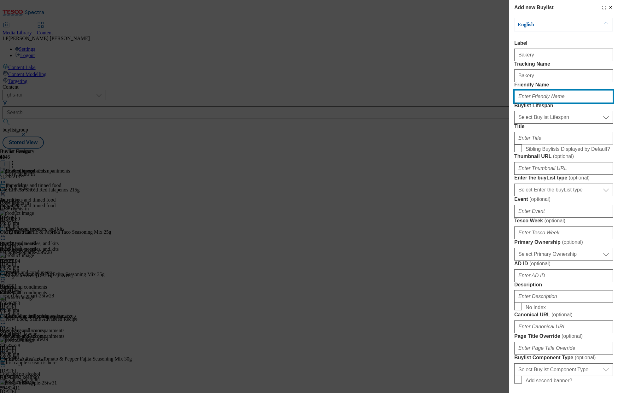
click at [528, 103] on input "Friendly Name" at bounding box center [563, 96] width 99 height 13
type input "Bakery"
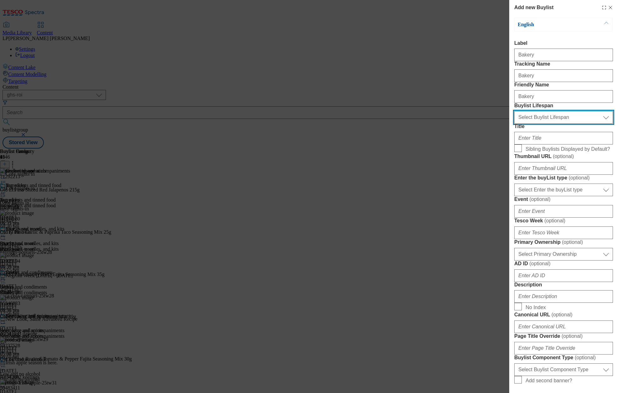
click at [524, 124] on select "Select Buylist Lifespan evergreen seasonal tactical" at bounding box center [563, 117] width 99 height 13
select select "evergreen"
click at [514, 124] on select "Select Buylist Lifespan evergreen seasonal tactical" at bounding box center [563, 117] width 99 height 13
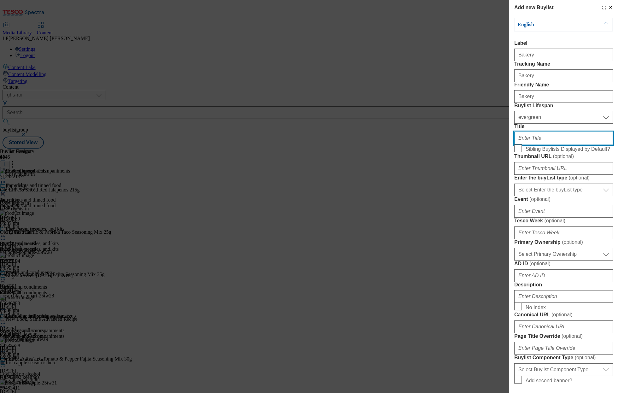
click at [527, 144] on input "Title" at bounding box center [563, 138] width 99 height 13
type input "Bakery"
click at [521, 153] on label "Sibling Buylists Displayed by Default?" at bounding box center [563, 148] width 99 height 9
click at [521, 152] on input "Sibling Buylists Displayed by Default?" at bounding box center [518, 148] width 8 height 8
checkbox input "true"
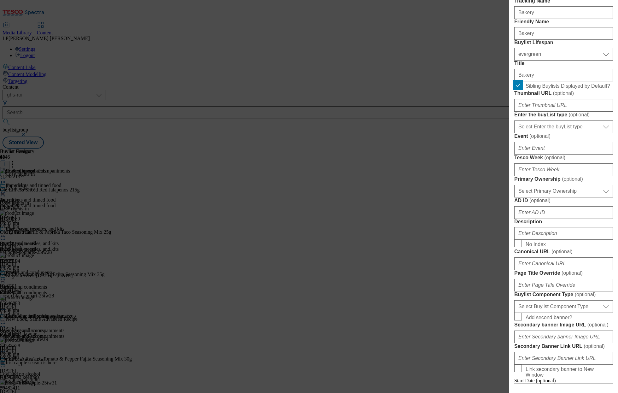
scroll to position [66, 0]
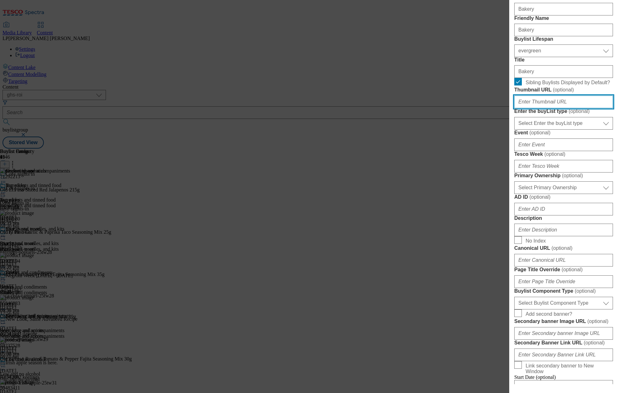
click at [540, 108] on input "Thumbnail URL ( optional )" at bounding box center [563, 101] width 99 height 13
type input "[URL][DOMAIN_NAME]"
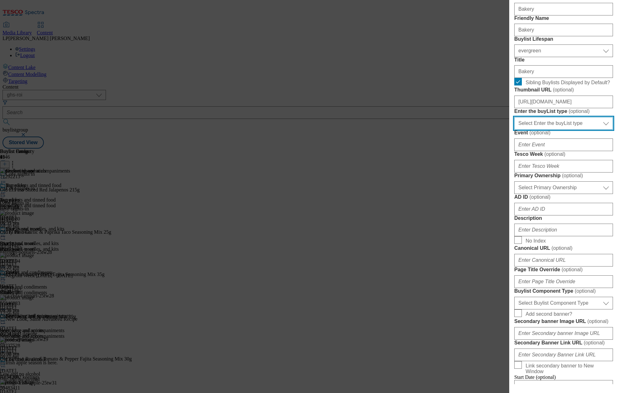
click at [539, 130] on select "Select Enter the buyList type event supplier funded long term >4 weeks supplier…" at bounding box center [563, 123] width 99 height 13
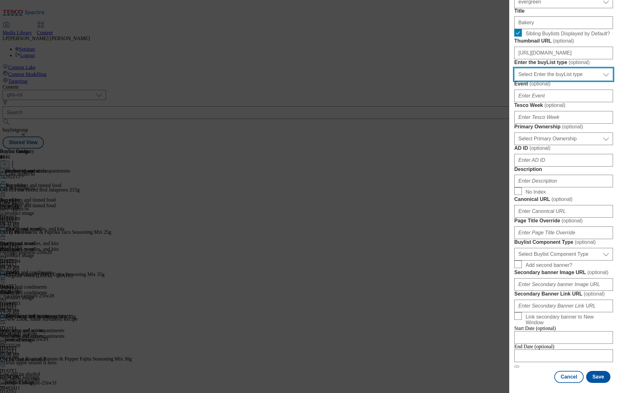
scroll to position [194, 0]
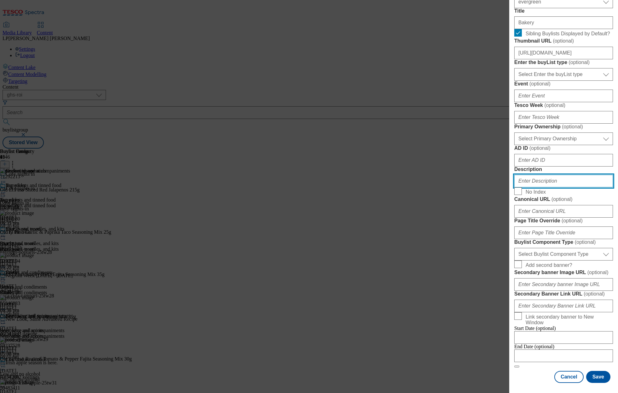
click at [531, 187] on input "Description" at bounding box center [563, 181] width 99 height 13
drag, startPoint x: 608, startPoint y: 228, endPoint x: 437, endPoint y: 226, distance: 170.5
click at [437, 226] on div "Add new Buylist English Label Bakery Tracking Name Bakery Friendly Name Bakery …" at bounding box center [309, 196] width 618 height 393
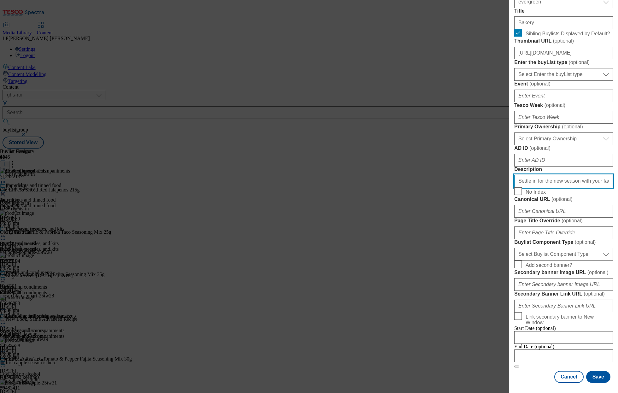
type input "Settle in for the new season with your favourite sweet bakes. From tempting cak…"
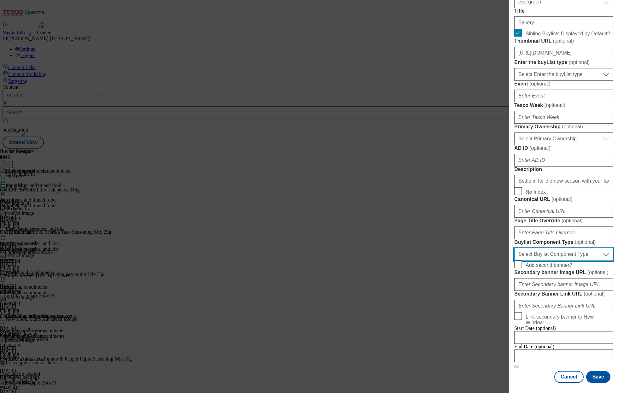
click at [533, 248] on select "Select Buylist Component Type Banner Competition Header Meal" at bounding box center [563, 254] width 99 height 13
click at [514, 248] on select "Select Buylist Component Type Banner Competition Header Meal" at bounding box center [563, 254] width 99 height 13
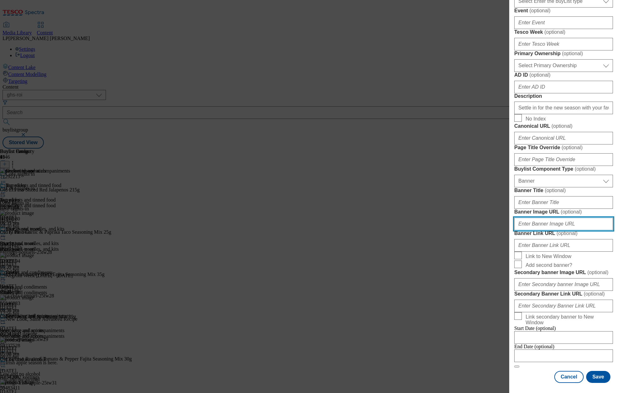
click at [535, 230] on input "Banner Image URL ( optional )" at bounding box center [563, 223] width 99 height 13
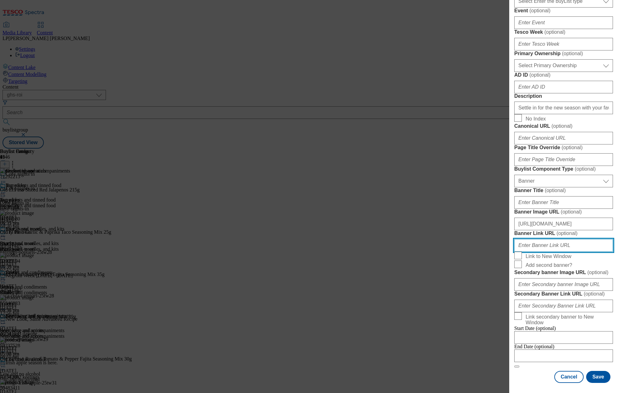
click at [532, 239] on input "Banner Link URL ( optional )" at bounding box center [563, 245] width 99 height 13
click at [550, 239] on input "Banner Link URL ( optional )" at bounding box center [563, 245] width 99 height 13
click at [594, 376] on button "Save" at bounding box center [598, 377] width 24 height 12
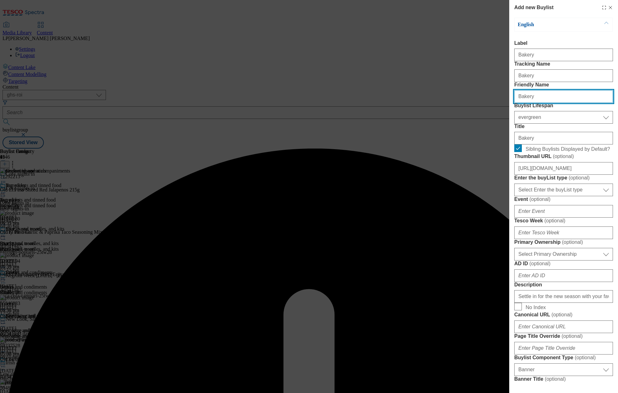
click at [519, 103] on input "Bakery" at bounding box center [563, 96] width 99 height 13
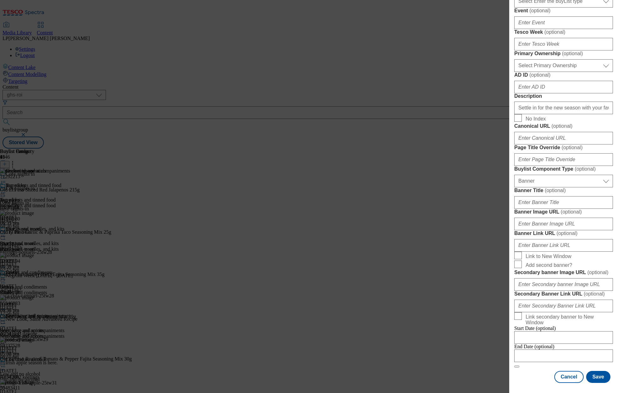
scroll to position [452, 0]
click at [597, 377] on button "Save" at bounding box center [598, 377] width 24 height 12
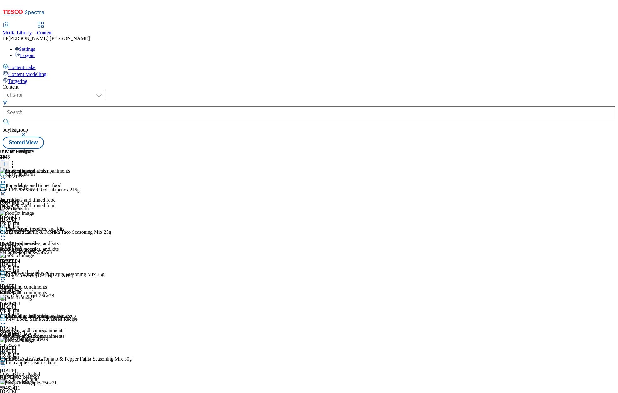
scroll to position [254, 0]
click at [7, 162] on icon at bounding box center [5, 164] width 4 height 4
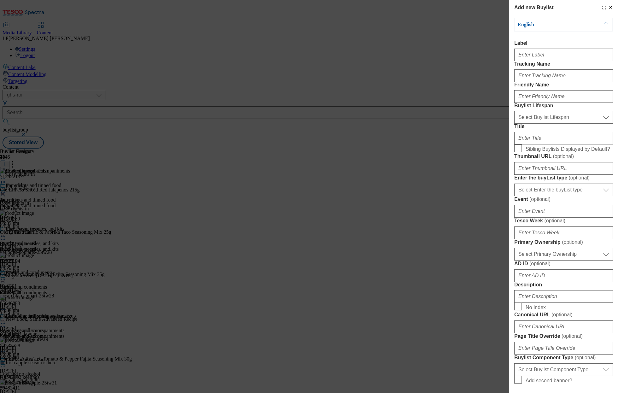
click at [262, 262] on div "Add new Buylist English Label Tracking Name Friendly Name Buylist Lifespan Sele…" at bounding box center [309, 196] width 618 height 393
click at [608, 7] on icon "Modal" at bounding box center [610, 7] width 5 height 5
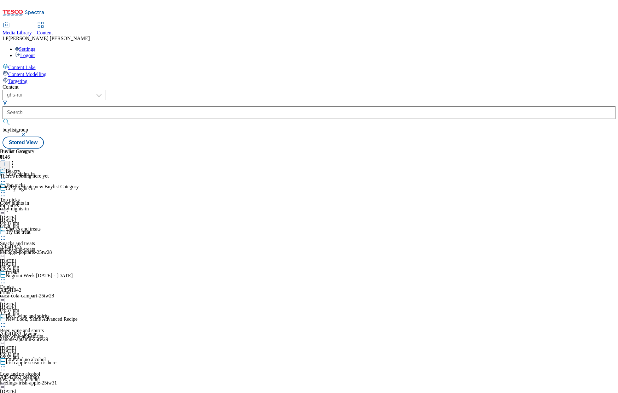
click at [7, 162] on icon at bounding box center [5, 164] width 4 height 4
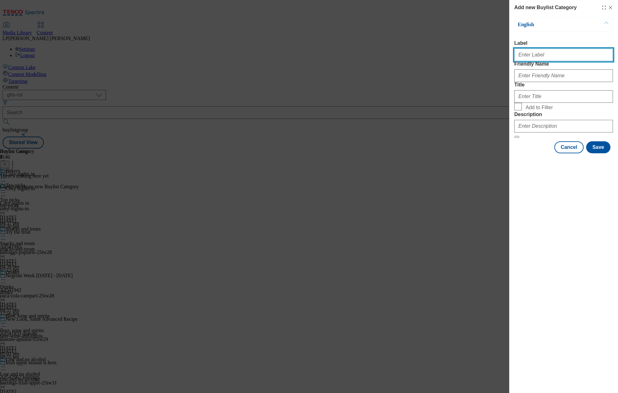
click at [530, 60] on input "Label" at bounding box center [563, 55] width 99 height 13
click at [546, 58] on input "Label" at bounding box center [563, 55] width 99 height 13
drag, startPoint x: 532, startPoint y: 59, endPoint x: 499, endPoint y: 58, distance: 32.8
click at [499, 58] on div "Add new Buylist Category English Label Bakery Friendly Name Title Add to Filter…" at bounding box center [309, 196] width 618 height 393
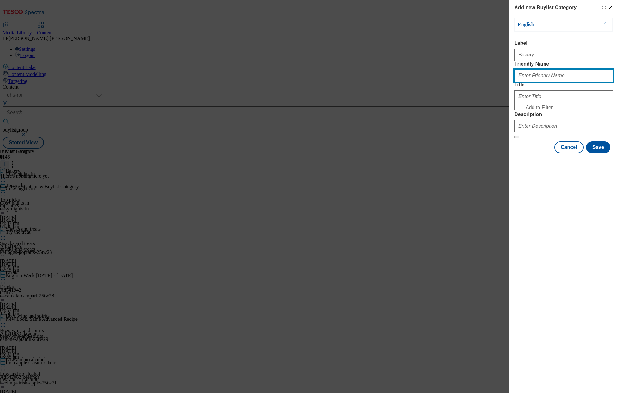
click at [534, 82] on input "Friendly Name" at bounding box center [563, 75] width 99 height 13
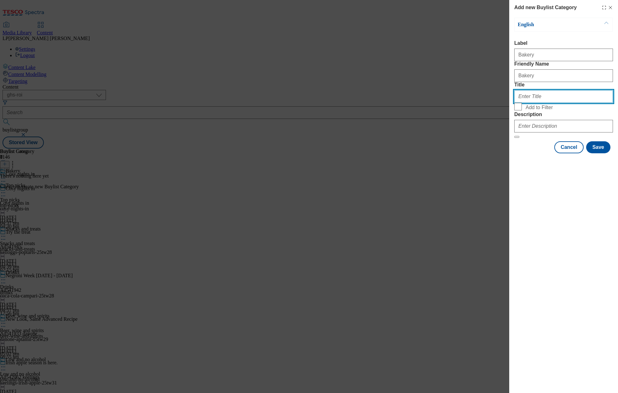
click at [522, 103] on input "Title" at bounding box center [563, 96] width 99 height 13
click at [521, 110] on input "Add to Filter" at bounding box center [518, 107] width 8 height 8
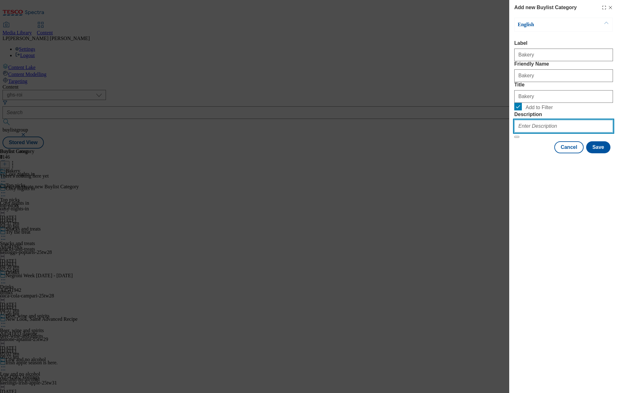
click at [538, 132] on input "Description" at bounding box center [563, 126] width 99 height 13
click at [602, 153] on button "Save" at bounding box center [598, 147] width 24 height 12
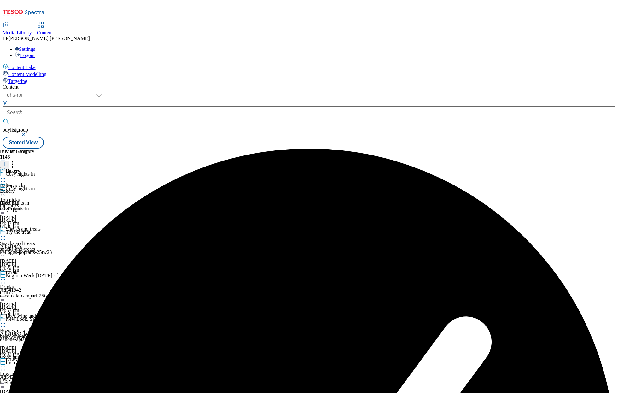
click at [34, 188] on div "Bakery" at bounding box center [17, 191] width 34 height 6
click at [9, 161] on button at bounding box center [4, 164] width 9 height 7
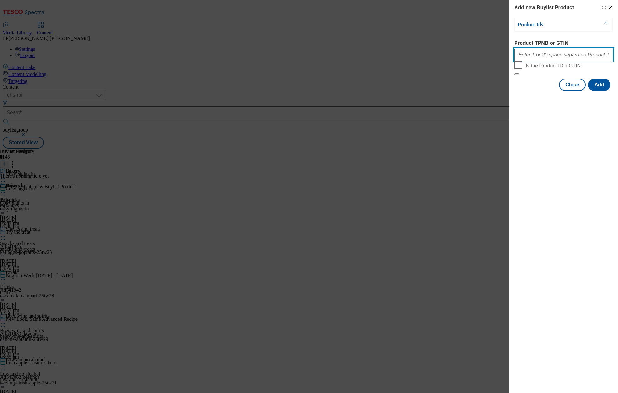
click at [540, 58] on input "Product TPNB or GTIN" at bounding box center [563, 55] width 99 height 13
click at [598, 91] on button "Add" at bounding box center [599, 85] width 22 height 12
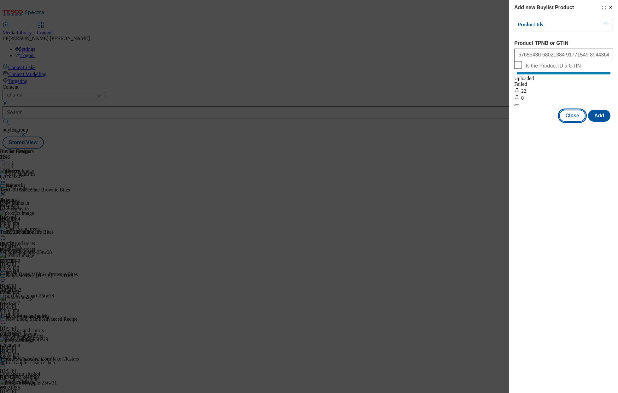
click at [573, 122] on button "Close" at bounding box center [572, 116] width 26 height 12
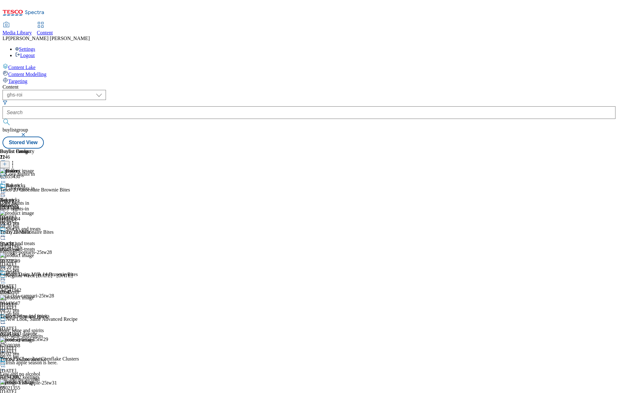
click at [7, 162] on icon at bounding box center [5, 164] width 4 height 4
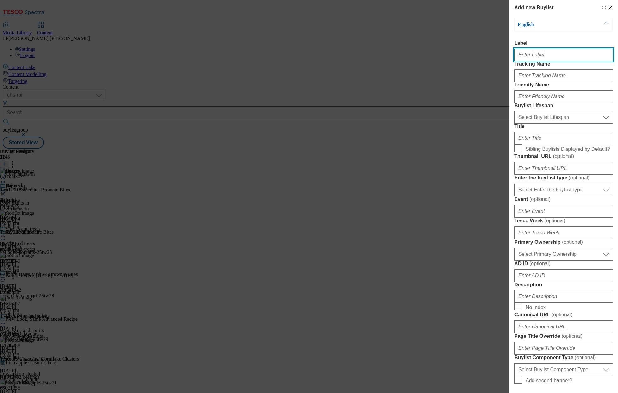
click at [536, 60] on input "Label" at bounding box center [563, 55] width 99 height 13
drag, startPoint x: 539, startPoint y: 57, endPoint x: 498, endPoint y: 59, distance: 41.3
click at [498, 59] on div "Add new Buylist English Label Fridge fillers Tracking Name Friendly Name Buylis…" at bounding box center [309, 196] width 618 height 393
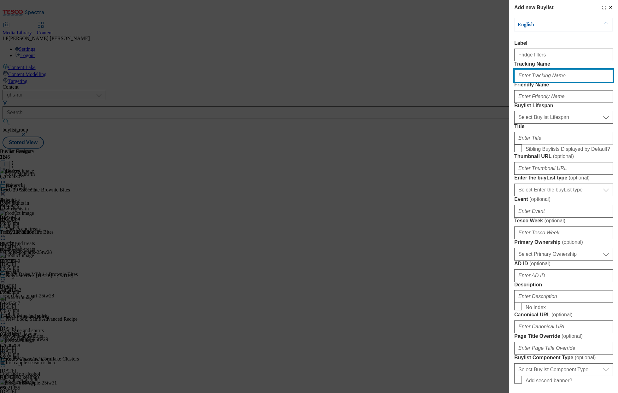
click at [530, 82] on input "Tracking Name" at bounding box center [563, 75] width 99 height 13
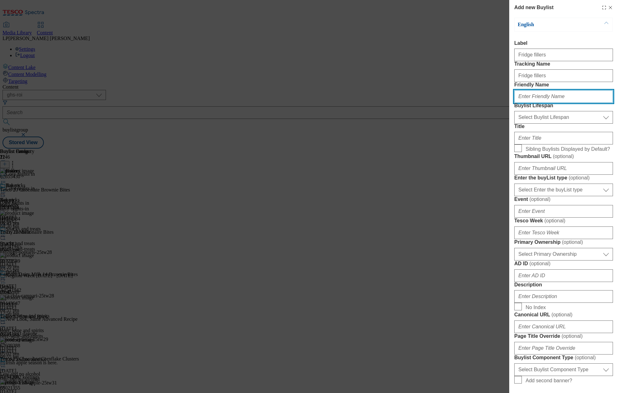
click at [542, 103] on input "Friendly Name" at bounding box center [563, 96] width 99 height 13
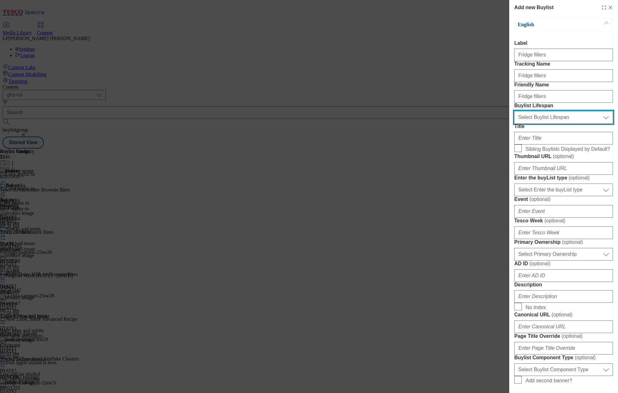
click at [524, 124] on select "Select Buylist Lifespan evergreen seasonal tactical" at bounding box center [563, 117] width 99 height 13
click at [514, 124] on select "Select Buylist Lifespan evergreen seasonal tactical" at bounding box center [563, 117] width 99 height 13
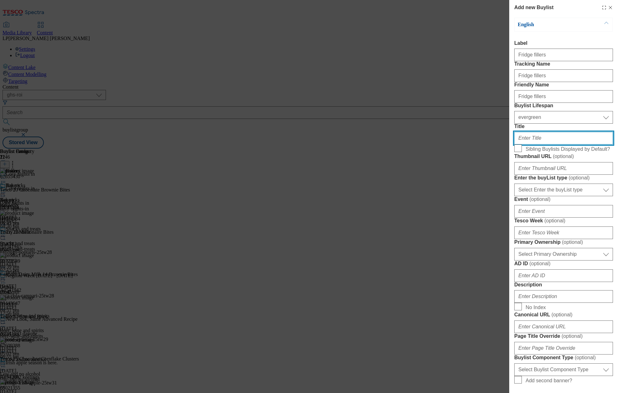
click at [524, 144] on input "Title" at bounding box center [563, 138] width 99 height 13
click at [519, 152] on input "Sibling Buylists Displayed by Default?" at bounding box center [518, 148] width 8 height 8
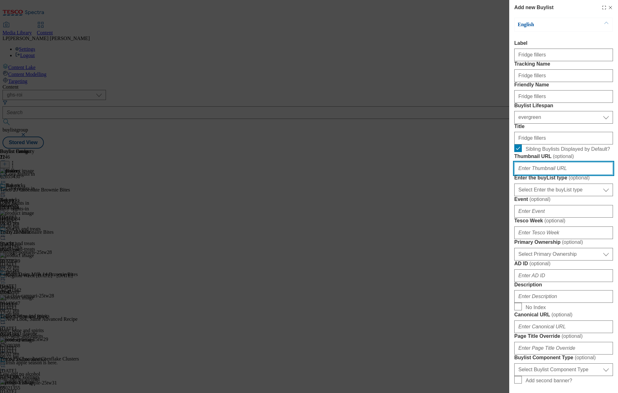
click at [540, 175] on input "Thumbnail URL ( optional )" at bounding box center [563, 168] width 99 height 13
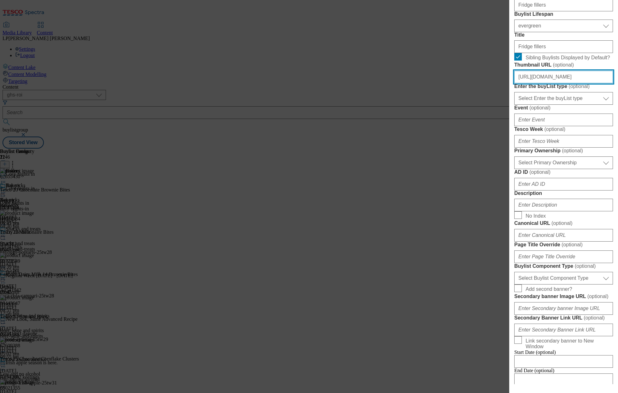
scroll to position [100, 0]
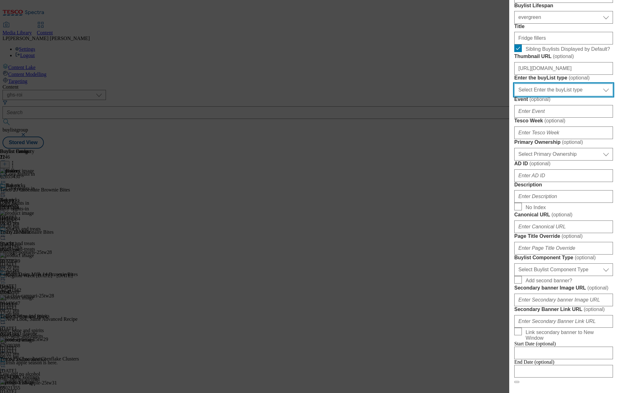
click at [545, 96] on select "Select Enter the buyList type event supplier funded long term >4 weeks supplier…" at bounding box center [563, 90] width 99 height 13
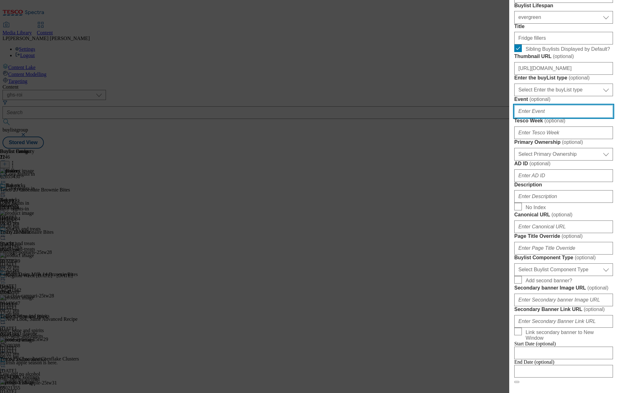
click at [540, 118] on input "Event ( optional )" at bounding box center [563, 111] width 99 height 13
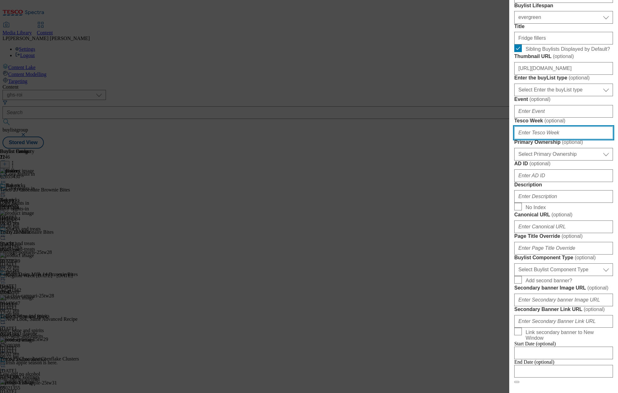
click at [535, 139] on input "Tesco Week ( optional )" at bounding box center [563, 132] width 99 height 13
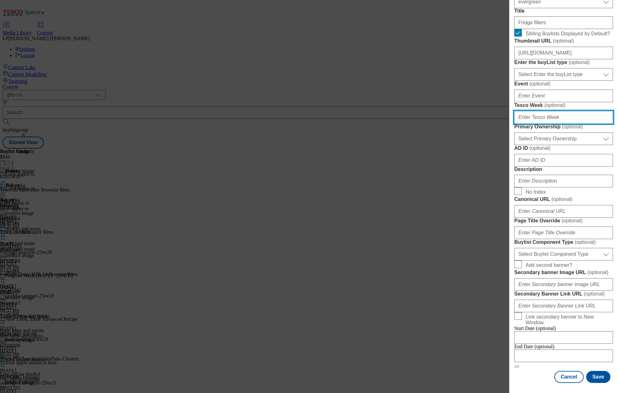
scroll to position [147, 0]
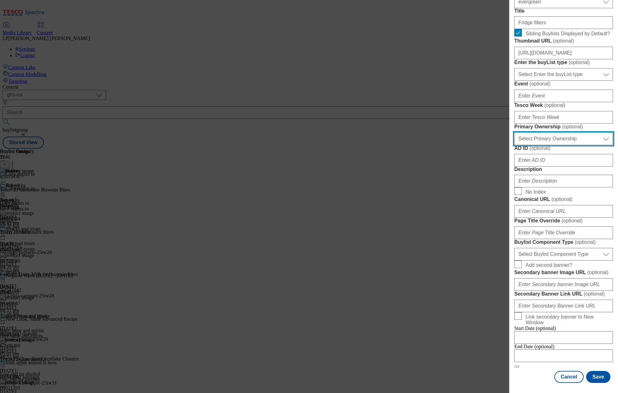
click at [534, 145] on select "Select Primary Ownership [PERSON_NAME]" at bounding box center [563, 138] width 99 height 13
click at [514, 145] on select "Select Primary Ownership [PERSON_NAME]" at bounding box center [563, 138] width 99 height 13
click at [532, 145] on select "Select Primary Ownership [PERSON_NAME]" at bounding box center [563, 138] width 99 height 13
click at [514, 145] on select "Select Primary Ownership [PERSON_NAME]" at bounding box center [563, 138] width 99 height 13
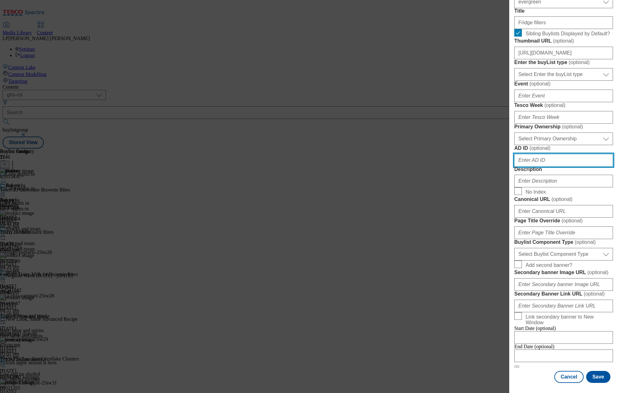
click at [575, 166] on input "AD ID ( optional )" at bounding box center [563, 160] width 99 height 13
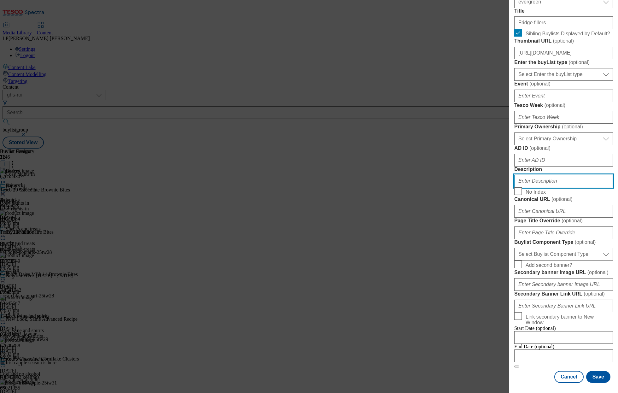
click at [523, 187] on input "Description" at bounding box center [563, 181] width 99 height 13
click at [536, 187] on input "Description" at bounding box center [563, 181] width 99 height 13
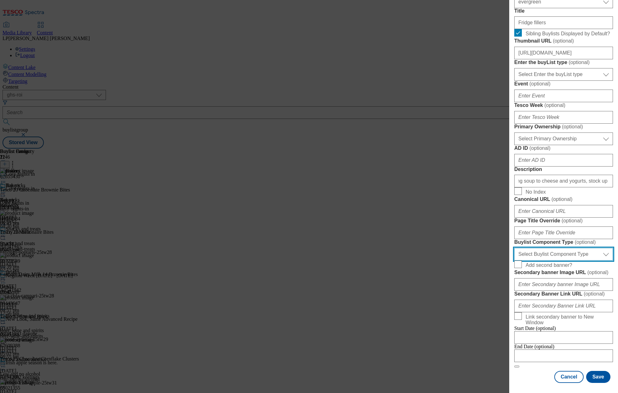
click at [530, 248] on select "Select Buylist Component Type Banner Competition Header Meal" at bounding box center [563, 254] width 99 height 13
click at [514, 248] on select "Select Buylist Component Type Banner Competition Header Meal" at bounding box center [563, 254] width 99 height 13
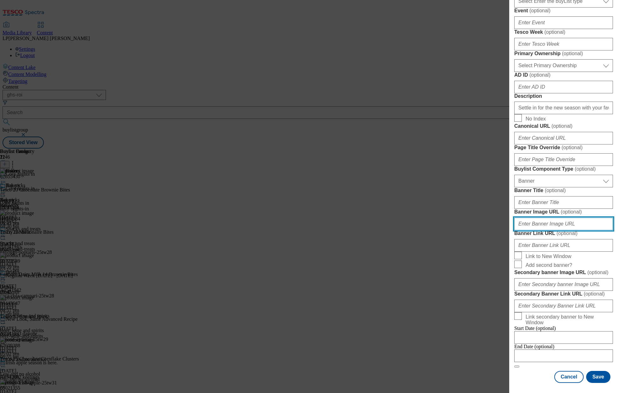
click at [534, 230] on input "Banner Image URL ( optional )" at bounding box center [563, 223] width 99 height 13
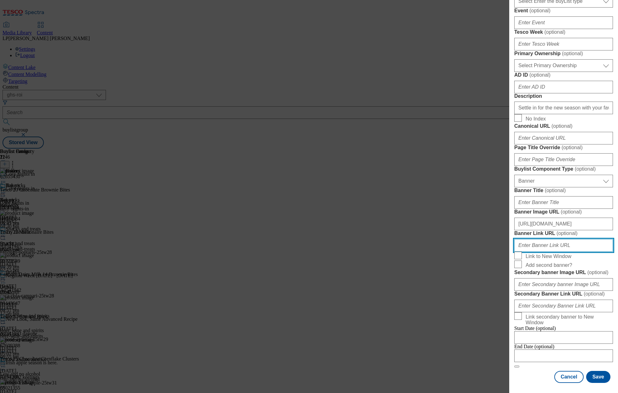
click at [554, 251] on input "Banner Link URL ( optional )" at bounding box center [563, 245] width 99 height 13
click at [567, 236] on span "( optional )" at bounding box center [566, 232] width 21 height 5
click at [567, 251] on input "Banner Link URL ( optional )" at bounding box center [563, 245] width 99 height 13
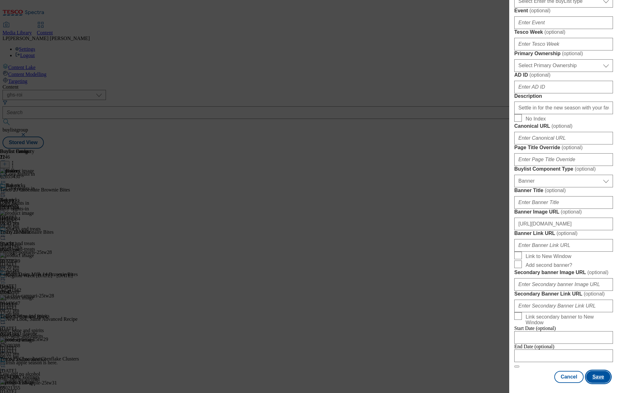
click at [600, 380] on button "Save" at bounding box center [598, 377] width 24 height 12
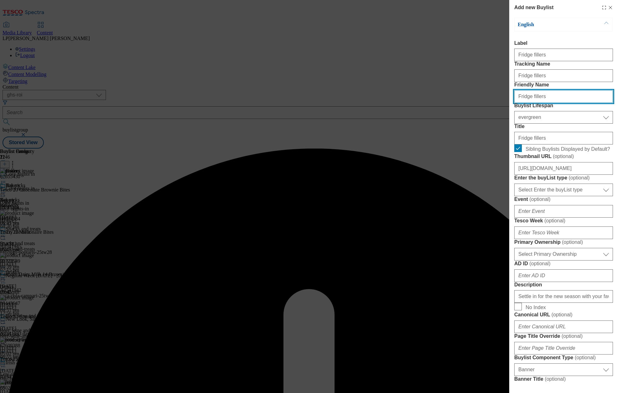
drag, startPoint x: 546, startPoint y: 119, endPoint x: 468, endPoint y: 121, distance: 78.2
click at [468, 121] on div "Add new Buylist English Label Fridge fillers Tracking Name [PERSON_NAME] filler…" at bounding box center [309, 196] width 618 height 393
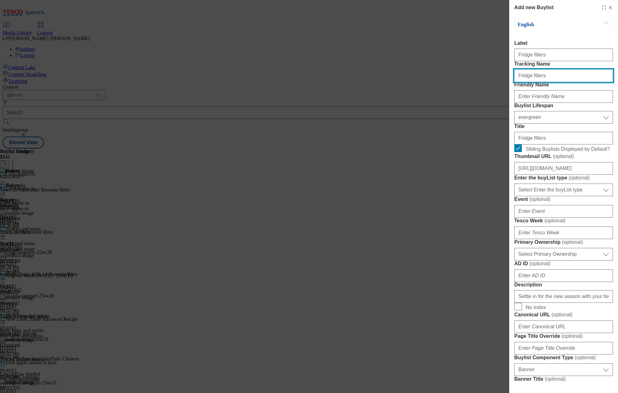
drag, startPoint x: 541, startPoint y: 91, endPoint x: 475, endPoint y: 89, distance: 66.5
click at [475, 89] on div "Add new Buylist English Label Fridge fillers Tracking Name [PERSON_NAME] filler…" at bounding box center [309, 196] width 618 height 393
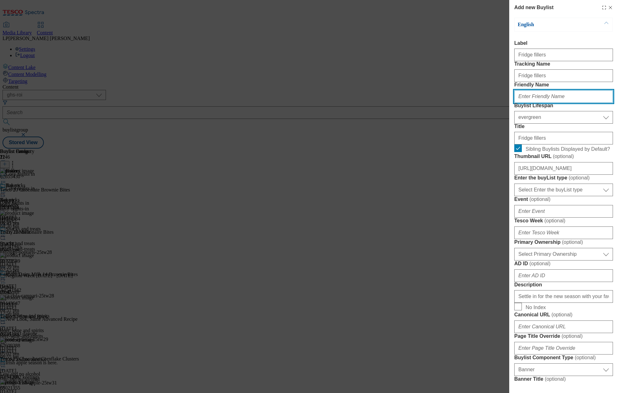
click at [528, 103] on input "Friendly Name" at bounding box center [563, 96] width 99 height 13
click at [529, 103] on input "Fridge fillers" at bounding box center [563, 96] width 99 height 13
click at [557, 134] on form "Label Fridge fillers Tracking Name [PERSON_NAME] fillers Friendly Name [PERSON_…" at bounding box center [563, 298] width 99 height 516
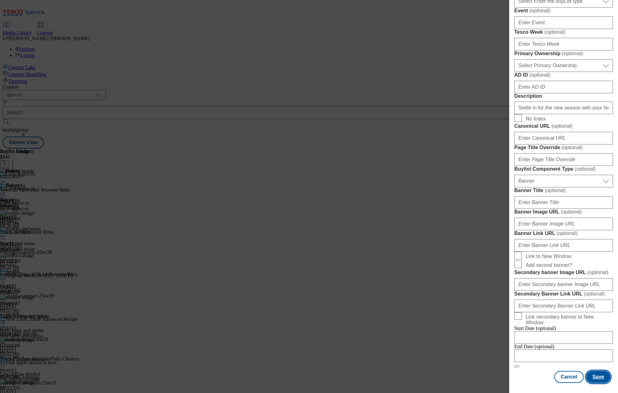
click at [596, 376] on button "Save" at bounding box center [598, 377] width 24 height 12
